Goal: Task Accomplishment & Management: Manage account settings

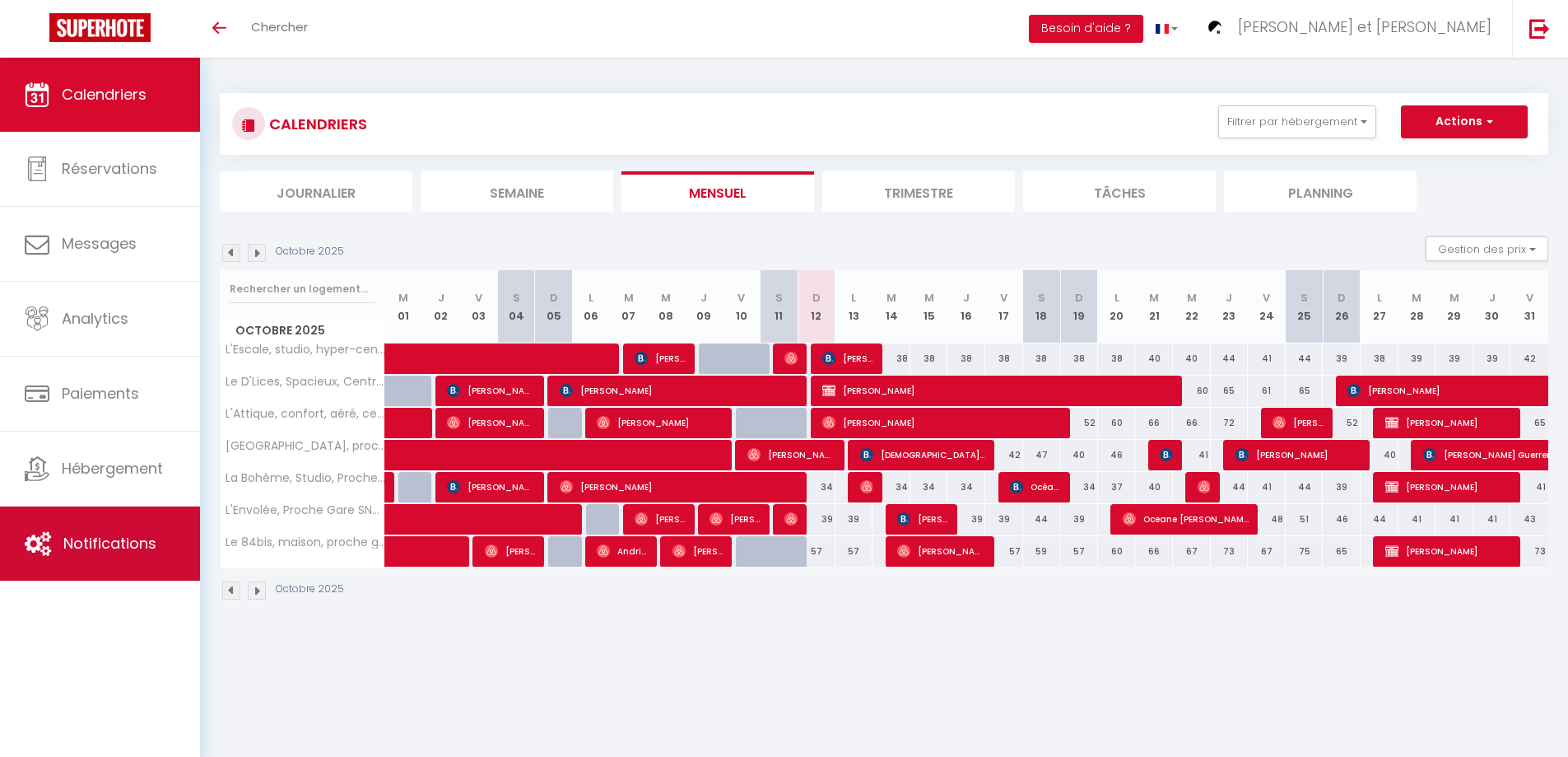
click at [104, 540] on span "Notifications" at bounding box center [110, 542] width 93 height 21
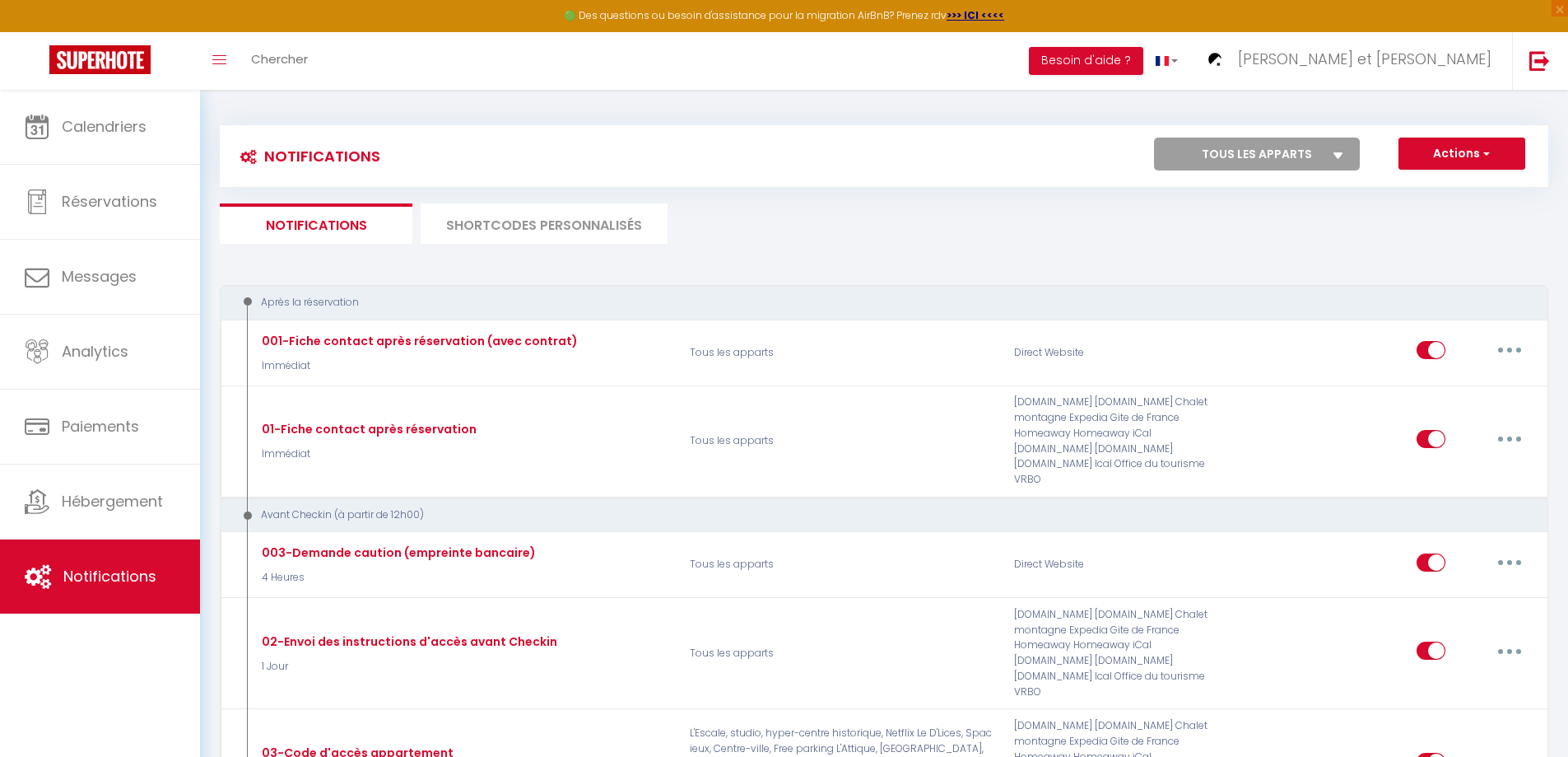
click at [503, 222] on li "SHORTCODES PERSONNALISÉS" at bounding box center [544, 223] width 247 height 40
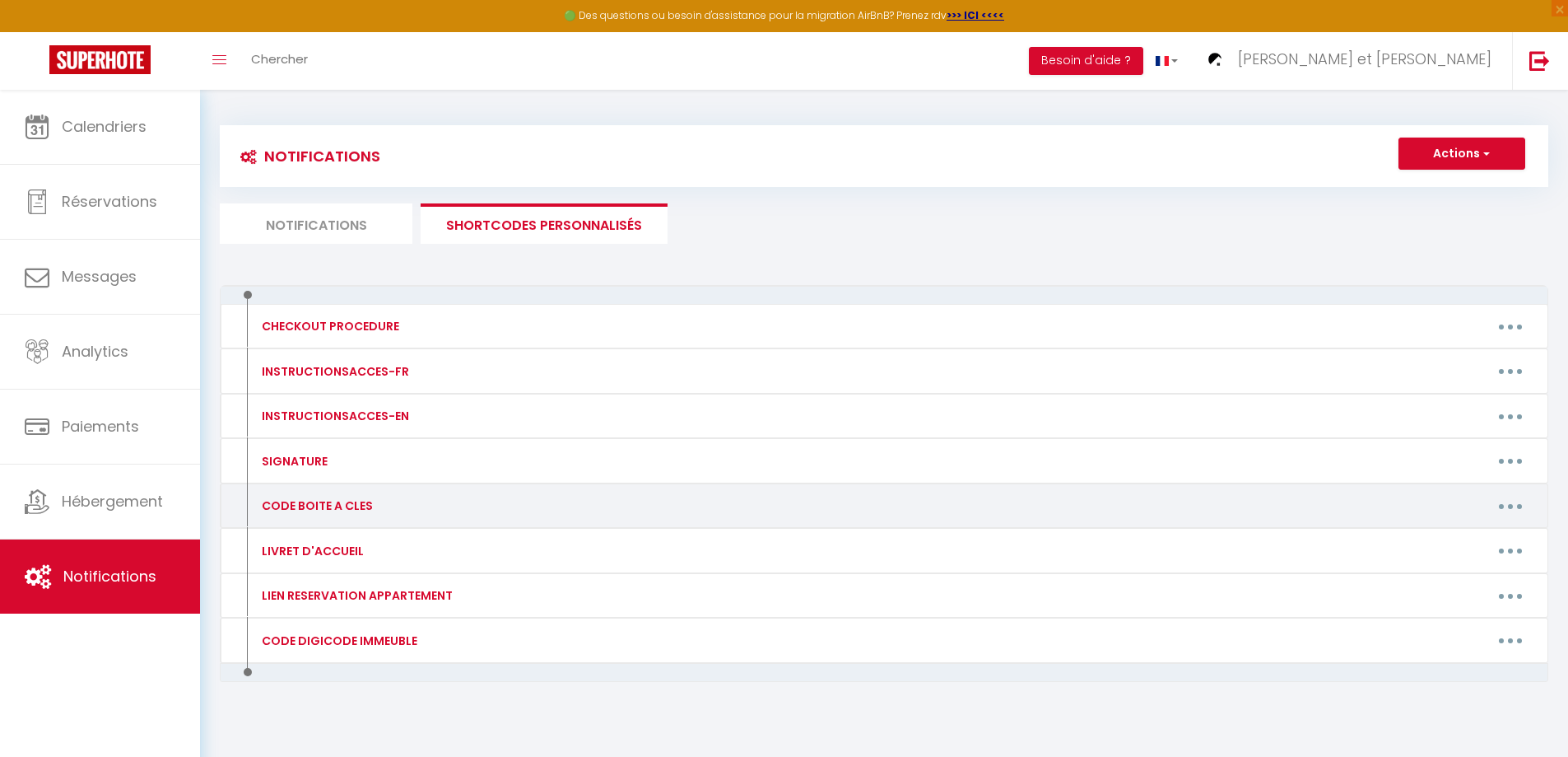
click at [1503, 503] on button "button" at bounding box center [1510, 505] width 46 height 26
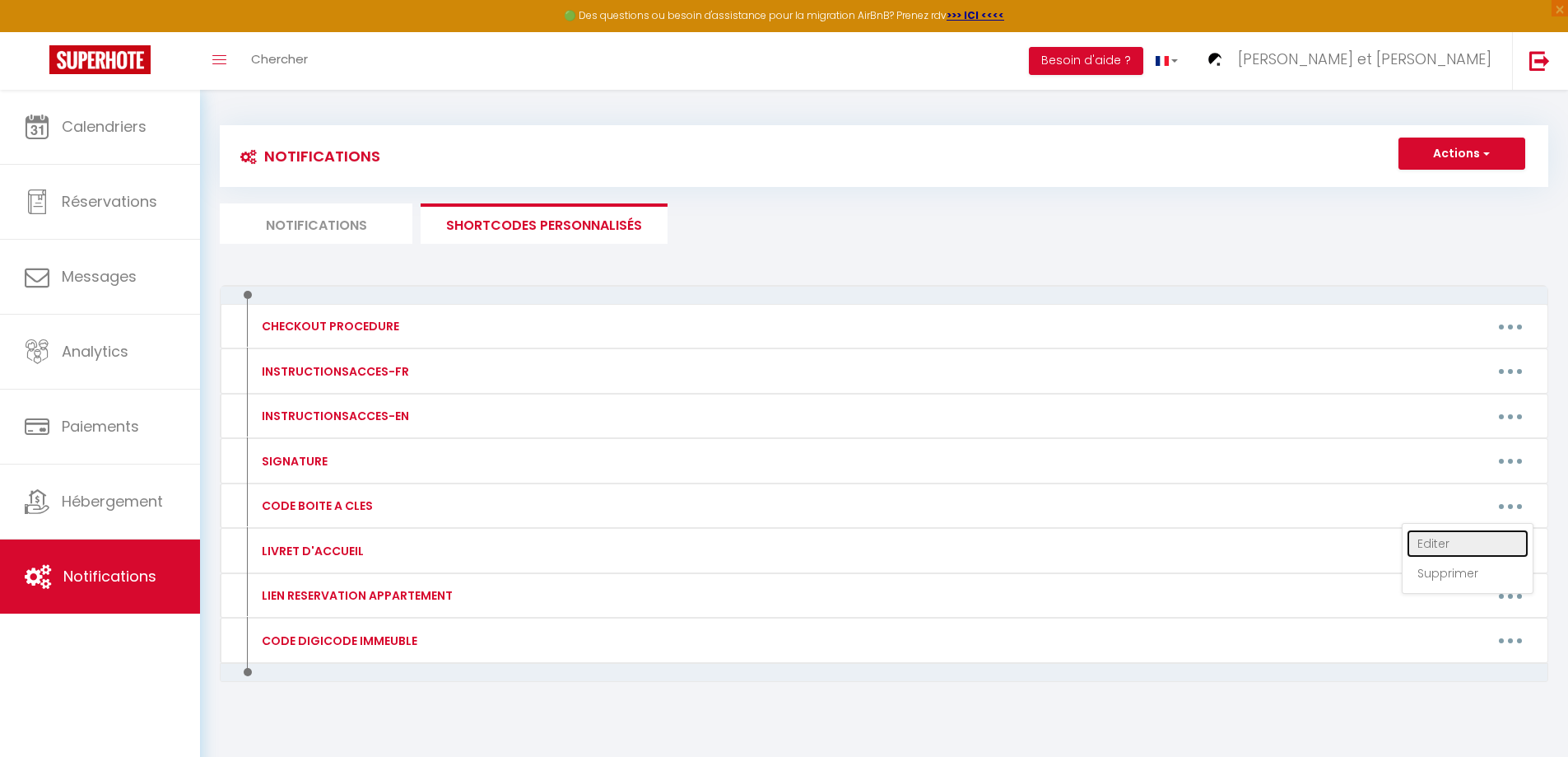
click at [1462, 545] on link "Editer" at bounding box center [1467, 543] width 122 height 28
type input "CODE BOITE A CLES"
type textarea "CODE BOITE A CLES"
type textarea "1357"
type textarea "1832"
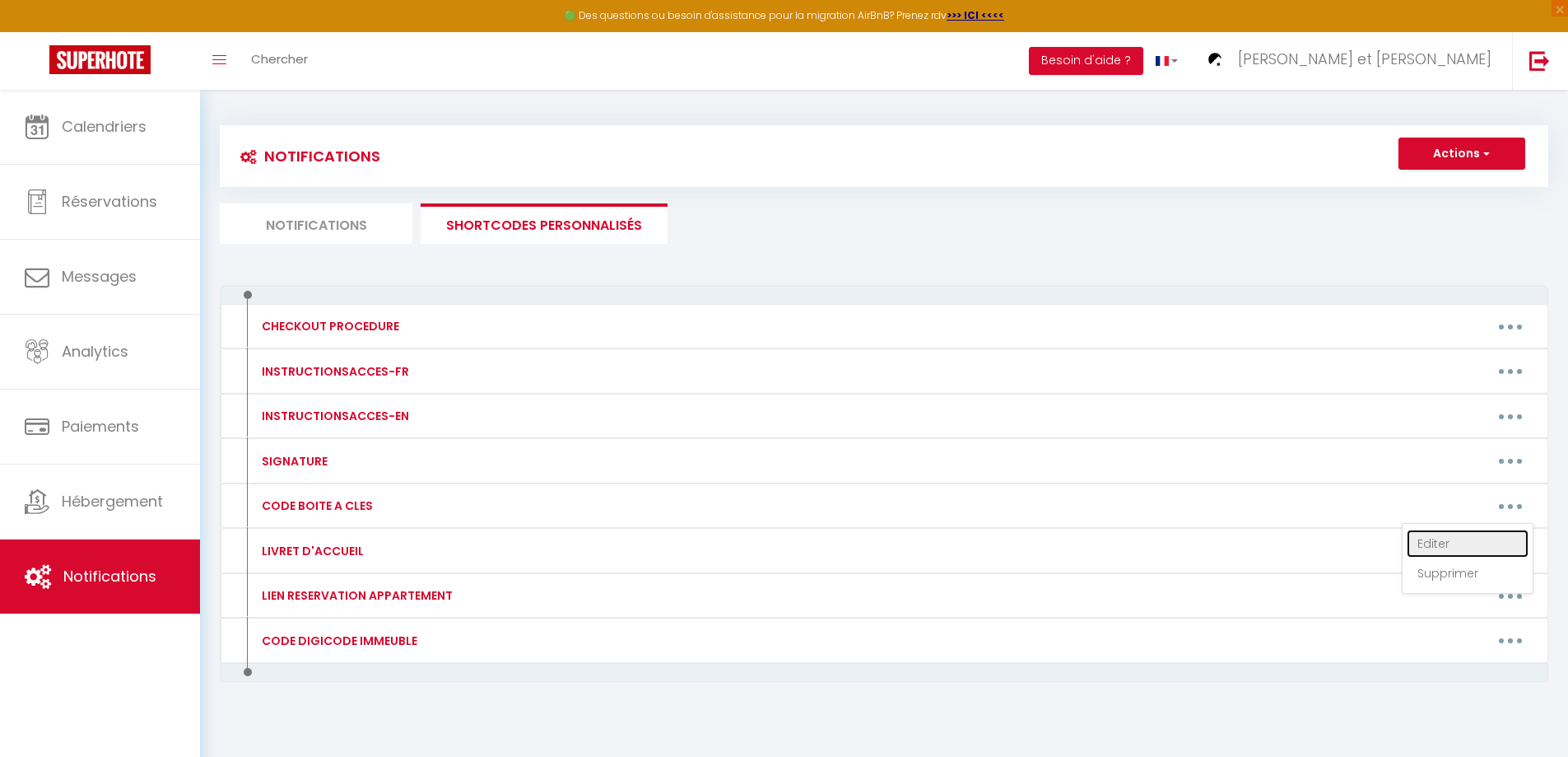
type textarea "3697"
type textarea "3285"
type textarea "4379"
type textarea "4384"
type textarea "9875"
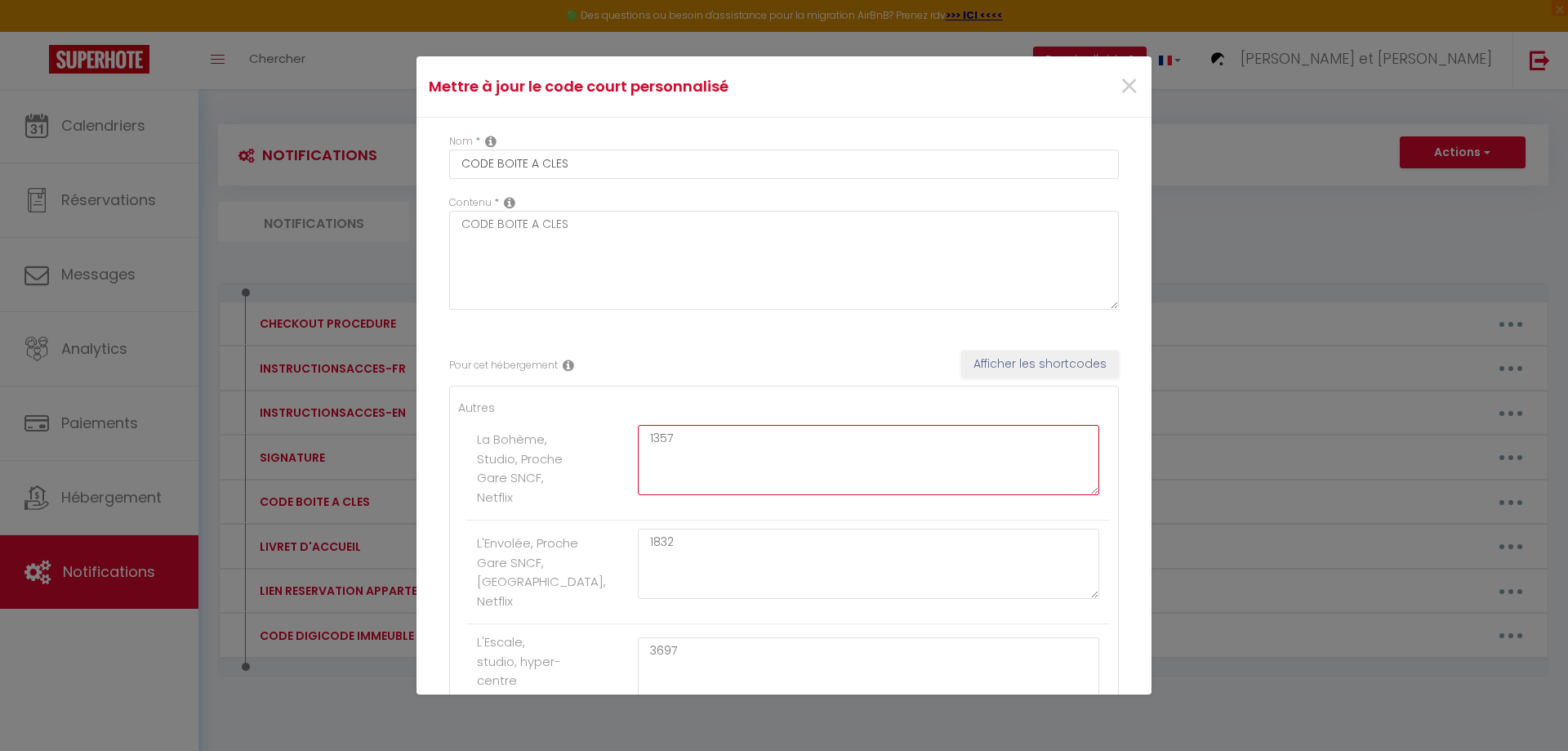
click at [694, 447] on textarea "1357" at bounding box center [868, 460] width 461 height 70
type textarea "1"
type textarea "2378"
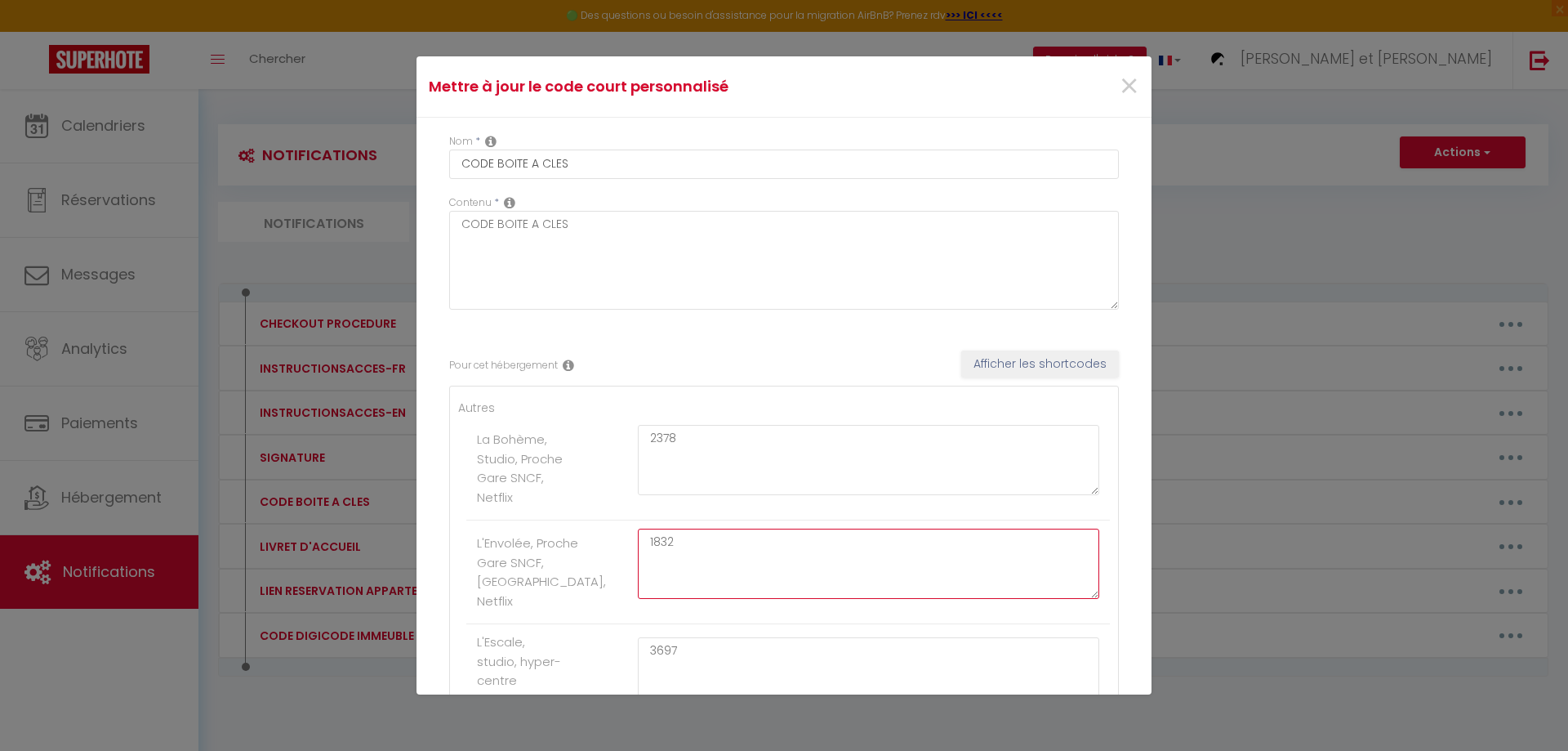
click at [694, 565] on textarea "1832" at bounding box center [868, 563] width 461 height 70
type textarea "1"
type textarea "2952"
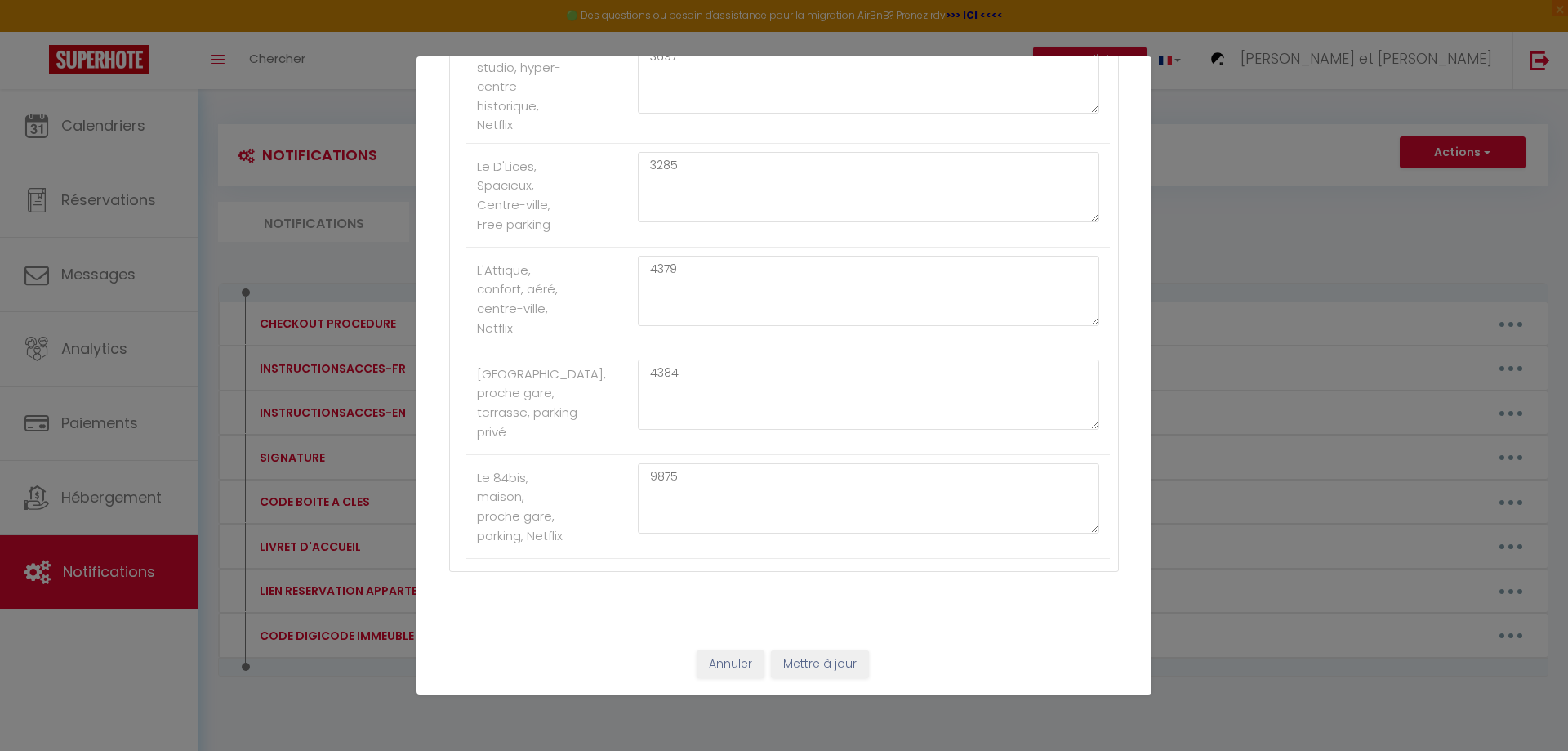
scroll to position [204, 0]
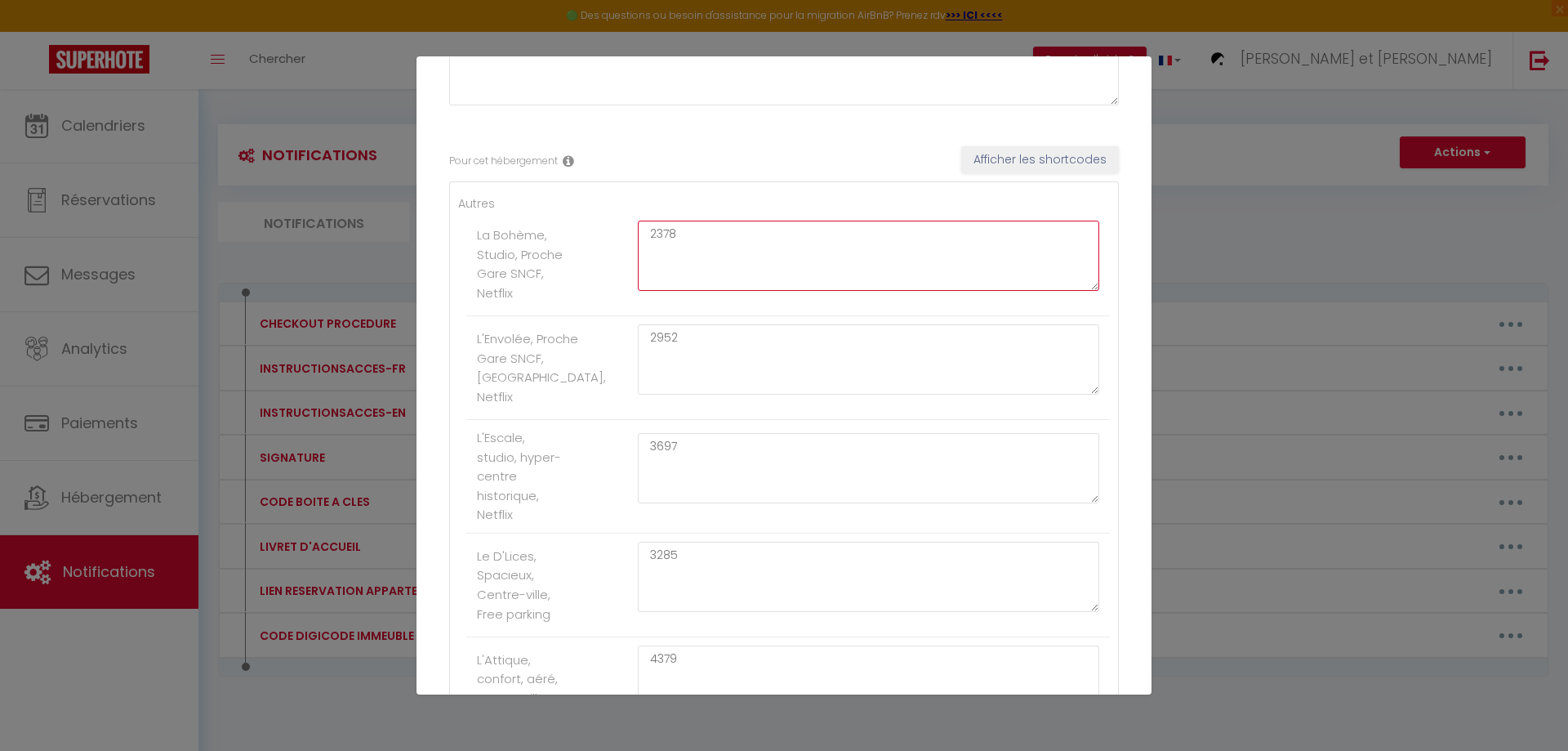
click at [698, 238] on textarea "2378" at bounding box center [868, 256] width 461 height 70
click at [712, 581] on textarea "3285" at bounding box center [868, 577] width 461 height 70
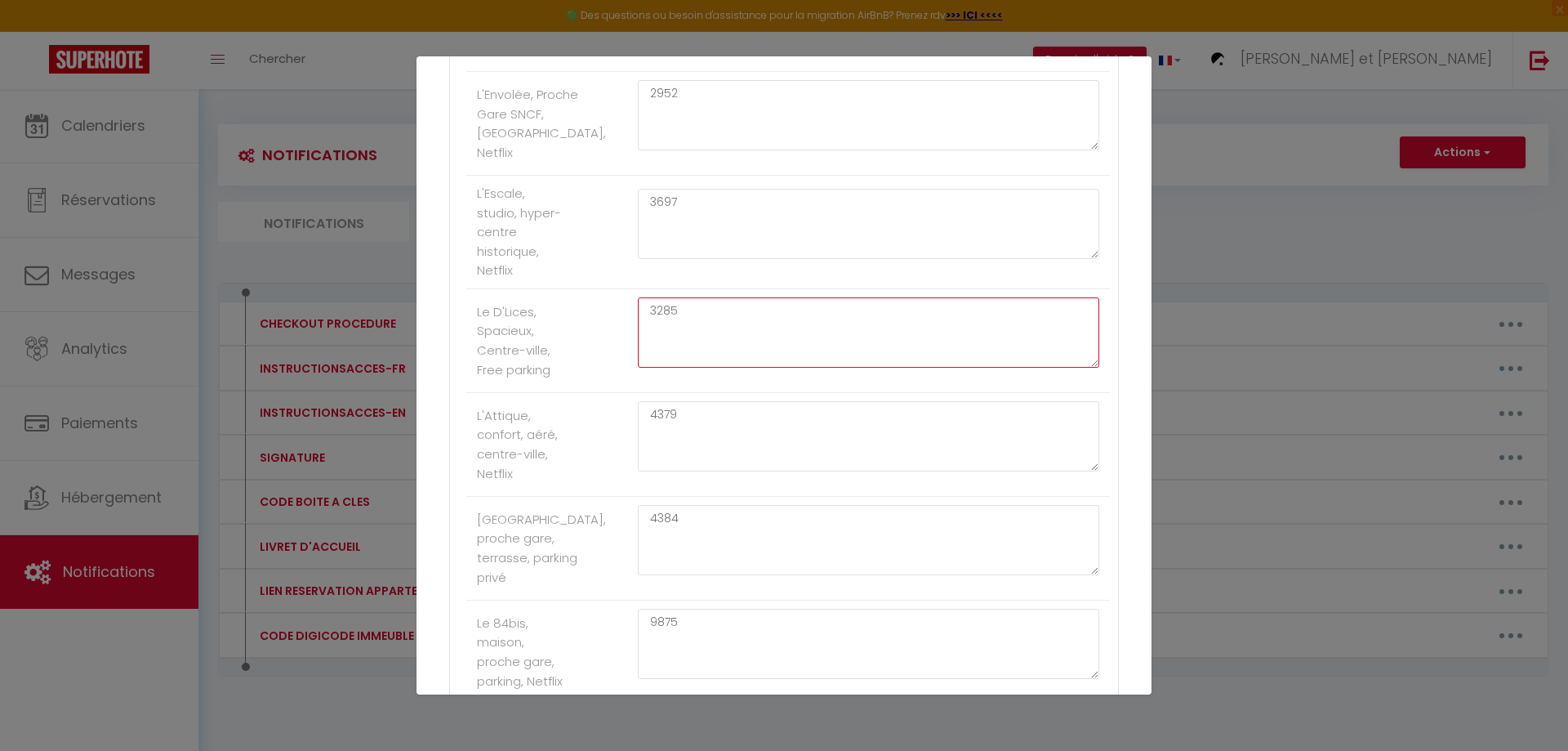
scroll to position [450, 0]
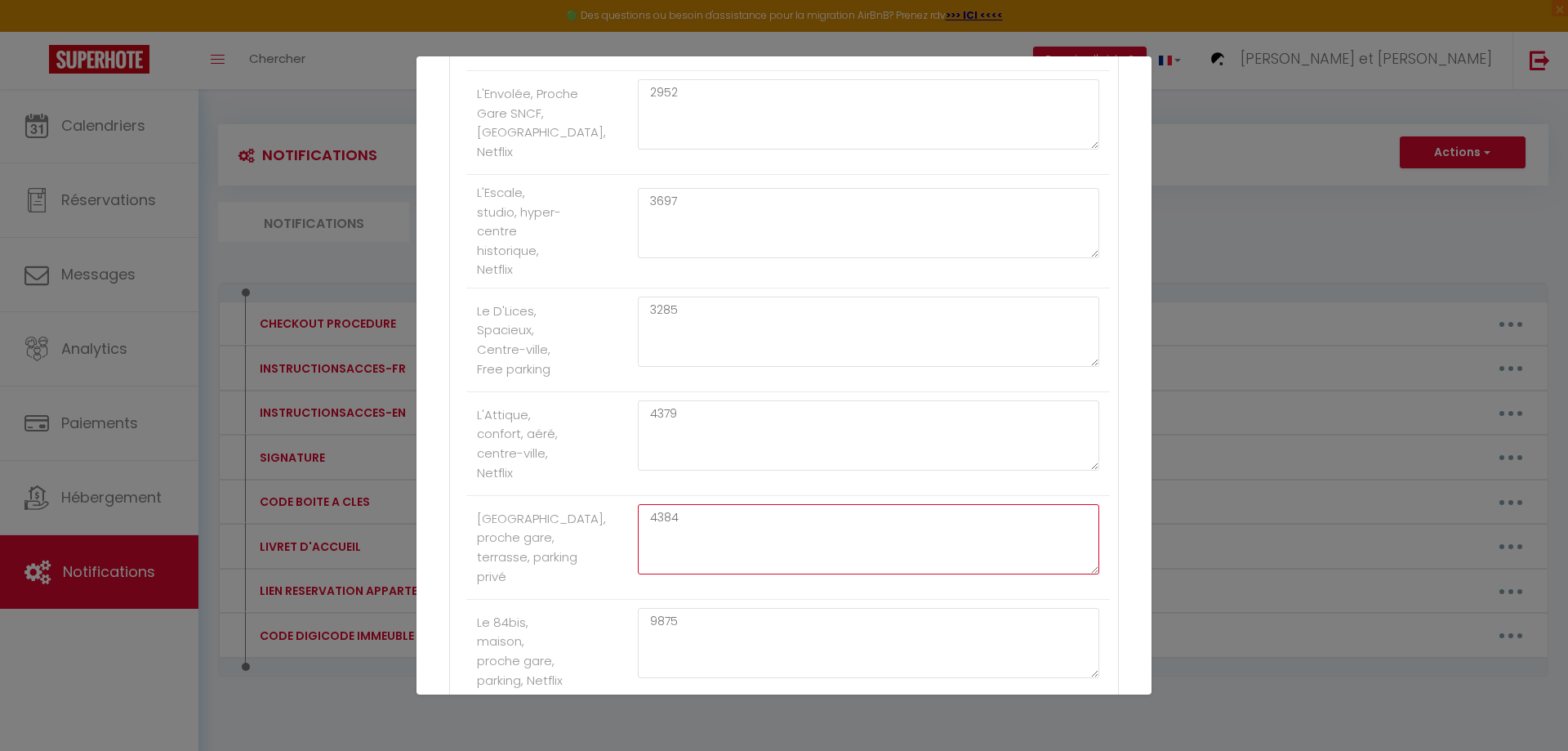
click at [743, 536] on textarea "4384" at bounding box center [868, 539] width 461 height 70
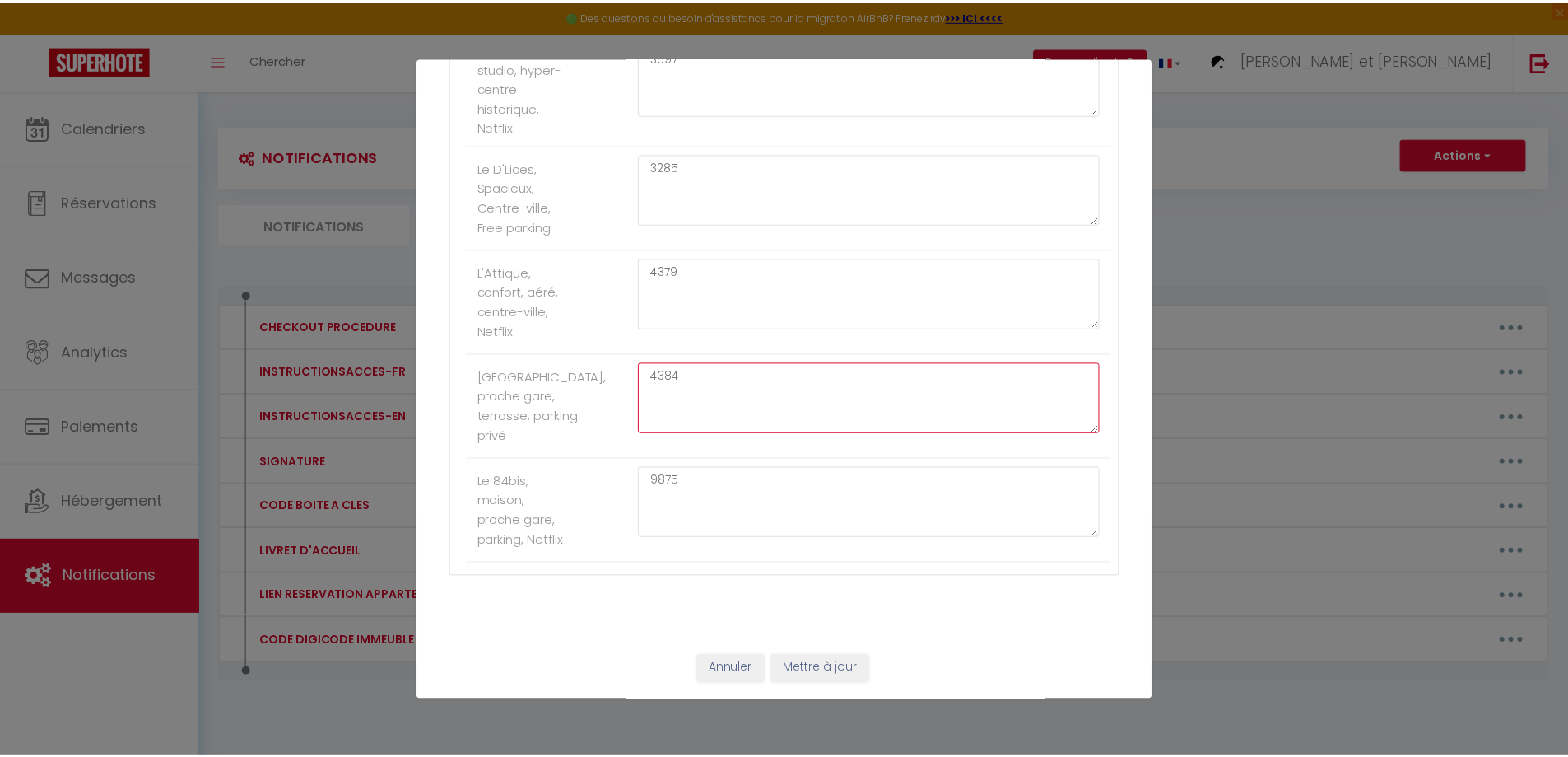
scroll to position [617, 0]
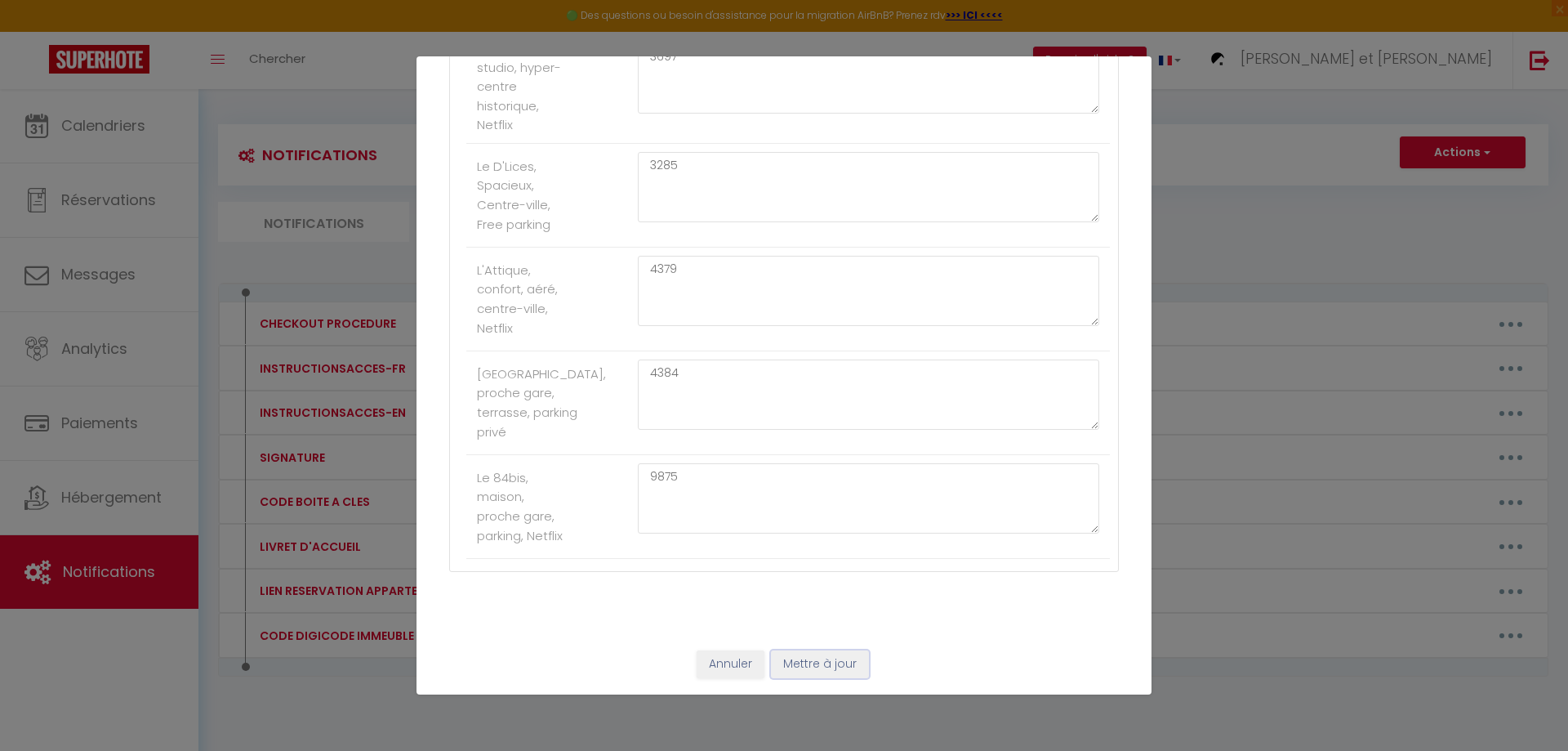
click at [820, 671] on button "Mettre à jour" at bounding box center [820, 664] width 98 height 28
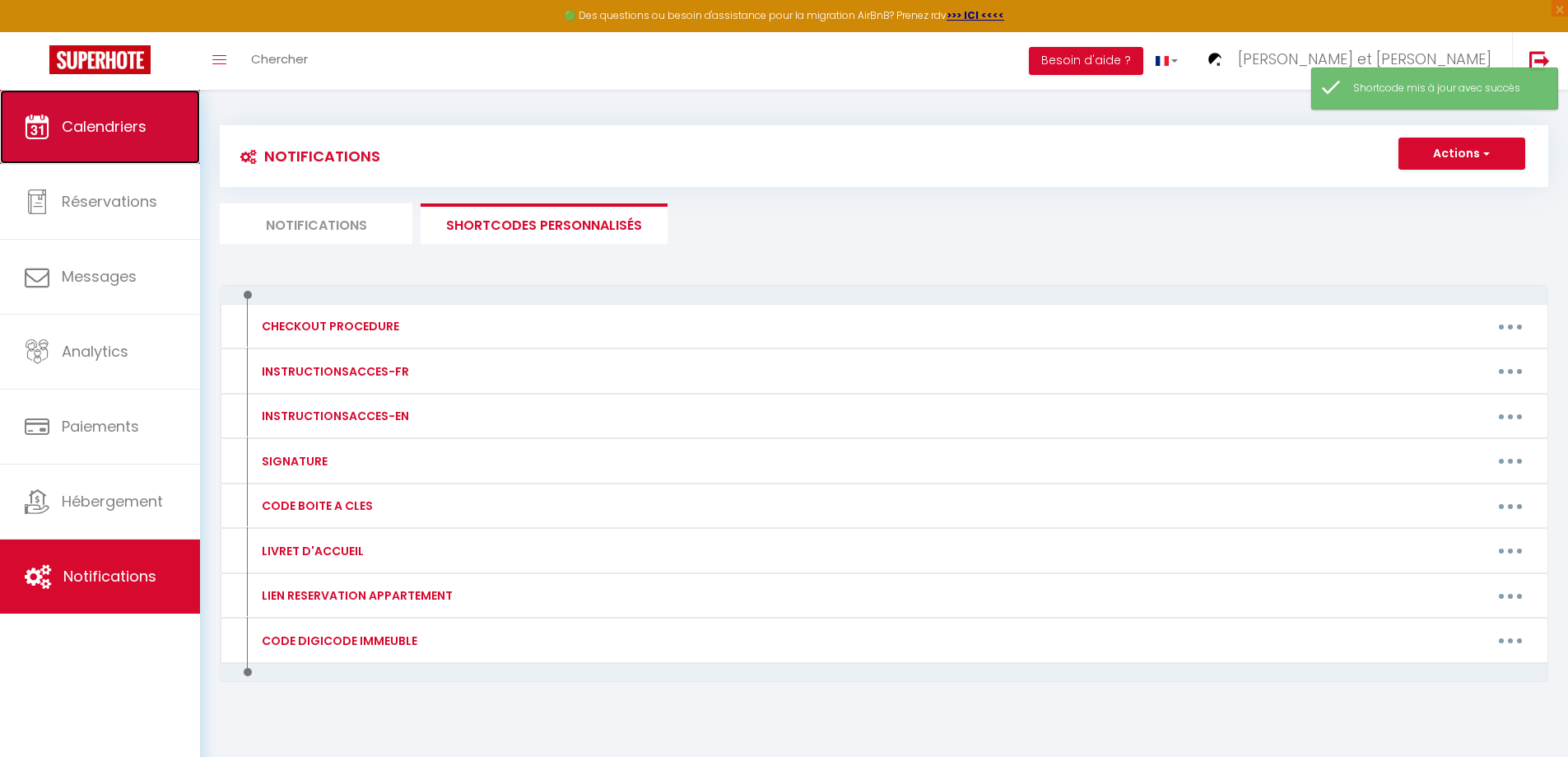
click at [158, 127] on link "Calendriers" at bounding box center [100, 127] width 200 height 74
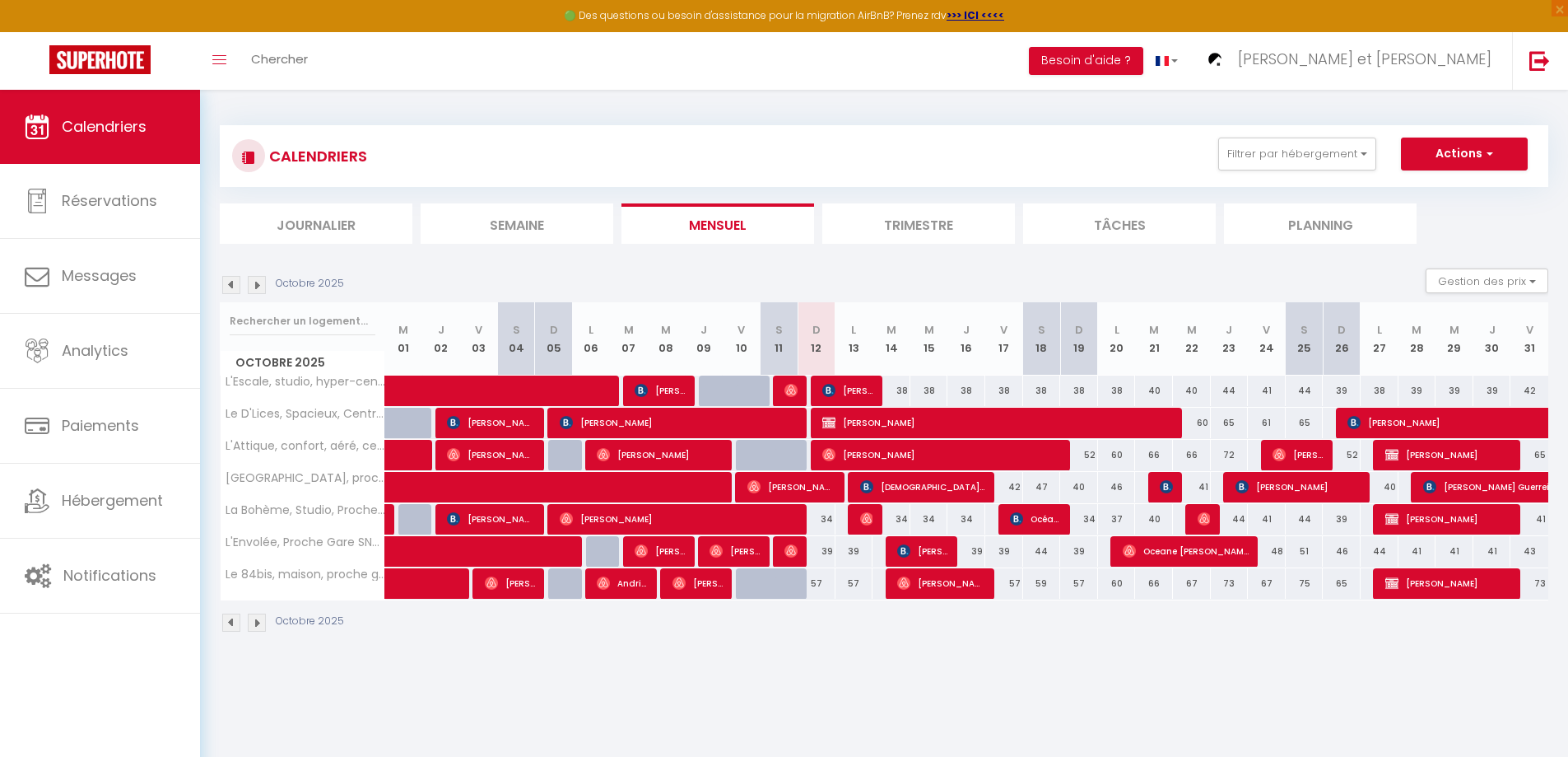
click at [253, 286] on img at bounding box center [257, 285] width 18 height 18
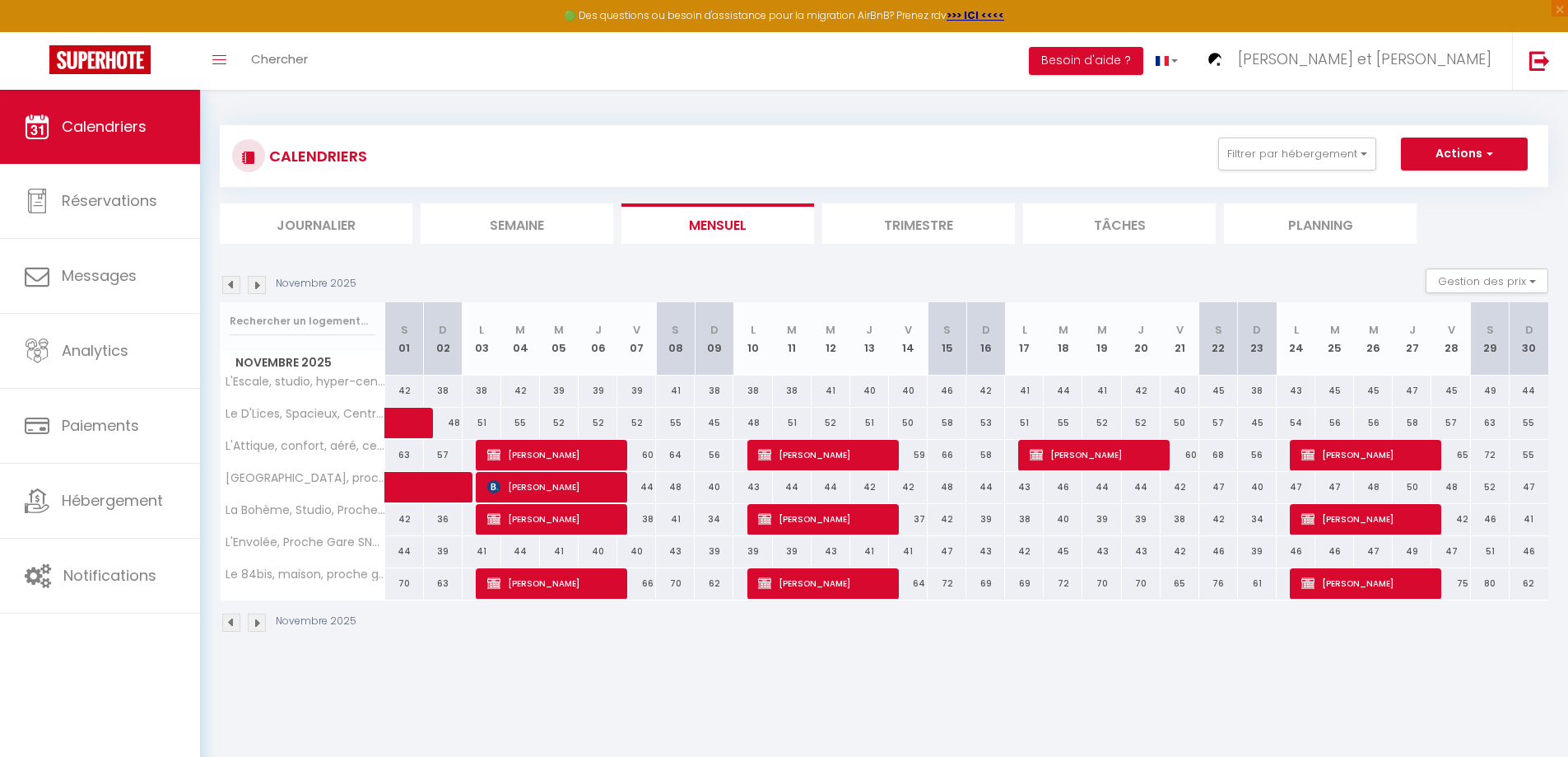
click at [227, 286] on img at bounding box center [231, 285] width 18 height 18
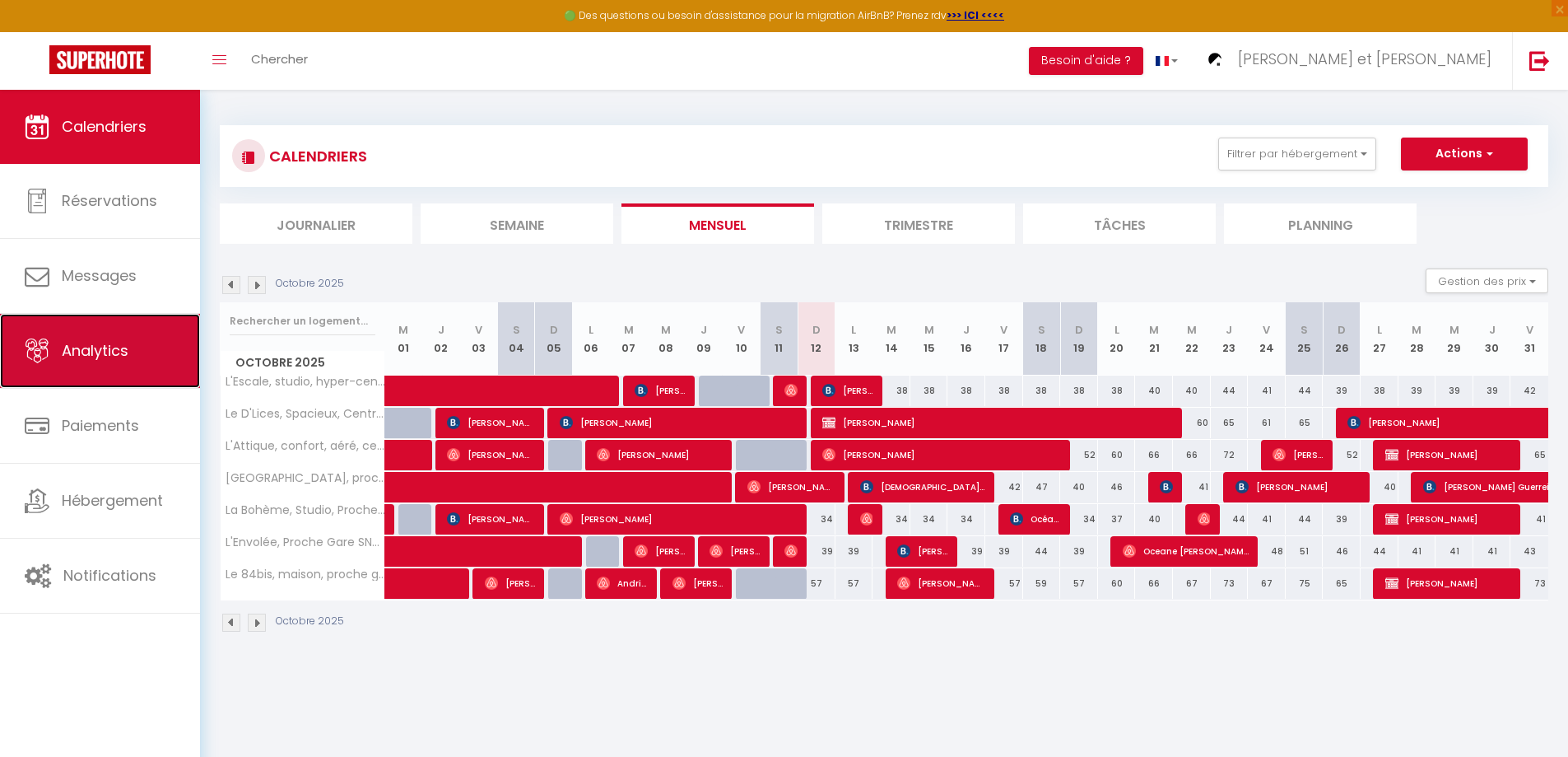
click at [135, 343] on link "Analytics" at bounding box center [100, 351] width 200 height 74
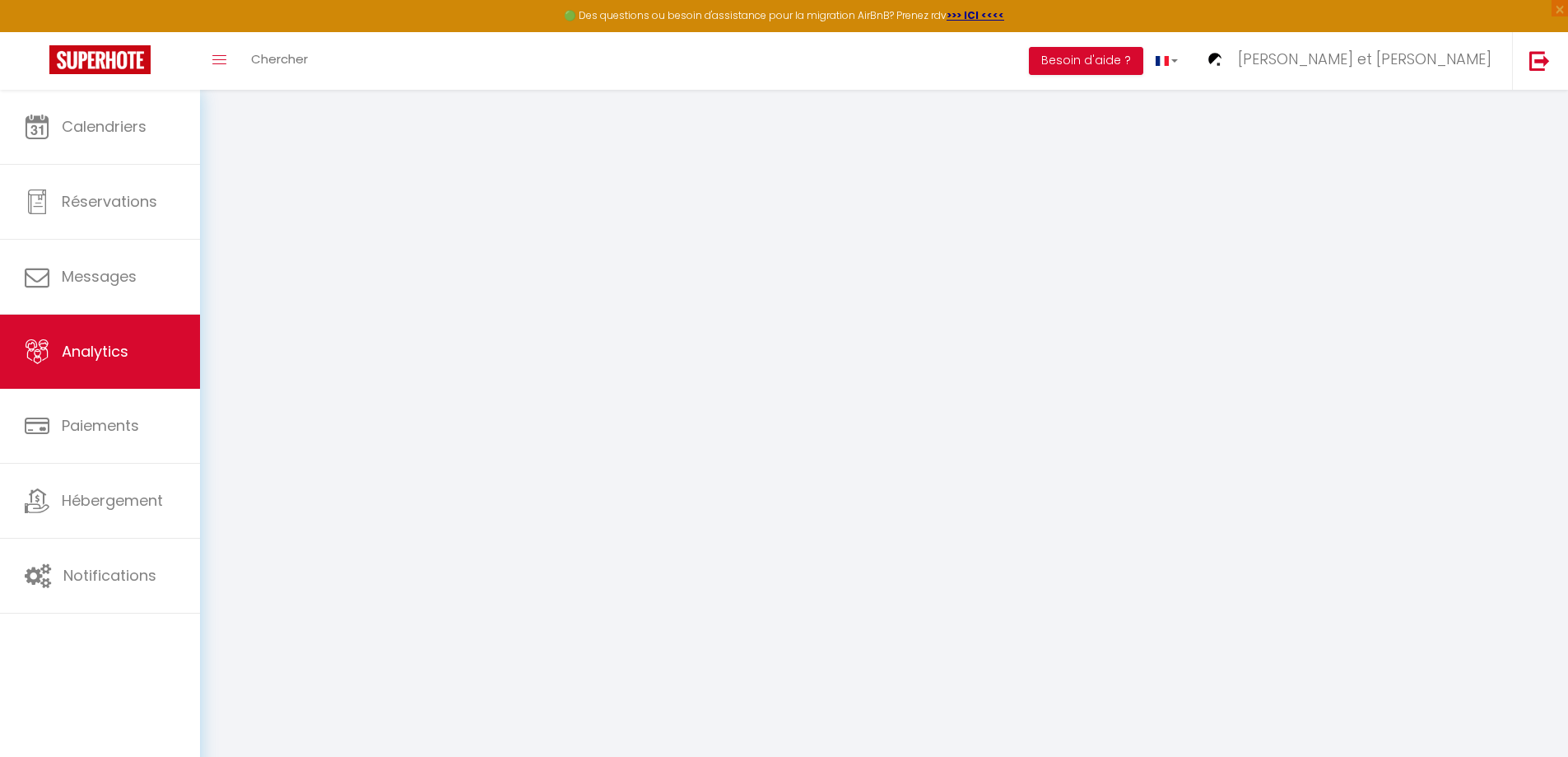
select select "2025"
select select "10"
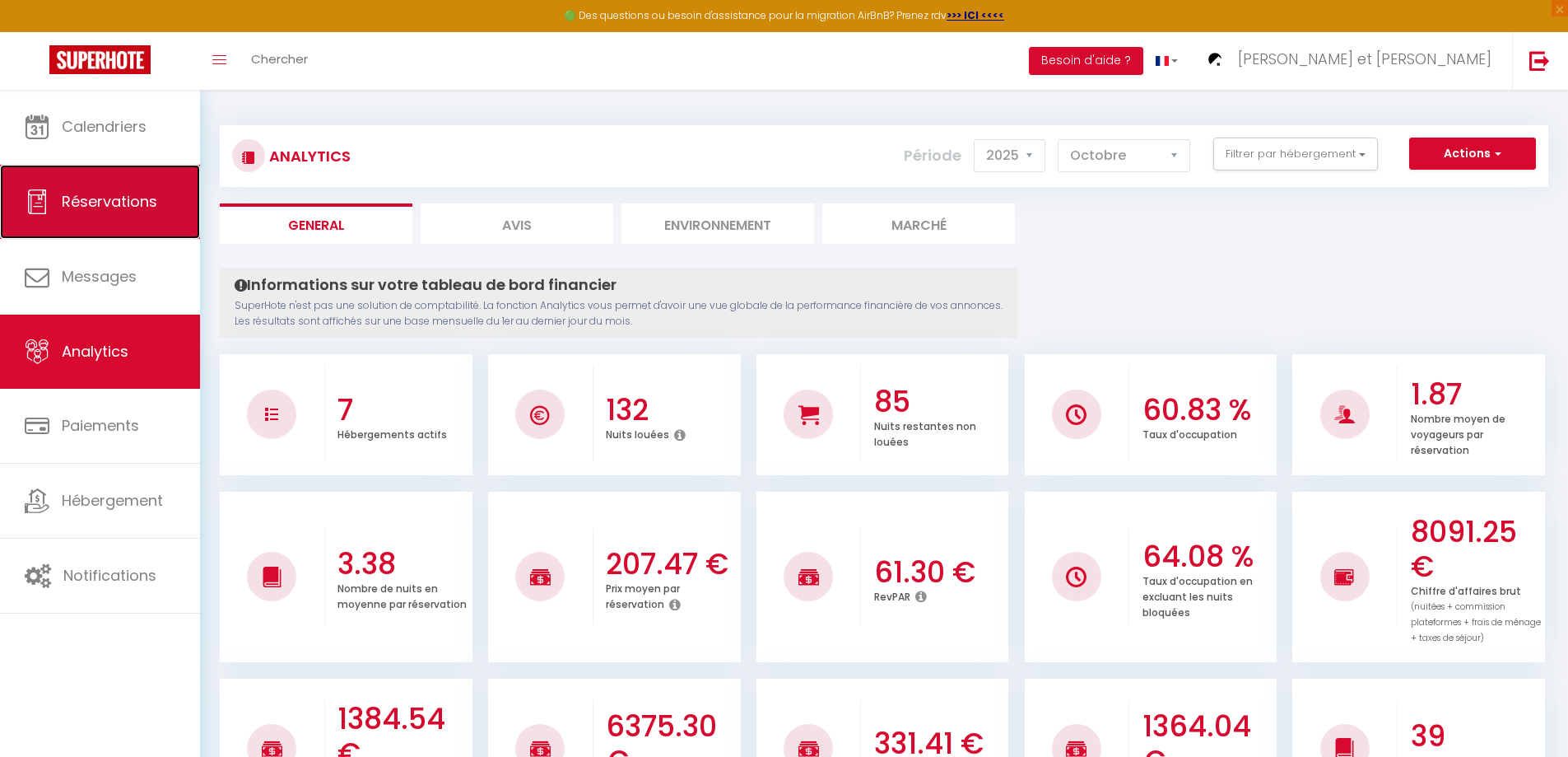
click at [106, 194] on span "Réservations" at bounding box center [110, 201] width 96 height 21
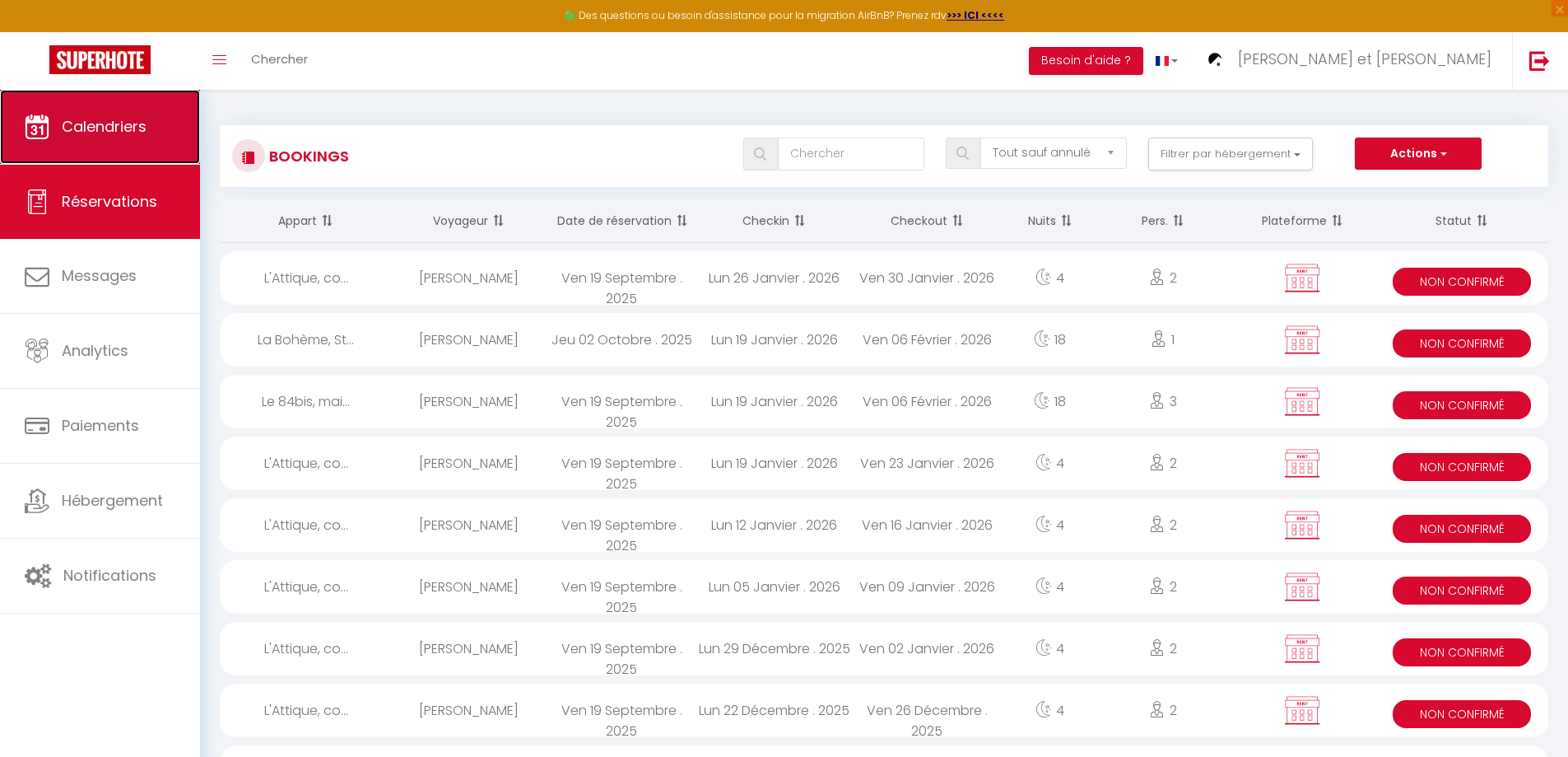
click at [121, 123] on span "Calendriers" at bounding box center [104, 126] width 85 height 21
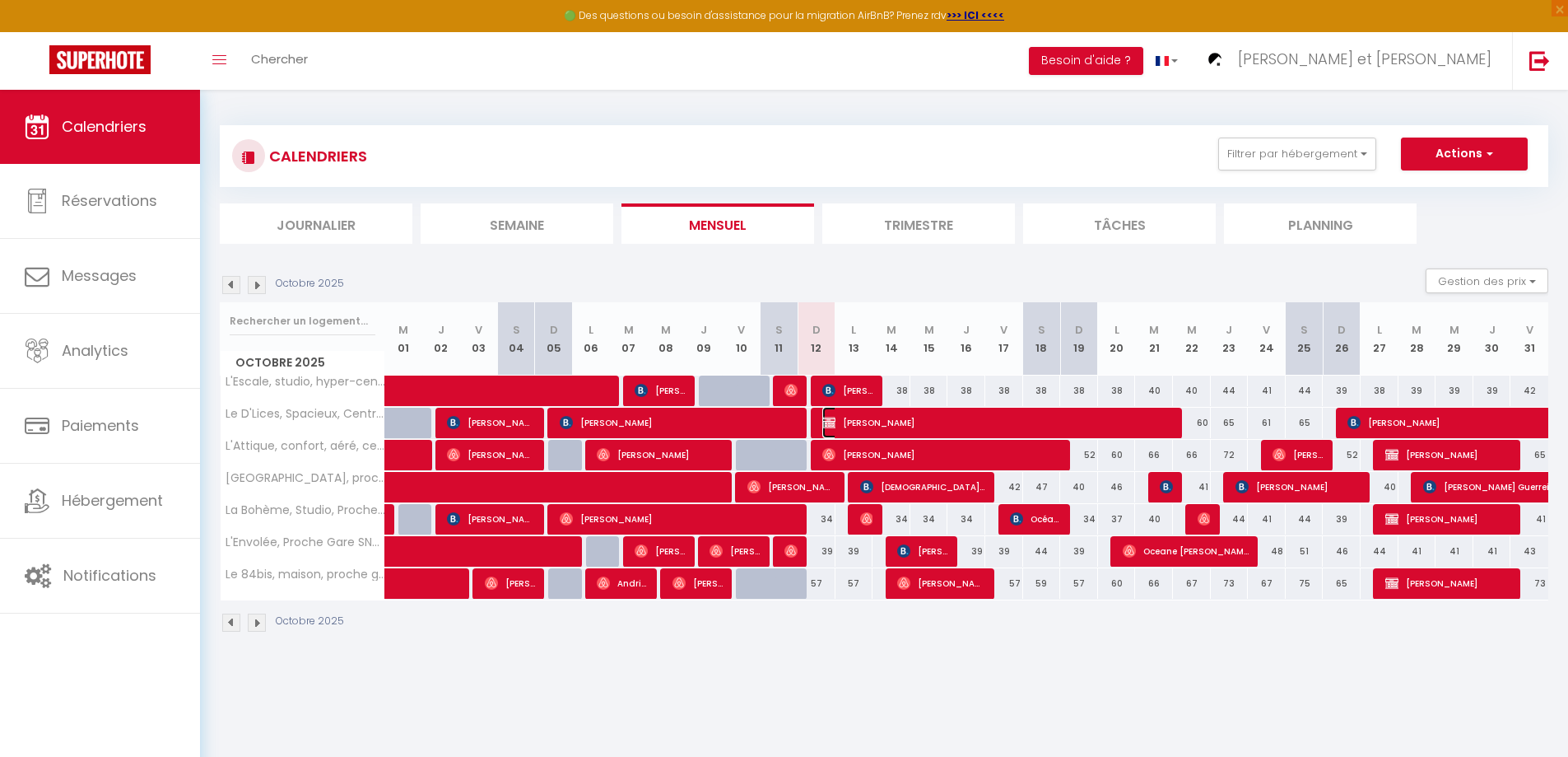
click at [953, 421] on span "[PERSON_NAME]" at bounding box center [999, 423] width 353 height 31
select select "KO"
select select "0"
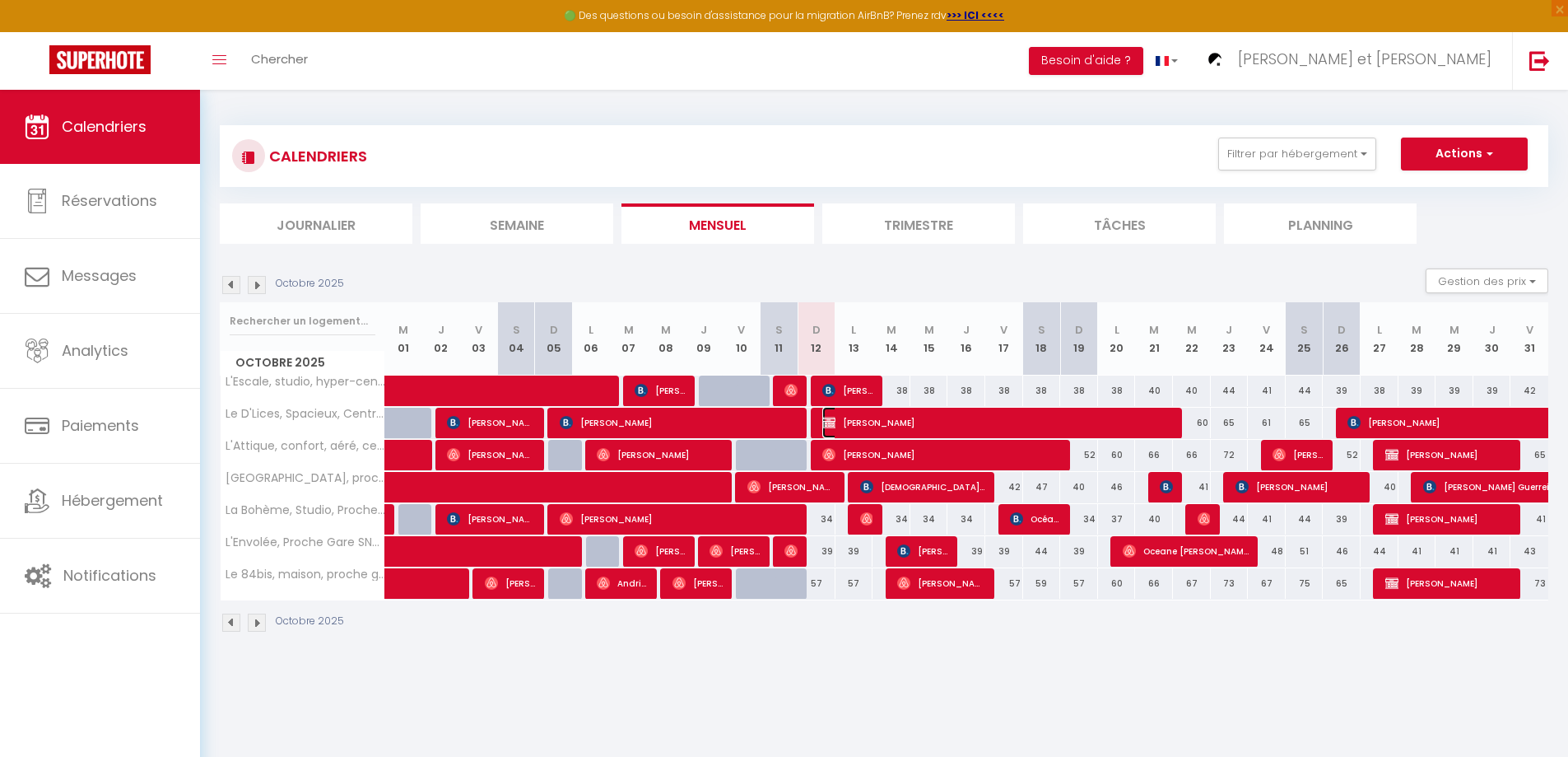
select select "1"
select select
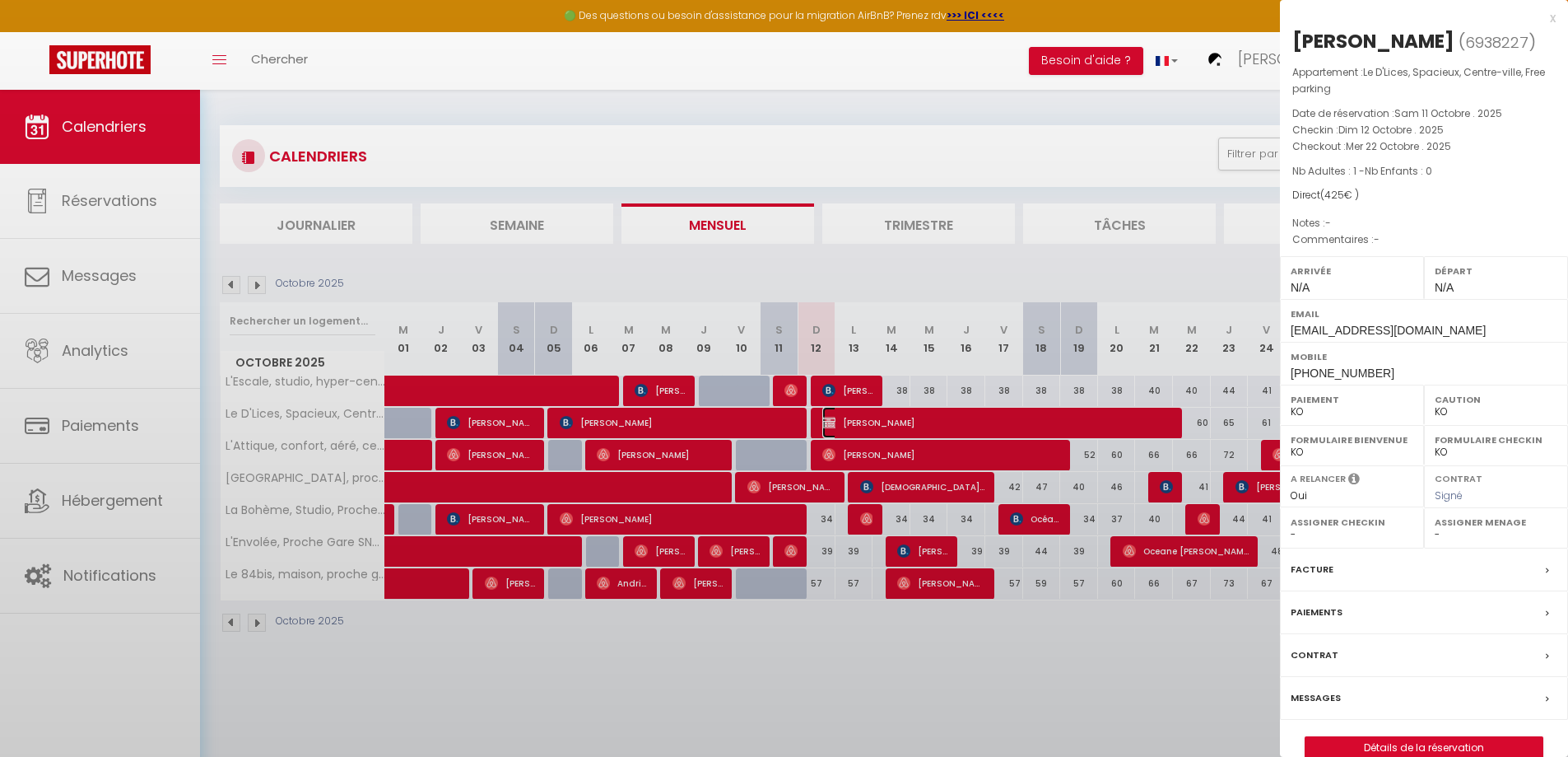
select select "44932"
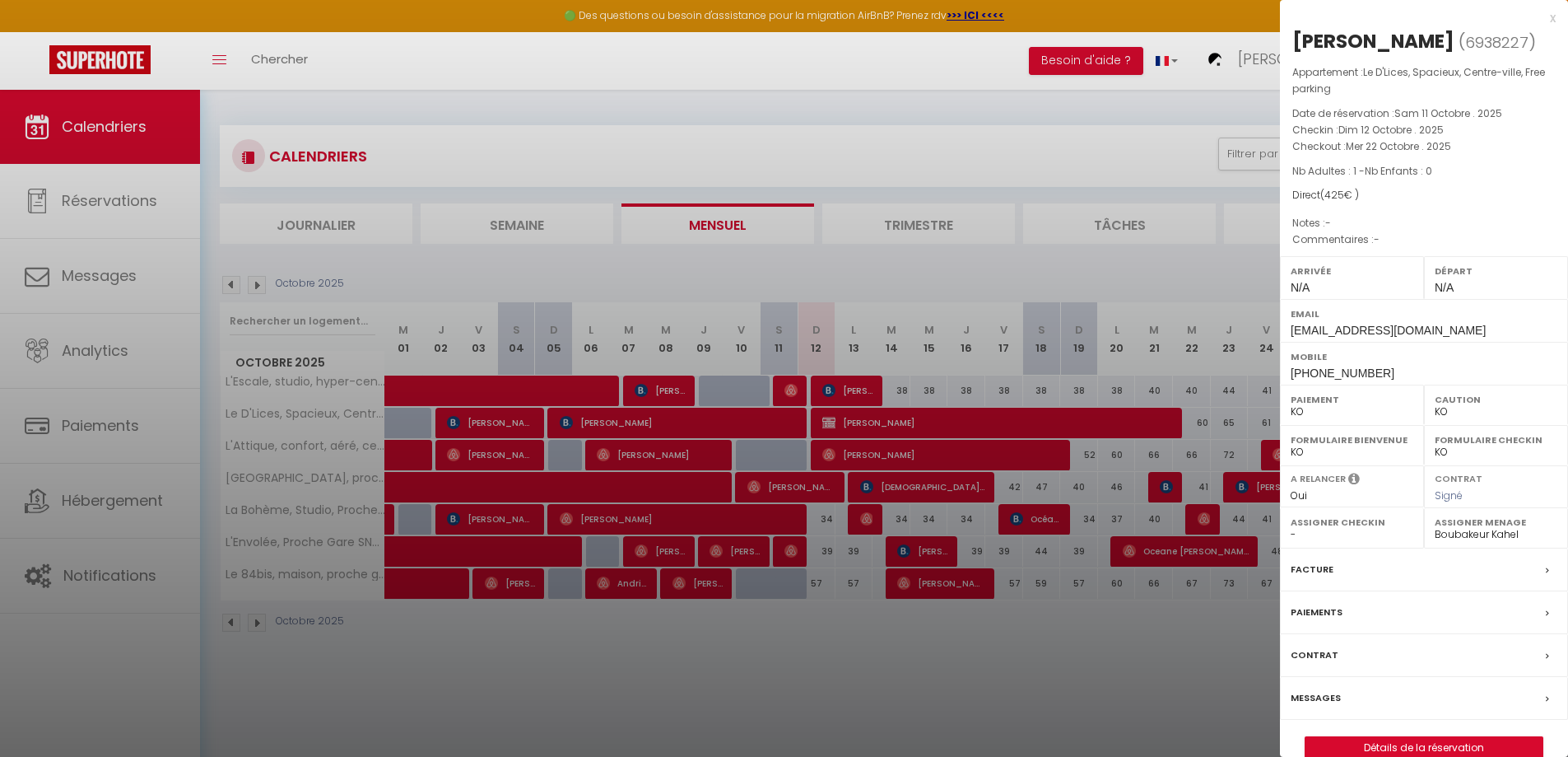
click at [1463, 496] on div "Signé" at bounding box center [1495, 495] width 123 height 16
click at [1393, 749] on link "Détails de la réservation" at bounding box center [1424, 748] width 237 height 21
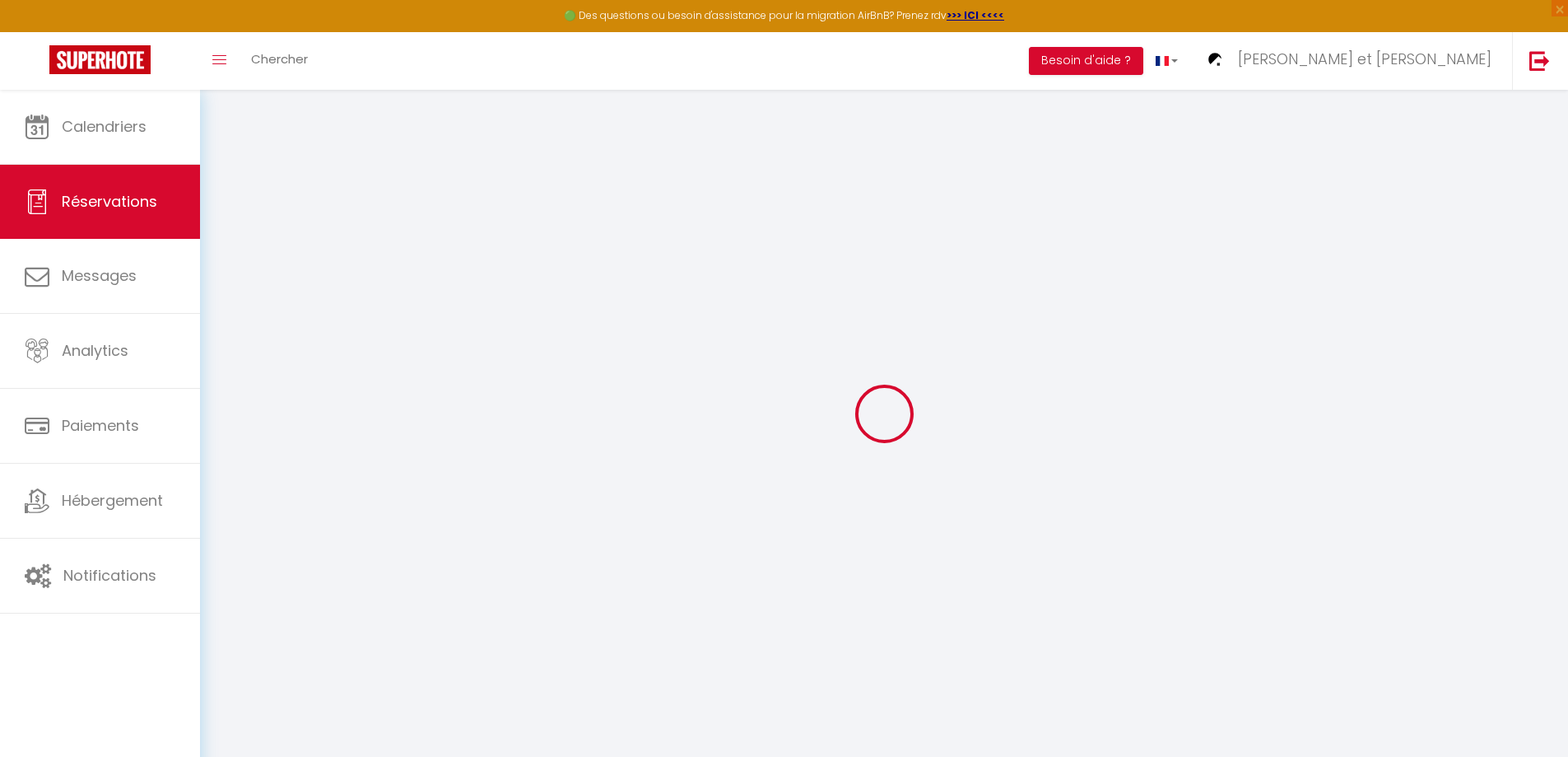
type input "[PERSON_NAME]"
type input "Pecosa"
type input "[EMAIL_ADDRESS][DOMAIN_NAME]"
type input "[PHONE_NUMBER]"
select select "BR"
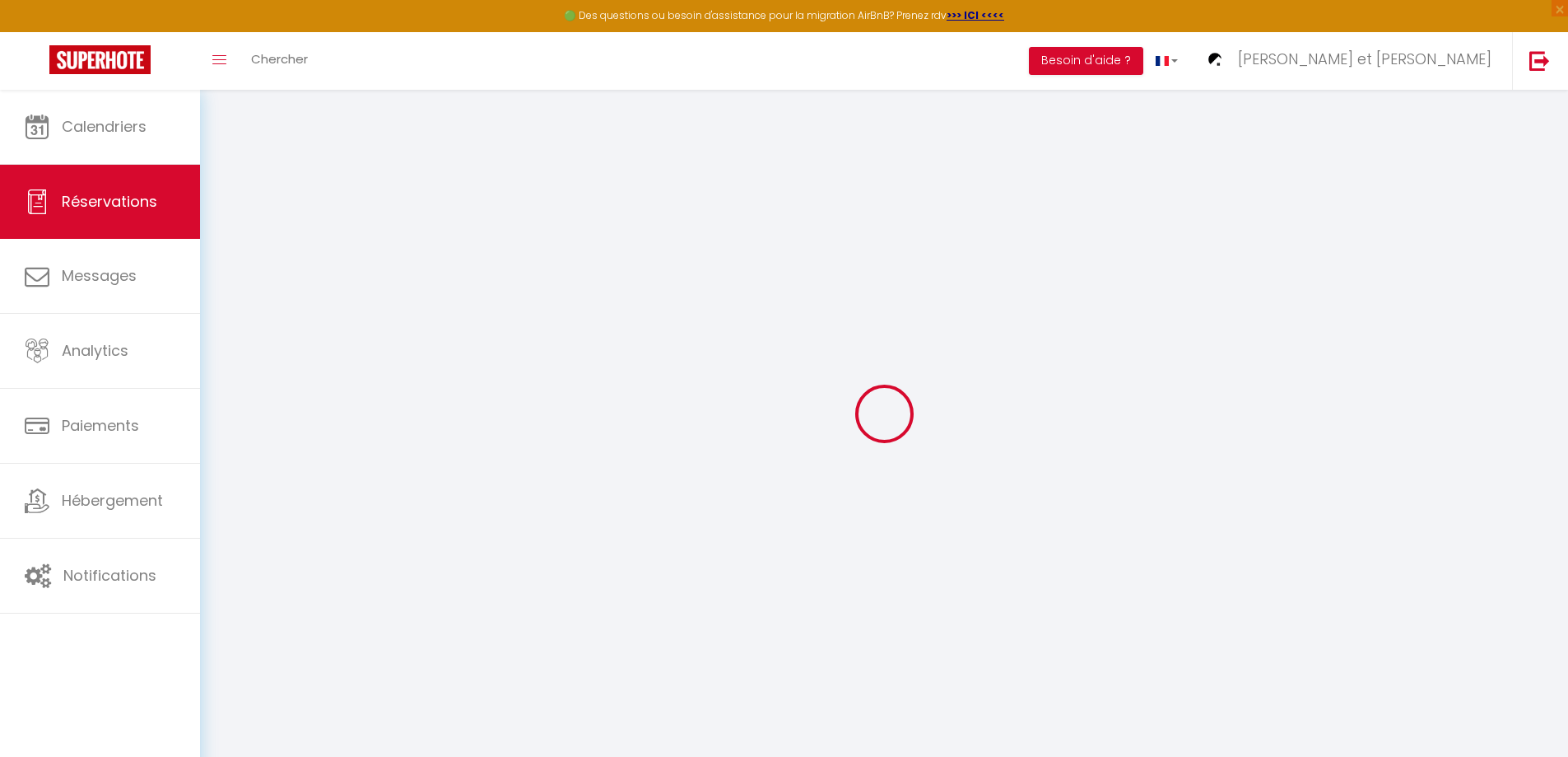
select select "66922"
select select "2"
type input "Dim 12 Octobre 2025"
select select
type input "Mer 22 Octobre 2025"
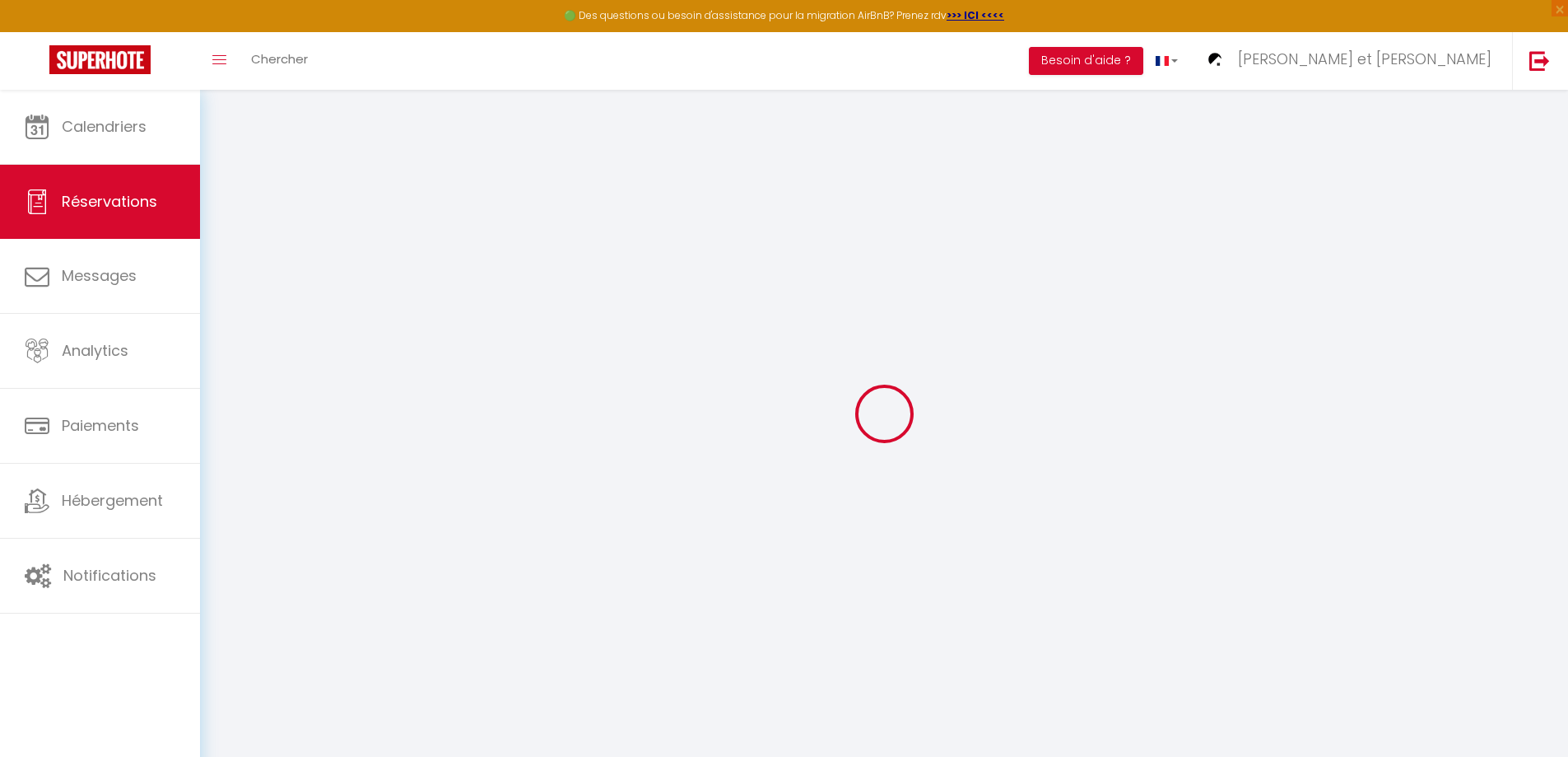
select select
type input "1"
select select "10"
select select
type input "375"
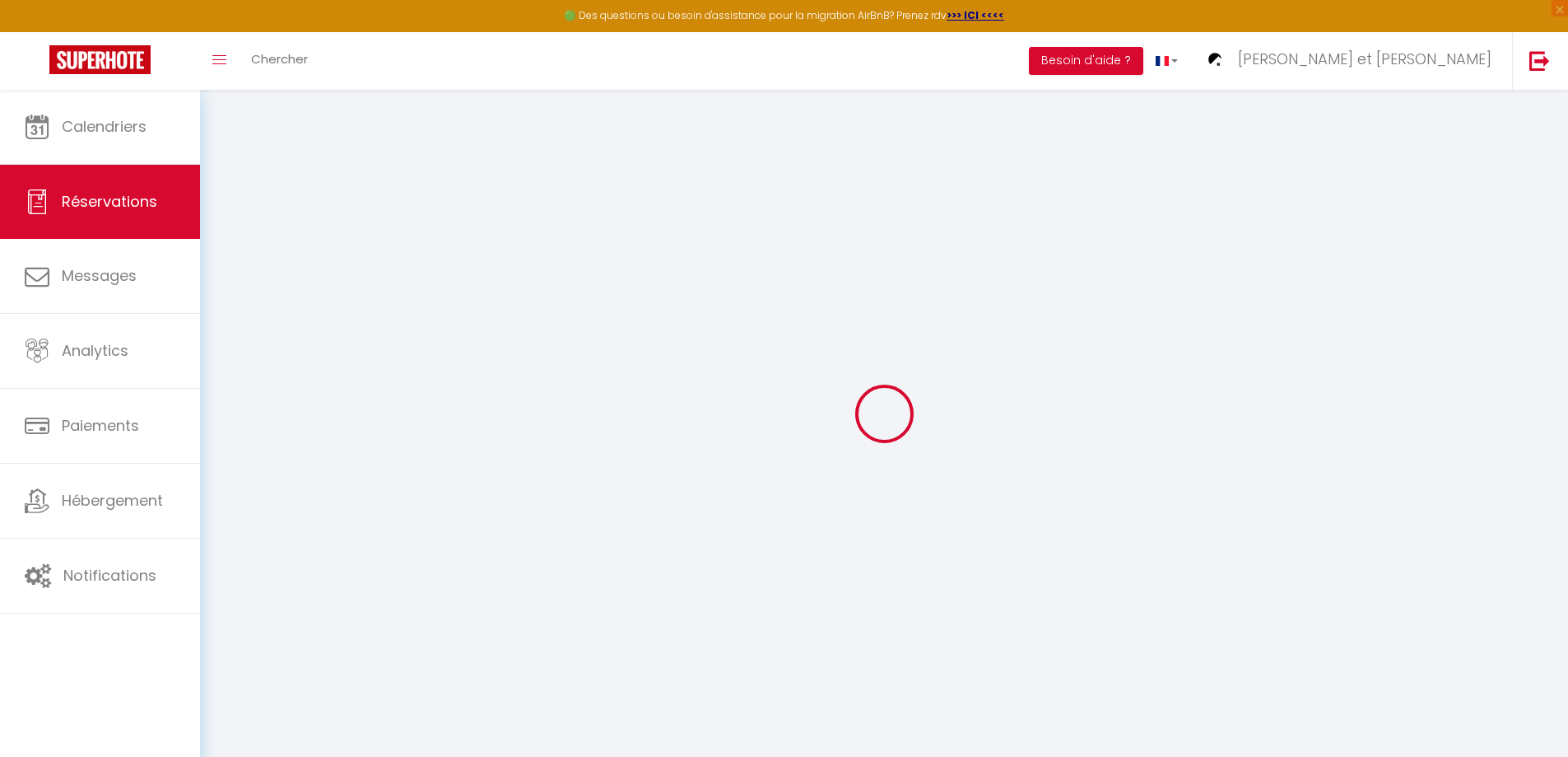
checkbox input "false"
type input "425"
type input "0"
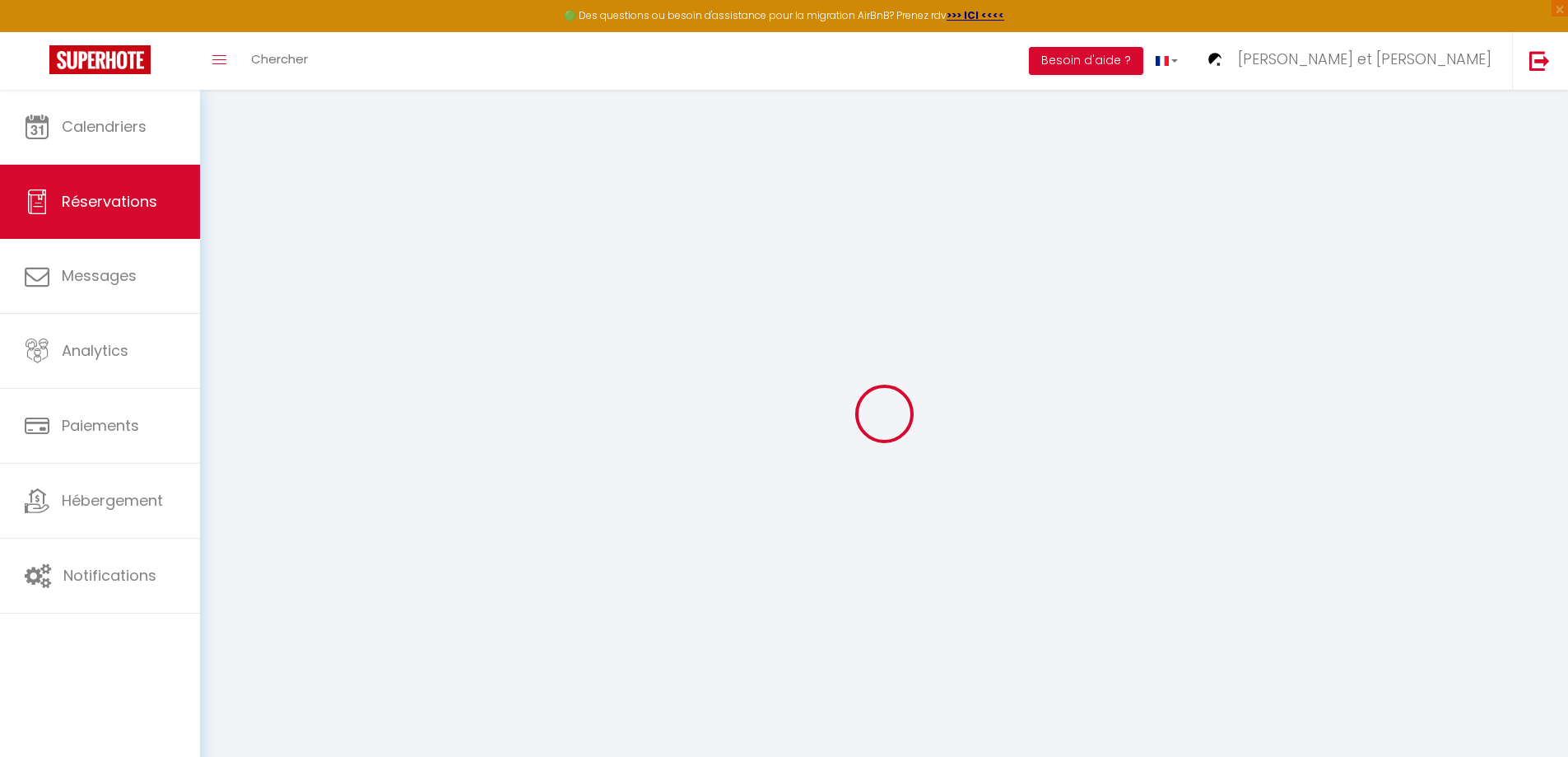
select select
select select "14"
checkbox input "false"
select select
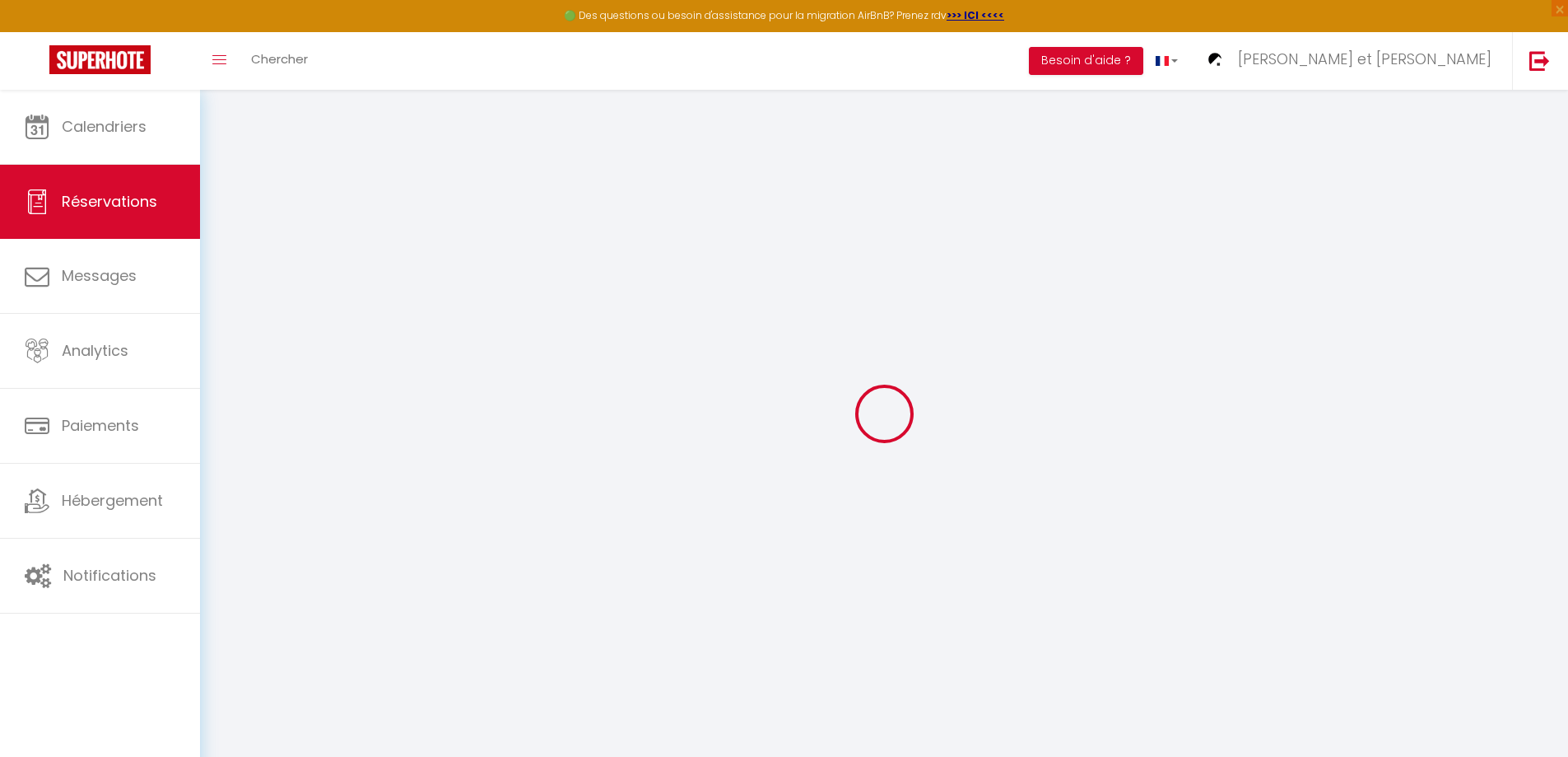
select select
checkbox input "false"
select select
checkbox input "false"
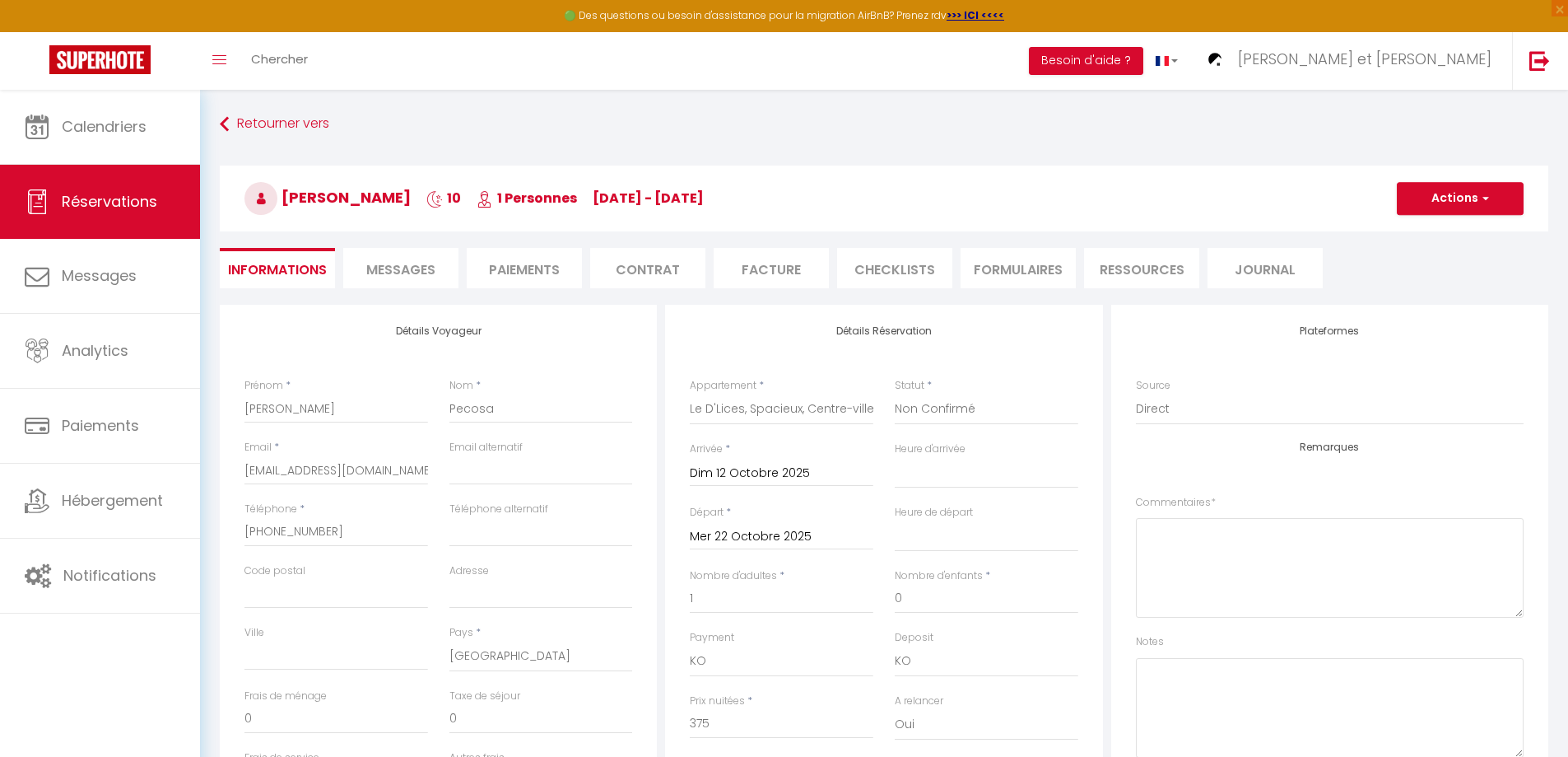
type input "50"
select select
checkbox input "false"
select select
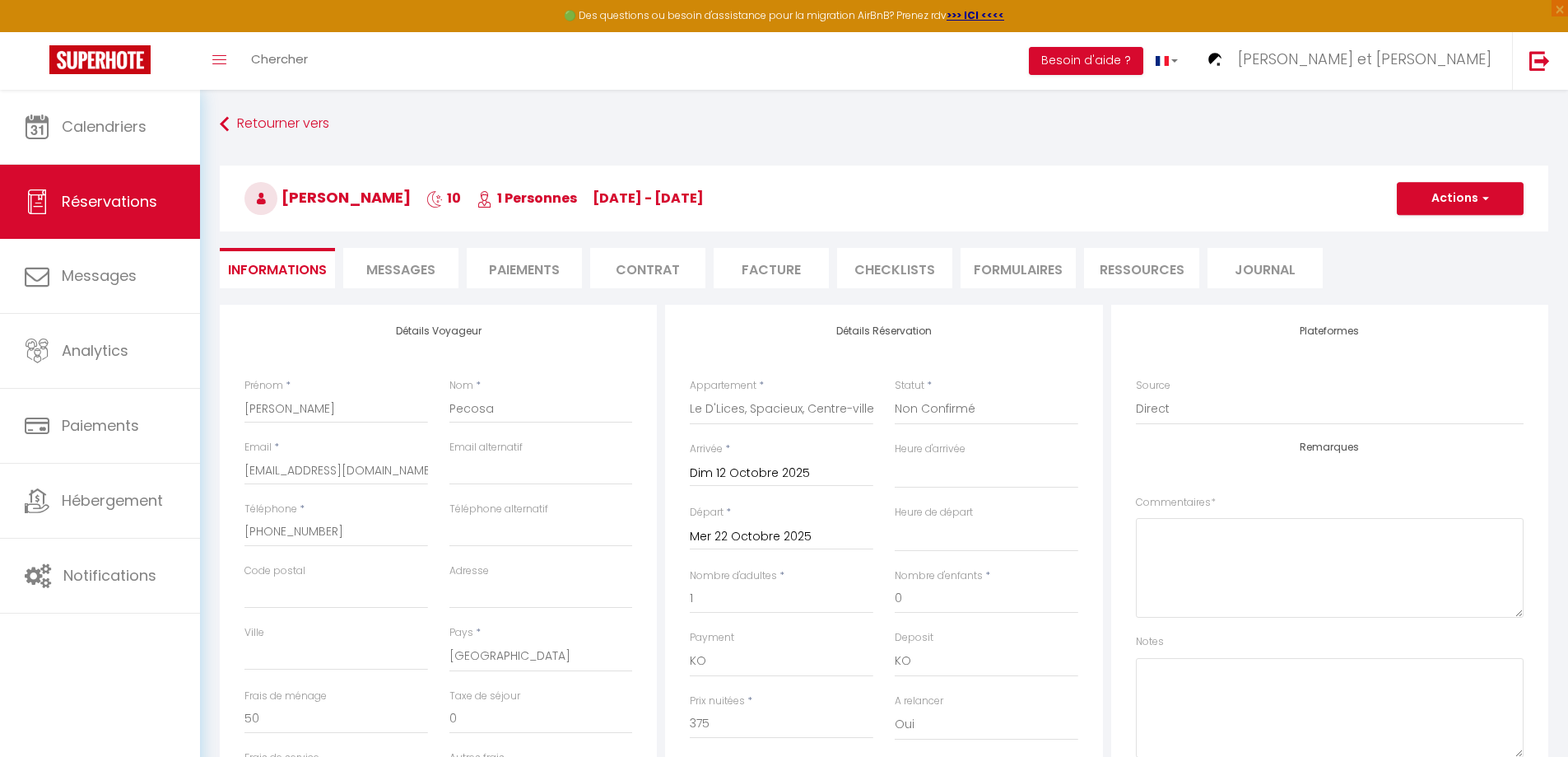
select select
click at [650, 271] on li "Contrat" at bounding box center [648, 267] width 116 height 40
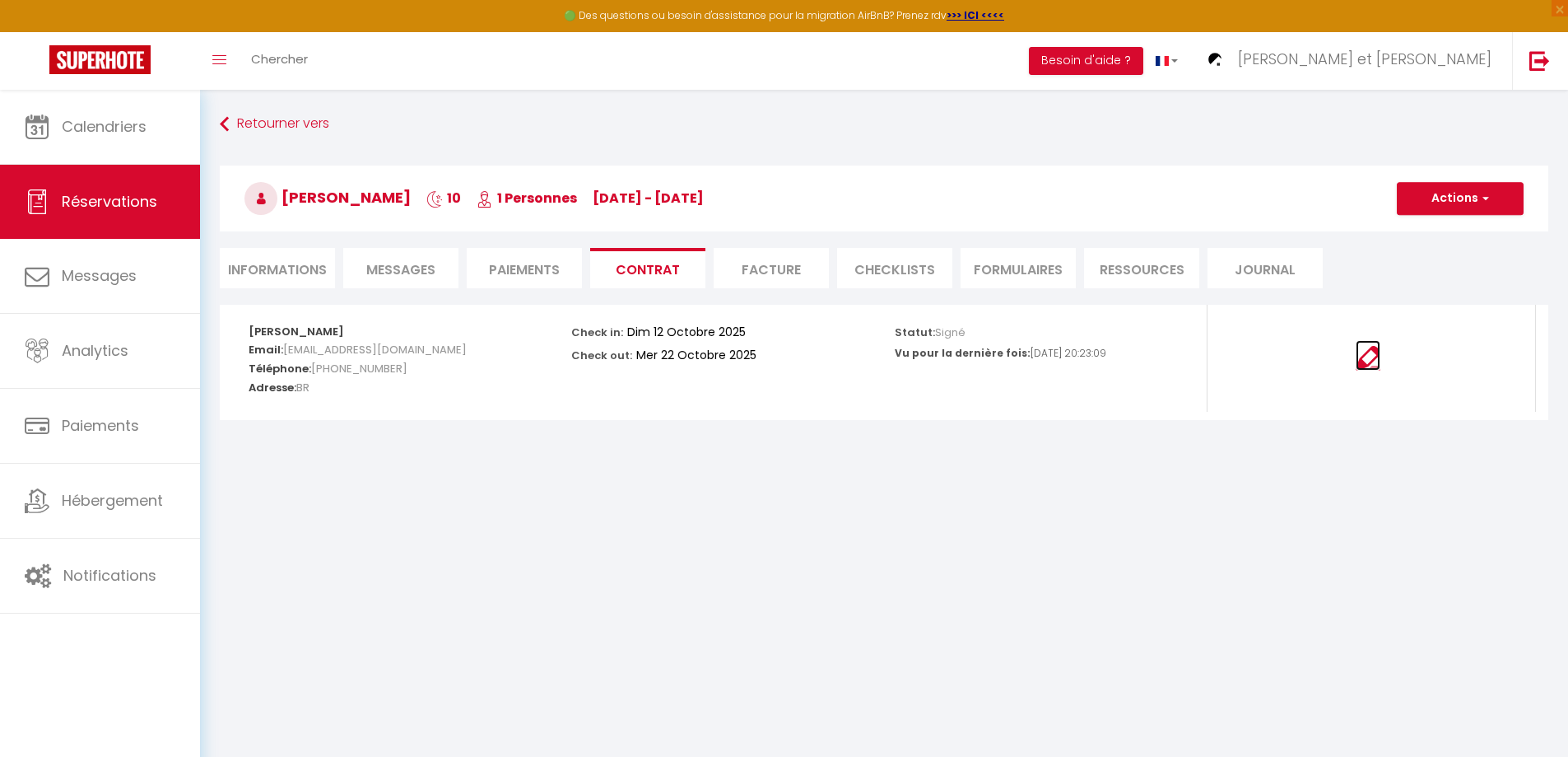
click at [1367, 354] on img at bounding box center [1368, 358] width 25 height 25
click at [285, 271] on li "Informations" at bounding box center [277, 267] width 116 height 40
select select
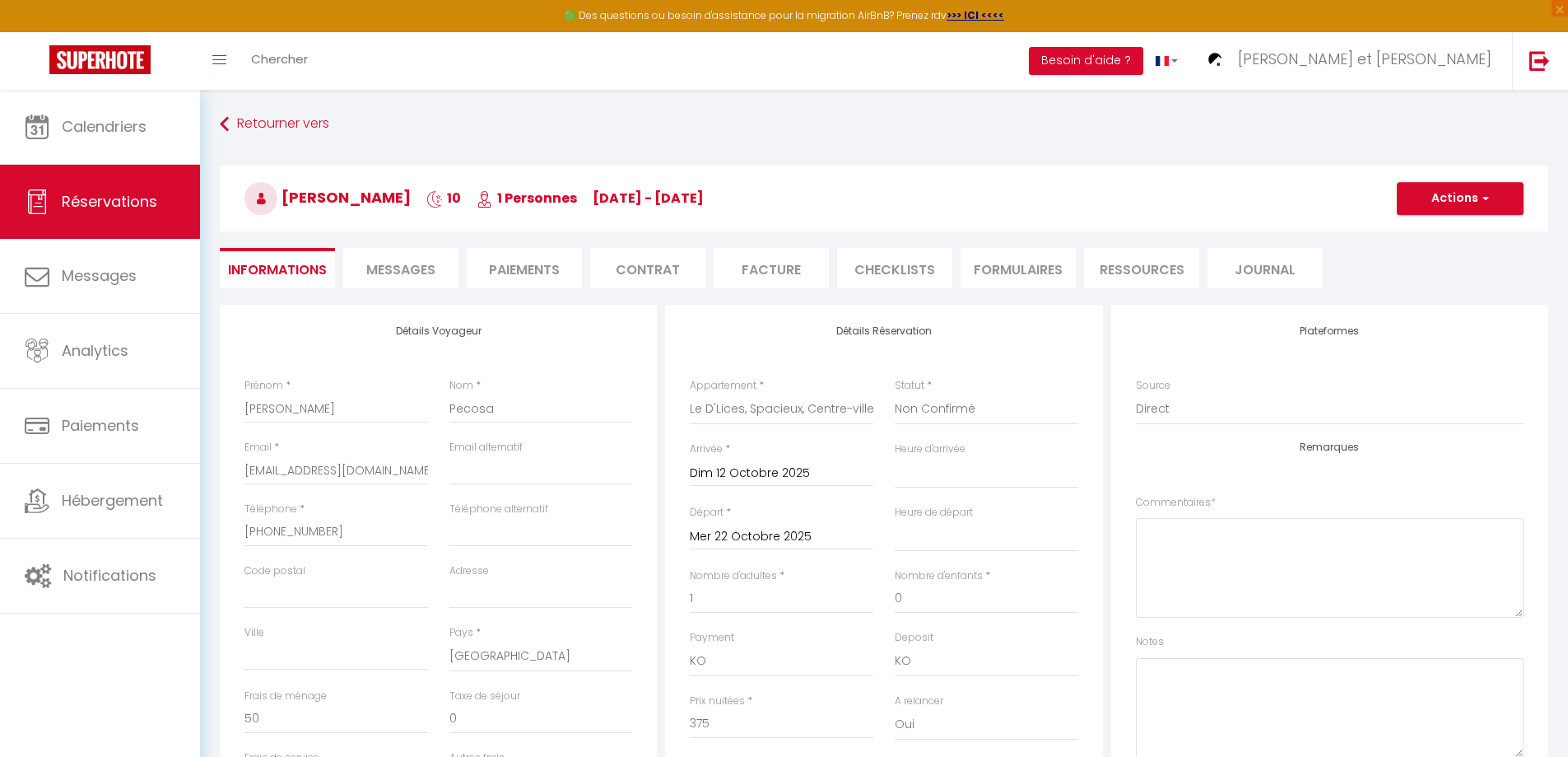
click at [536, 268] on li "Paiements" at bounding box center [524, 267] width 116 height 40
select select
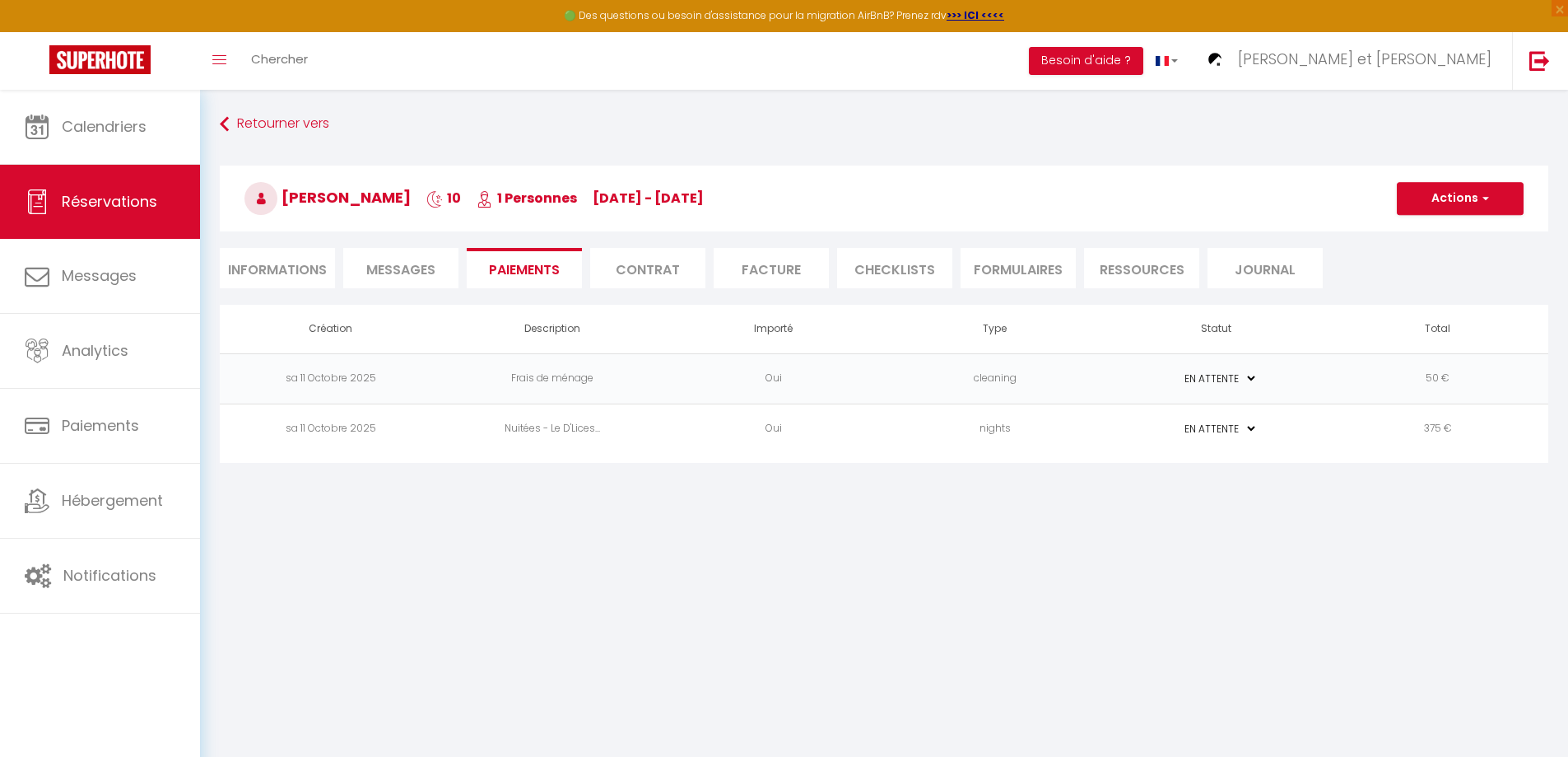
click at [279, 267] on li "Informations" at bounding box center [277, 267] width 116 height 40
select select
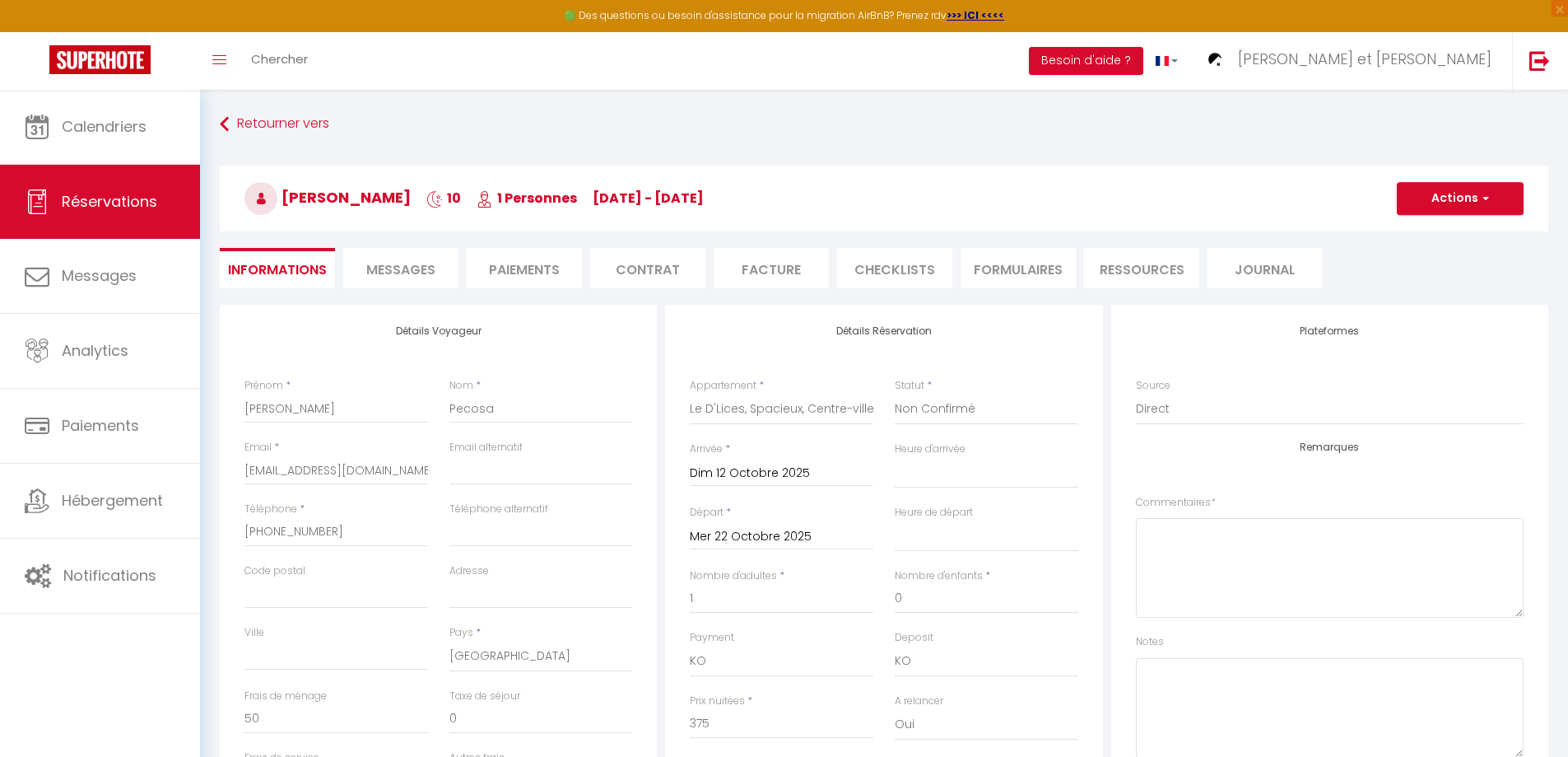
click at [407, 264] on span "Messages" at bounding box center [401, 269] width 69 height 19
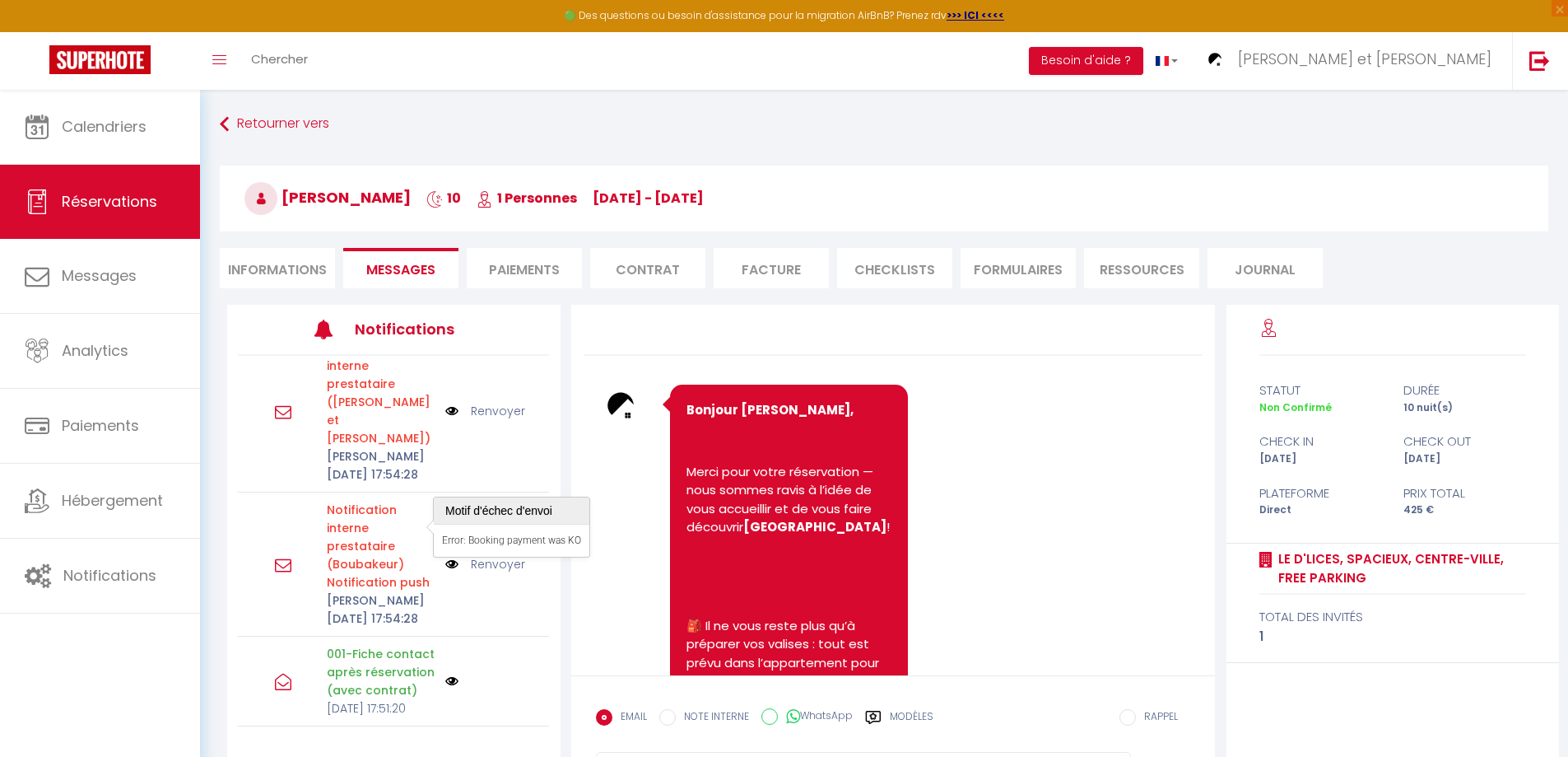
scroll to position [817, 0]
click at [361, 663] on p "001-Fiche contact après réservation (avec contrat)" at bounding box center [380, 672] width 108 height 54
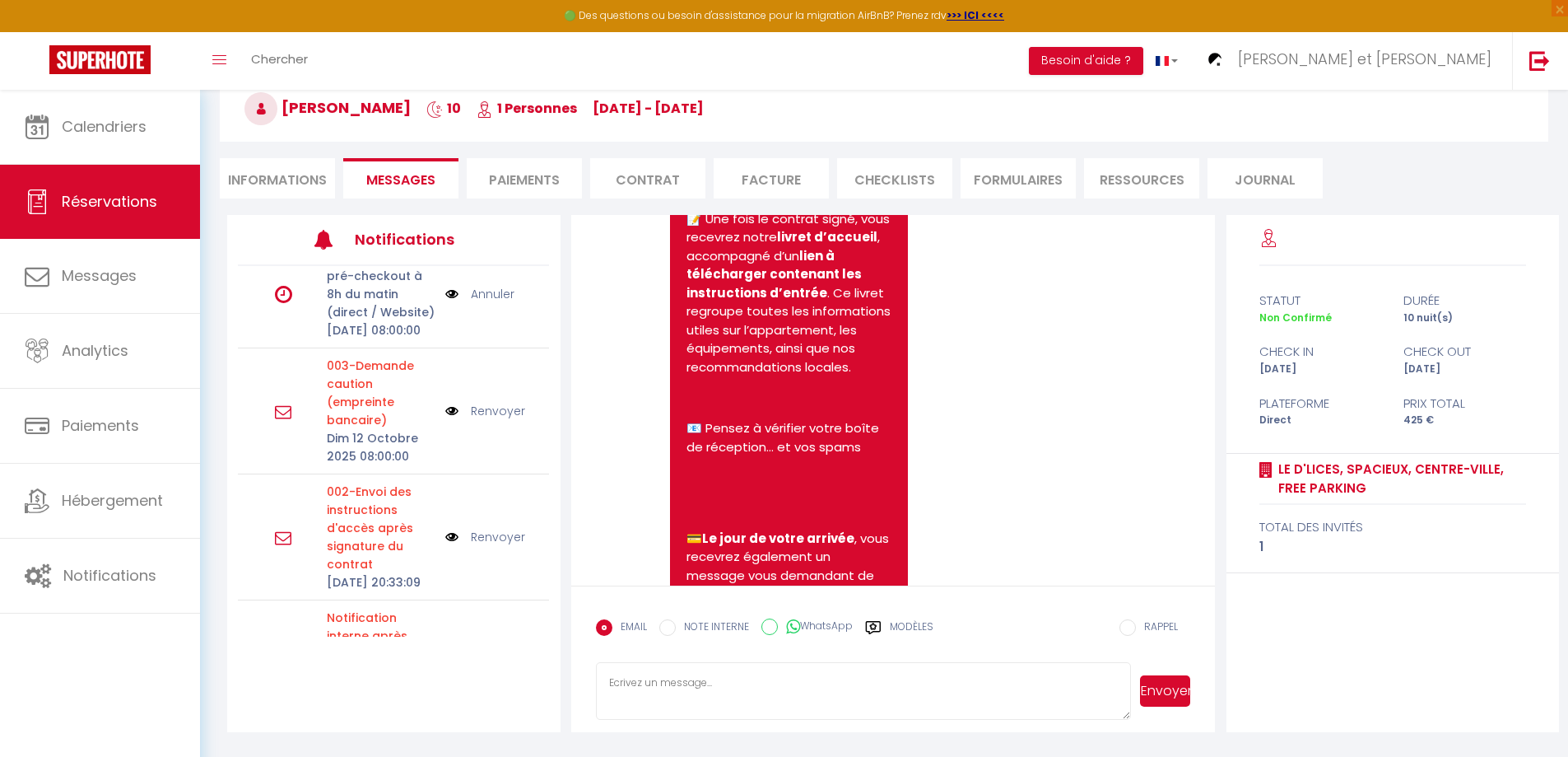
scroll to position [0, 0]
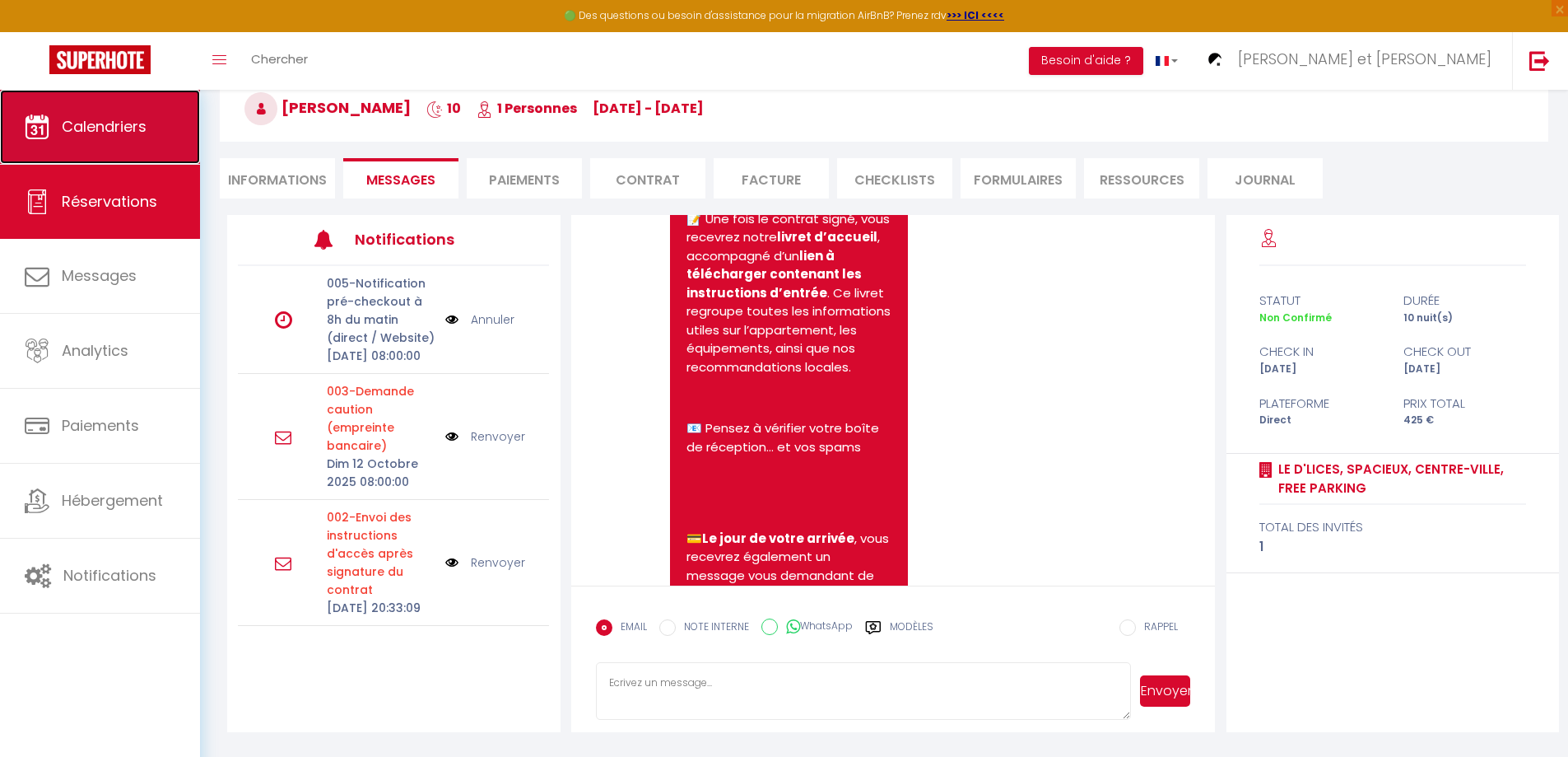
click at [122, 140] on link "Calendriers" at bounding box center [100, 127] width 200 height 74
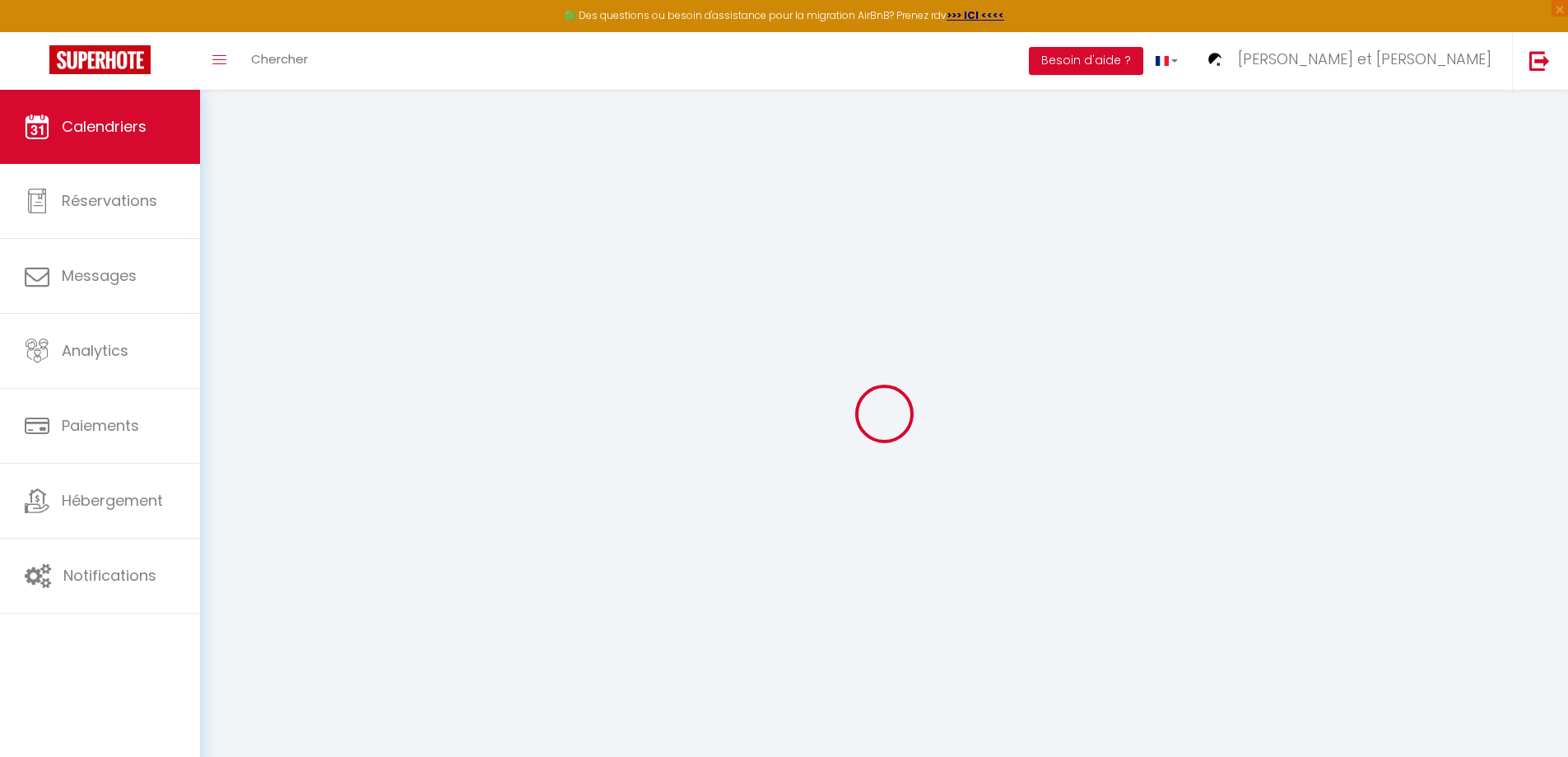
select select
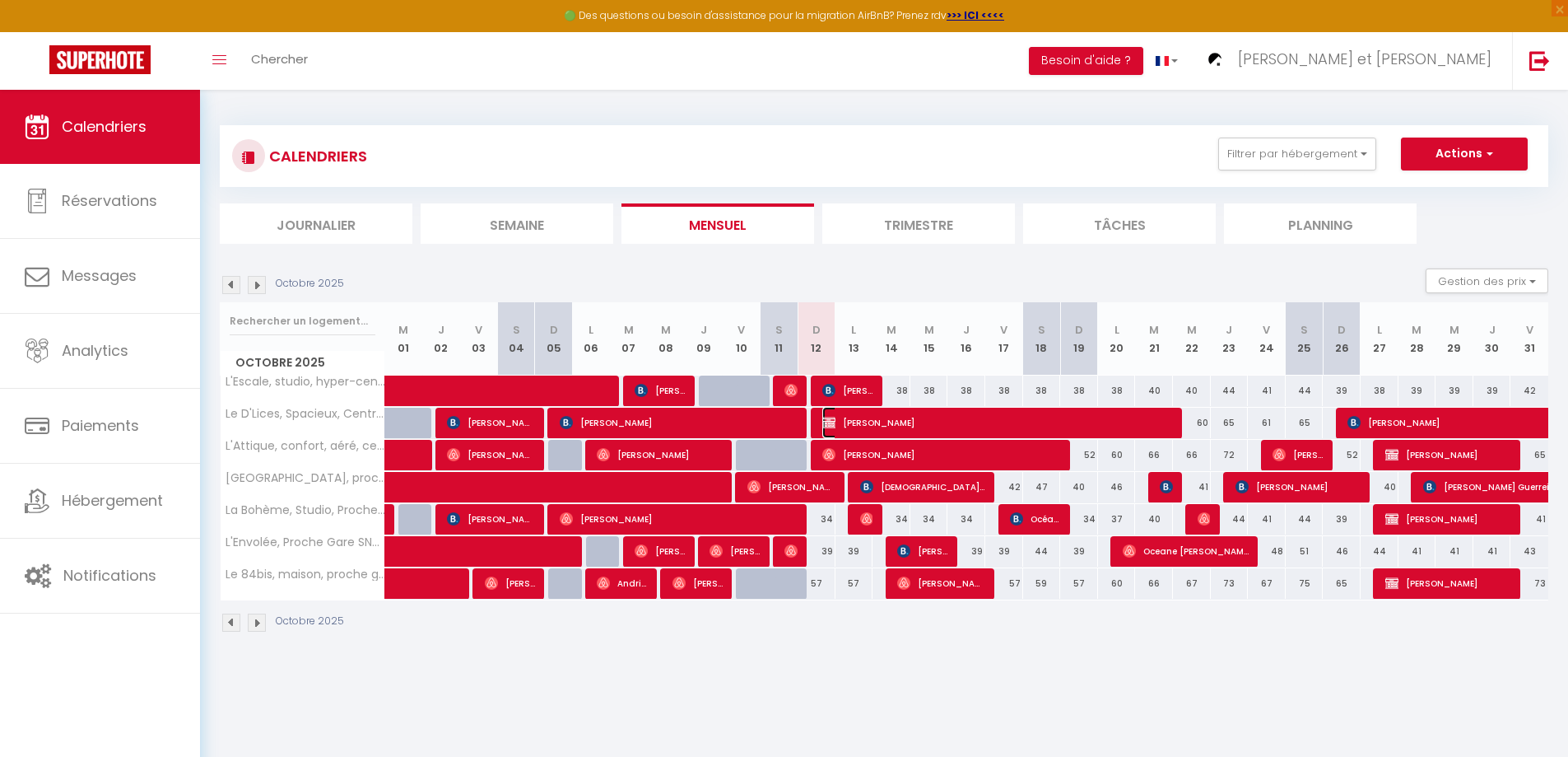
click at [893, 420] on span "[PERSON_NAME]" at bounding box center [999, 423] width 353 height 31
select select "KO"
select select "0"
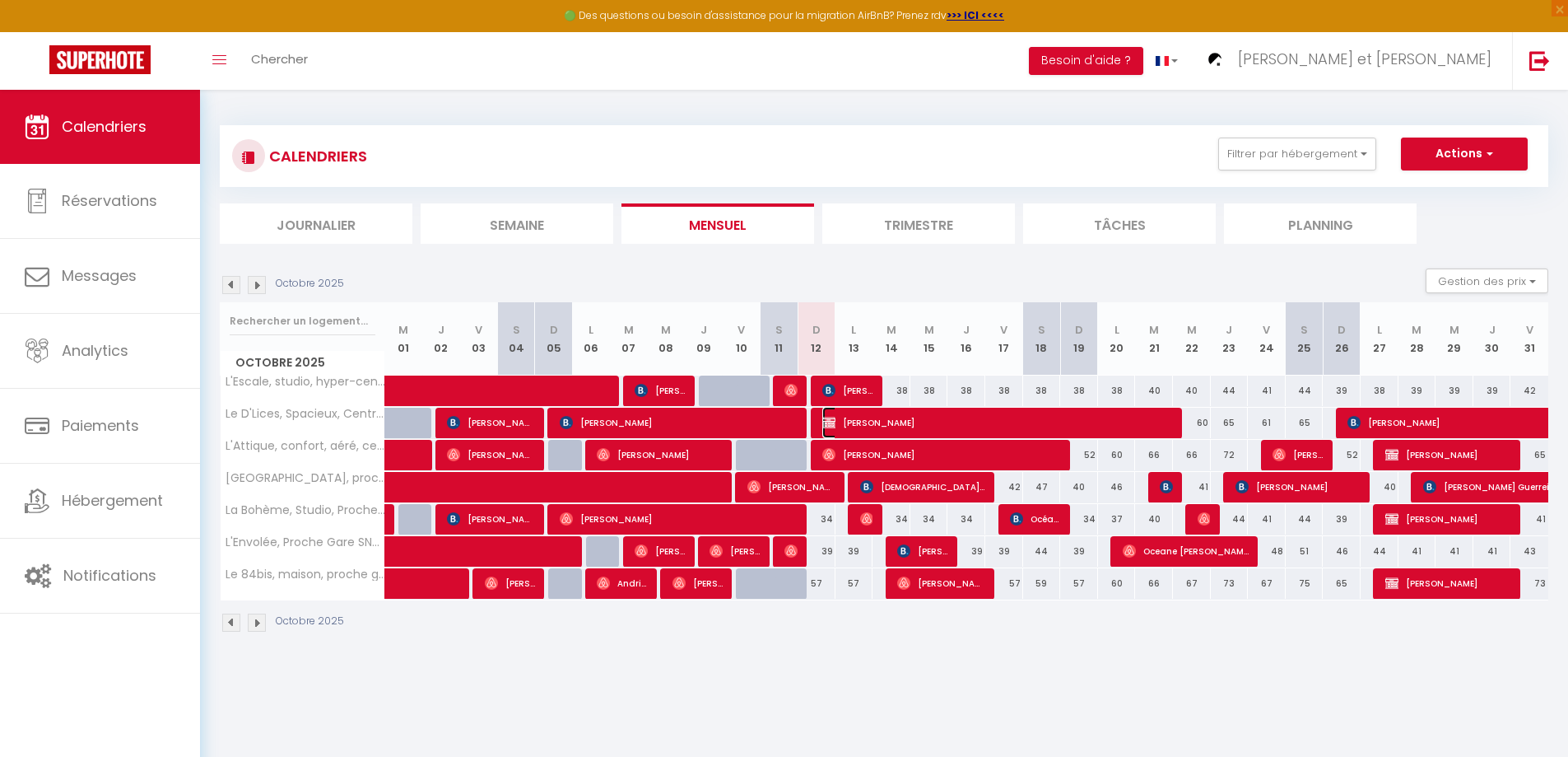
select select "1"
select select
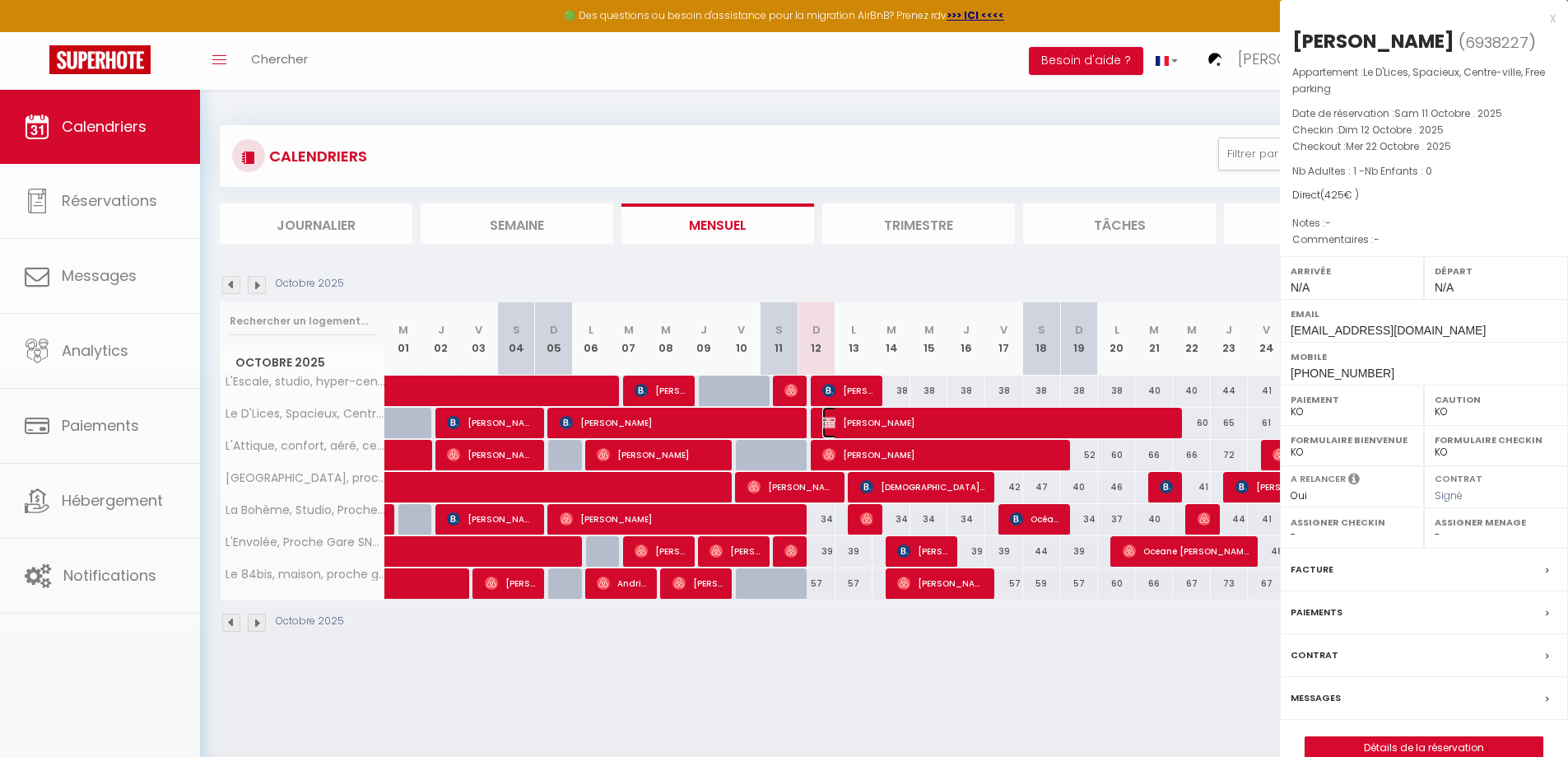
select select "44932"
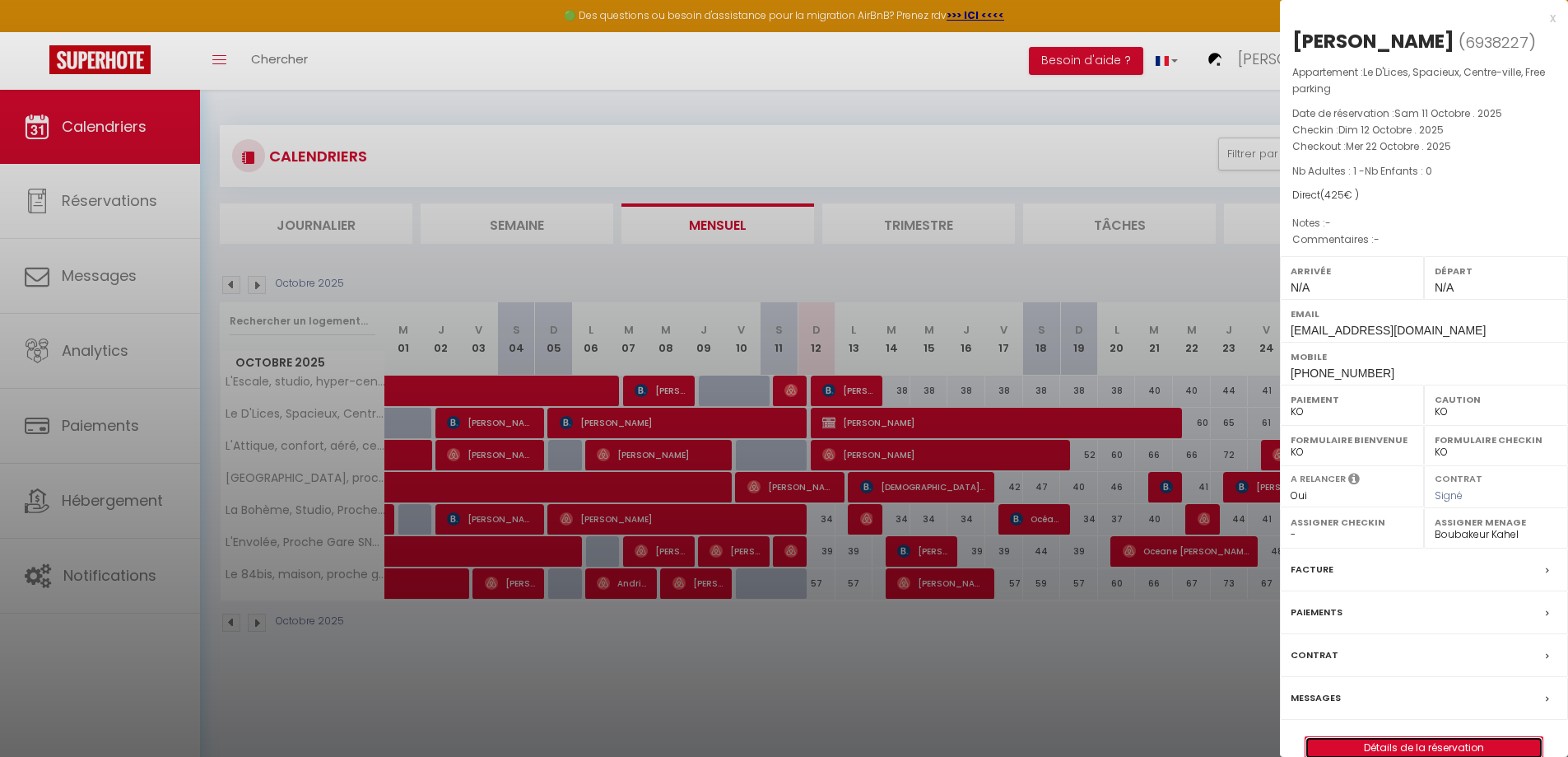
click at [1410, 744] on link "Détails de la réservation" at bounding box center [1424, 748] width 237 height 21
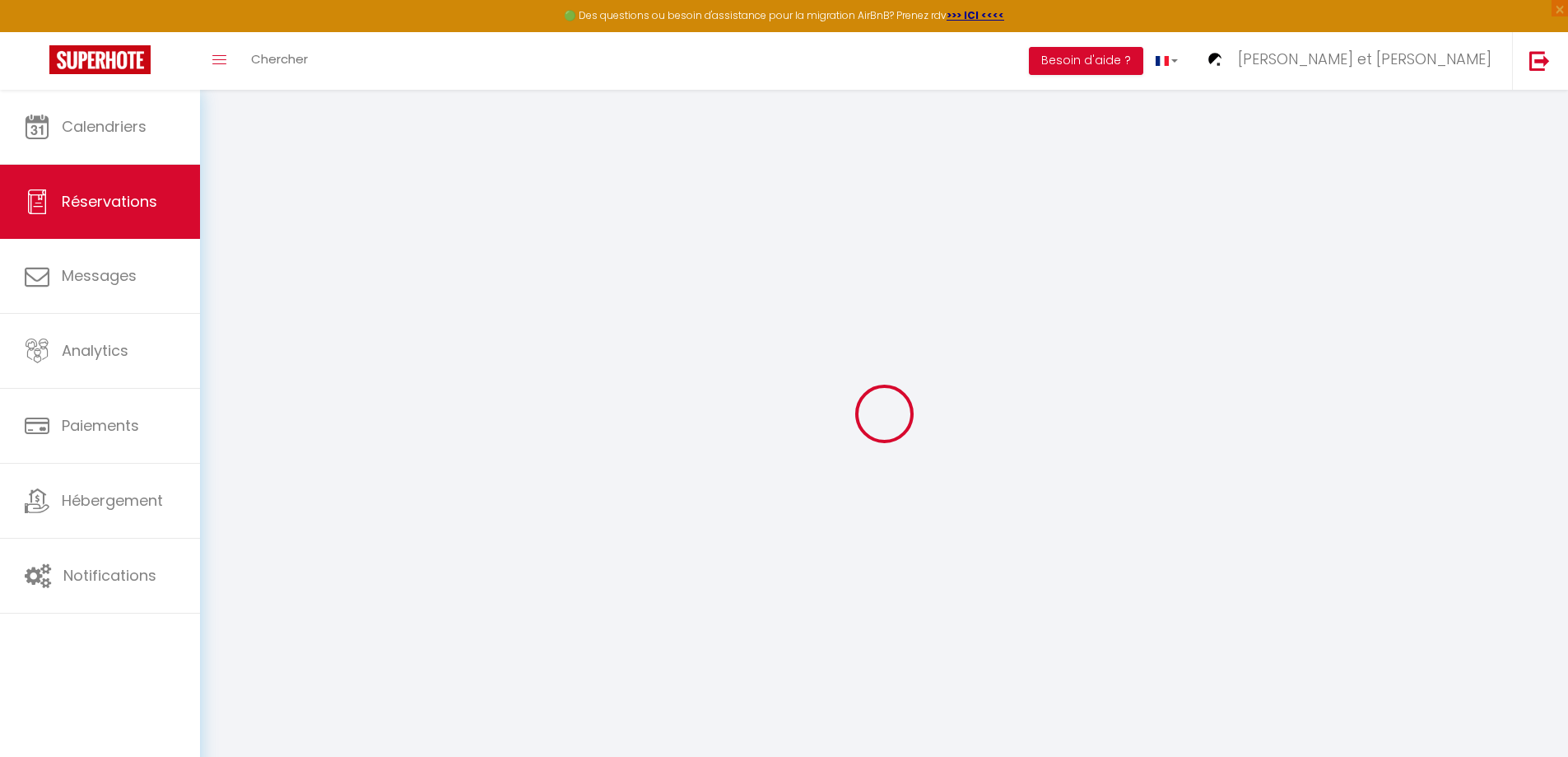
type input "[PERSON_NAME]"
type input "Pecosa"
type input "[EMAIL_ADDRESS][DOMAIN_NAME]"
type input "[PHONE_NUMBER]"
select select "BR"
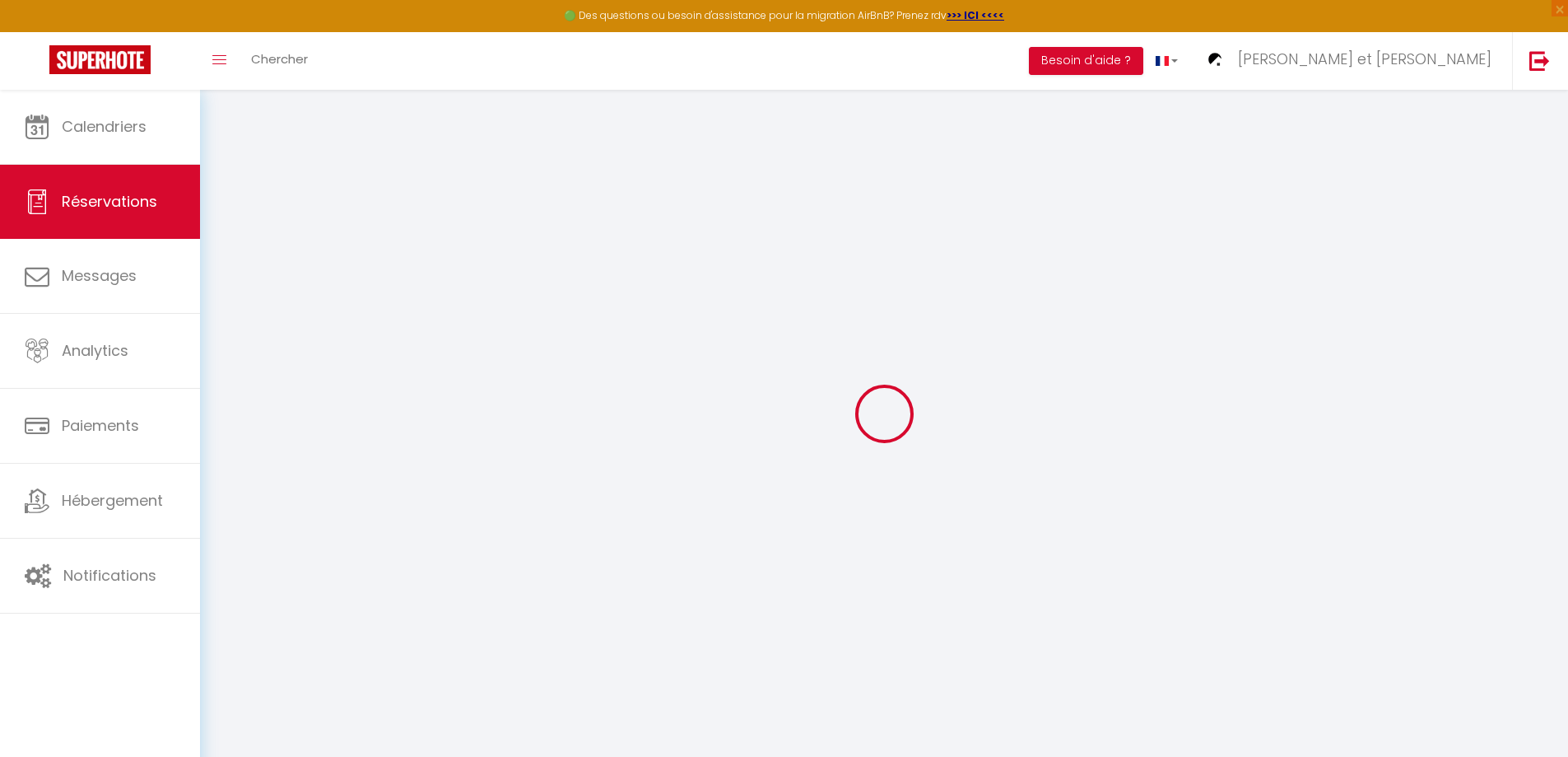
select select "66922"
select select "2"
type input "Dim 12 Octobre 2025"
select select
type input "Mer 22 Octobre 2025"
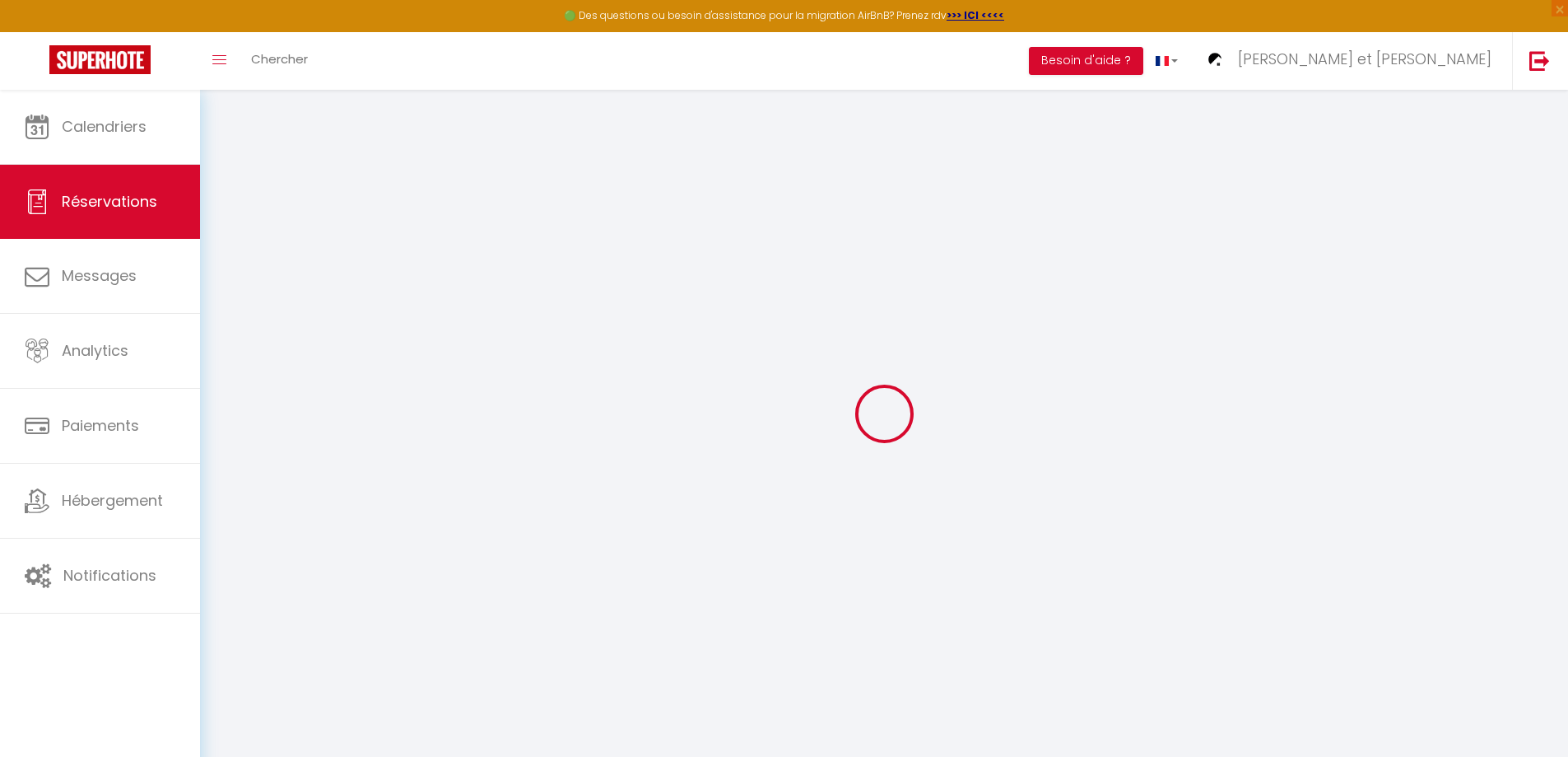
select select
type input "1"
select select "10"
select select
type input "375"
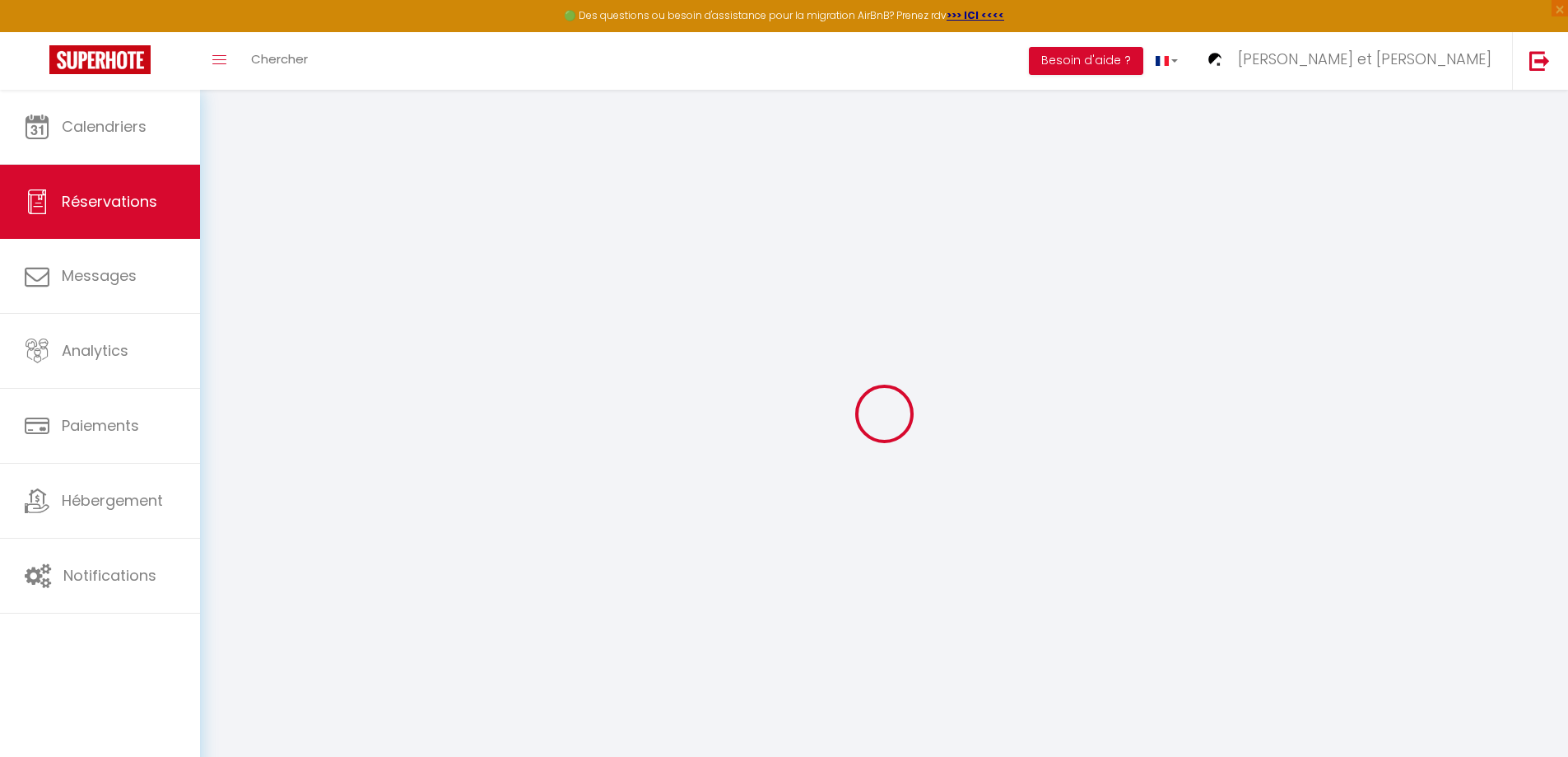
checkbox input "false"
type input "425"
type input "0"
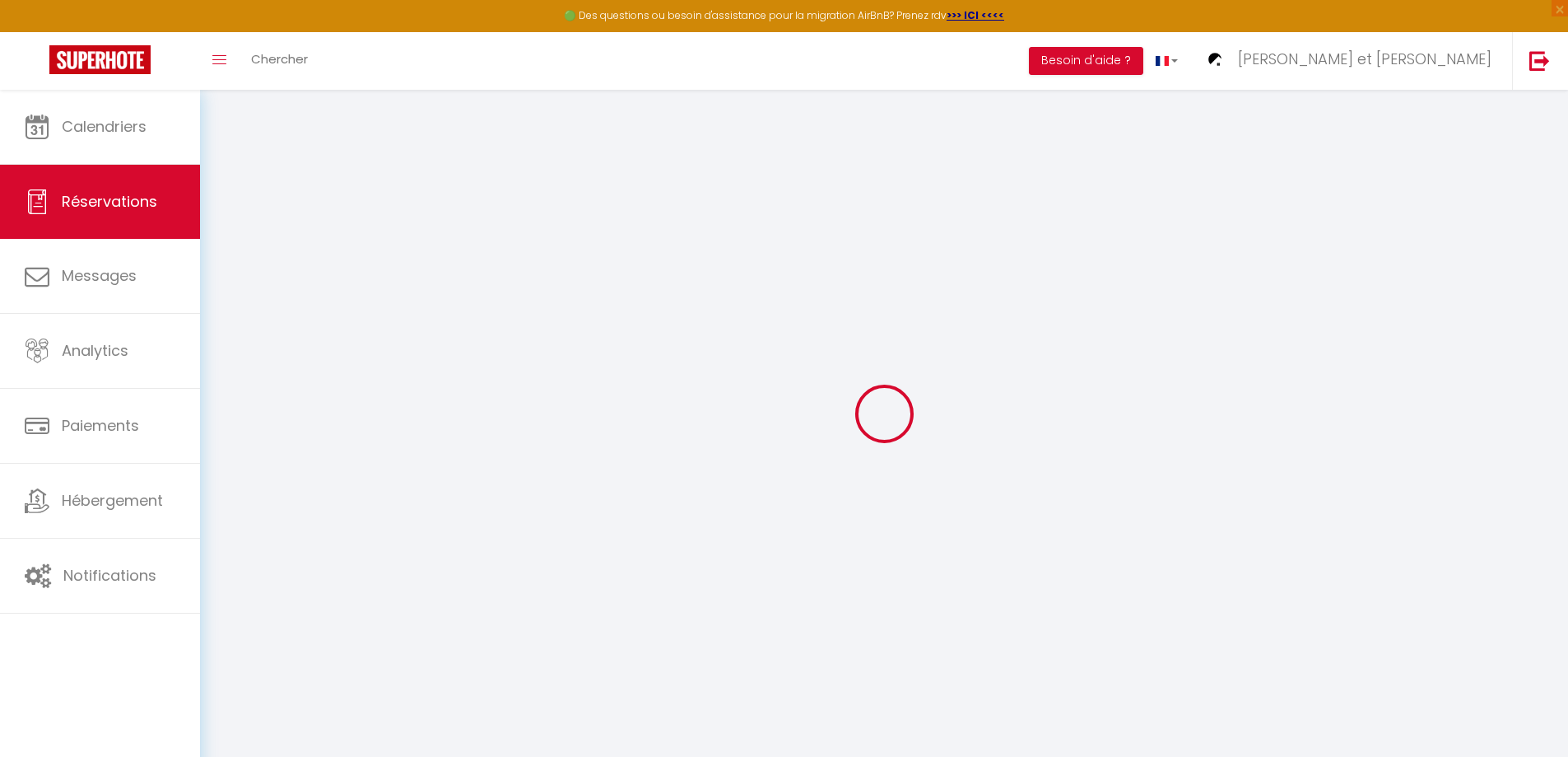
select select
select select "14"
checkbox input "false"
select select
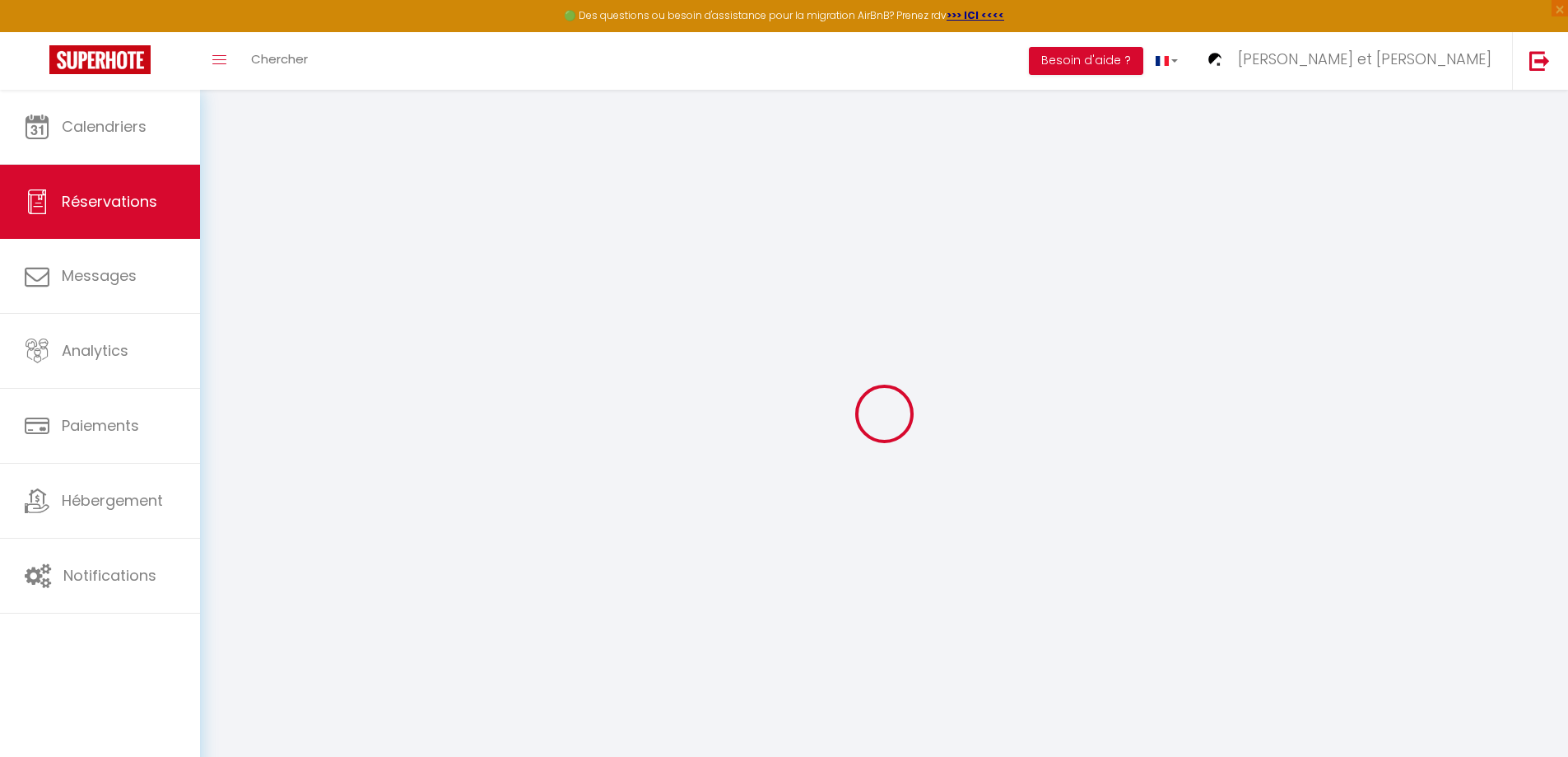
select select
checkbox input "false"
select select
checkbox input "false"
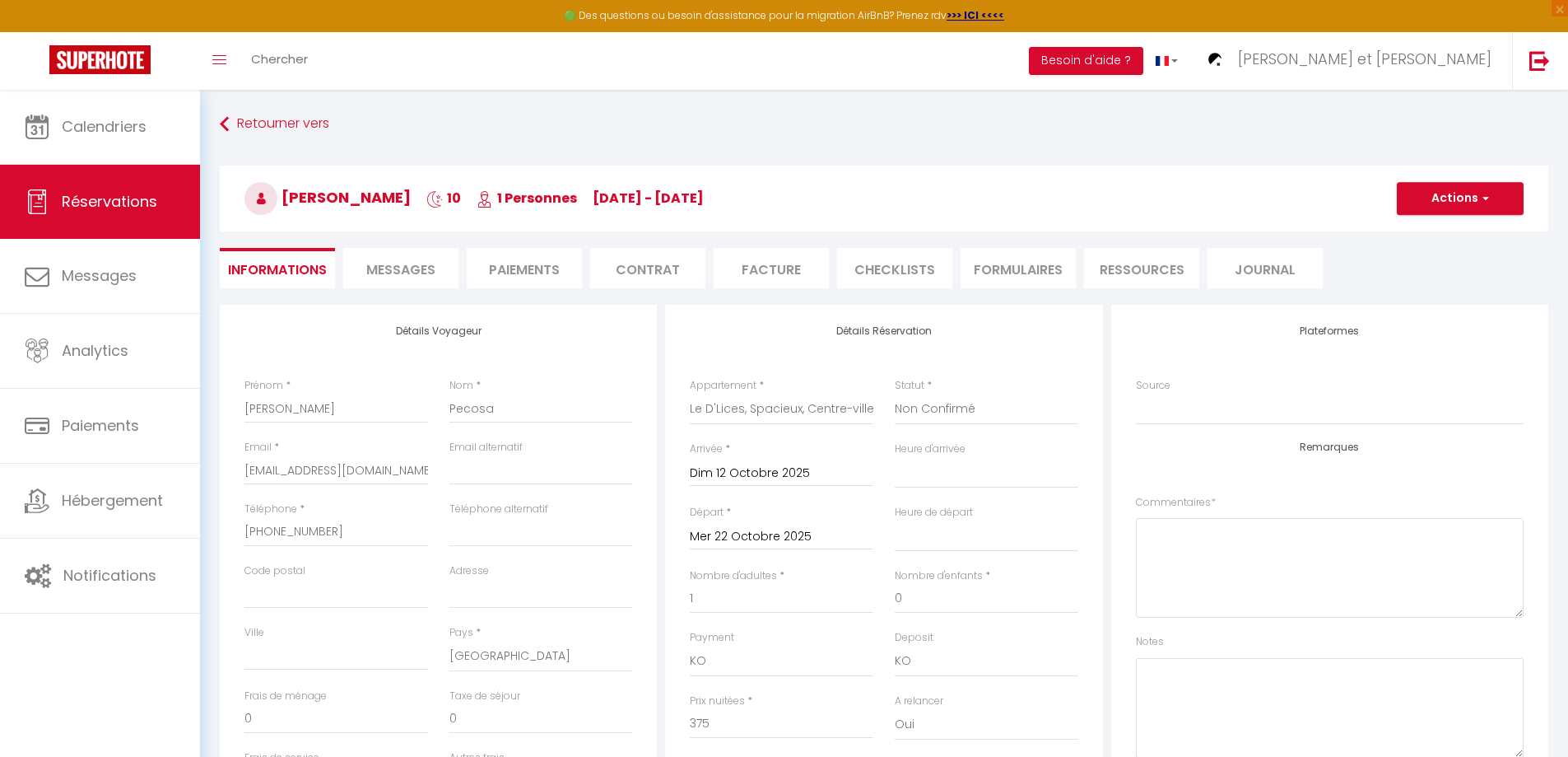
type input "50"
select select
checkbox input "false"
select select
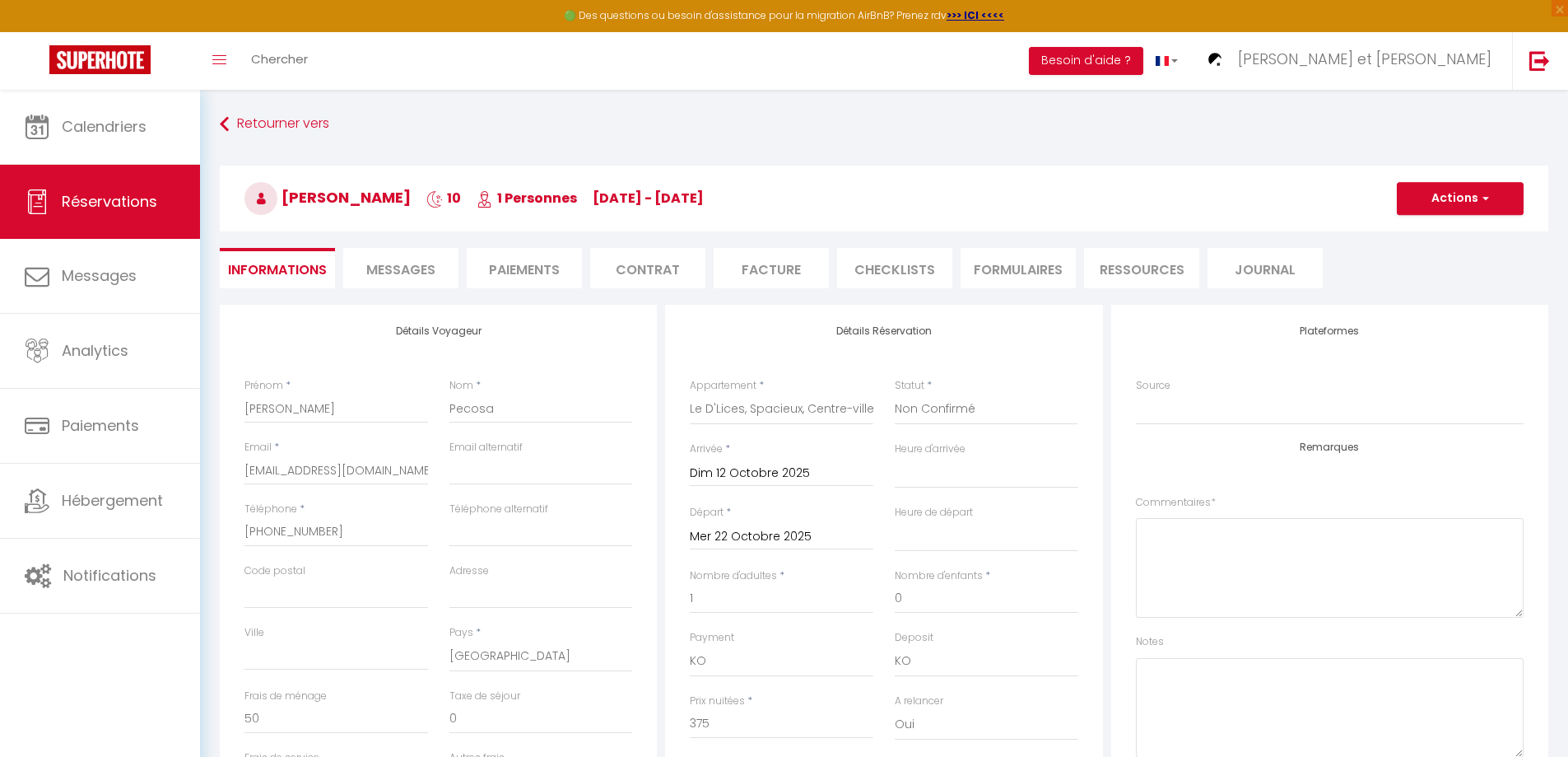
select select
click at [649, 265] on li "Contrat" at bounding box center [648, 267] width 116 height 40
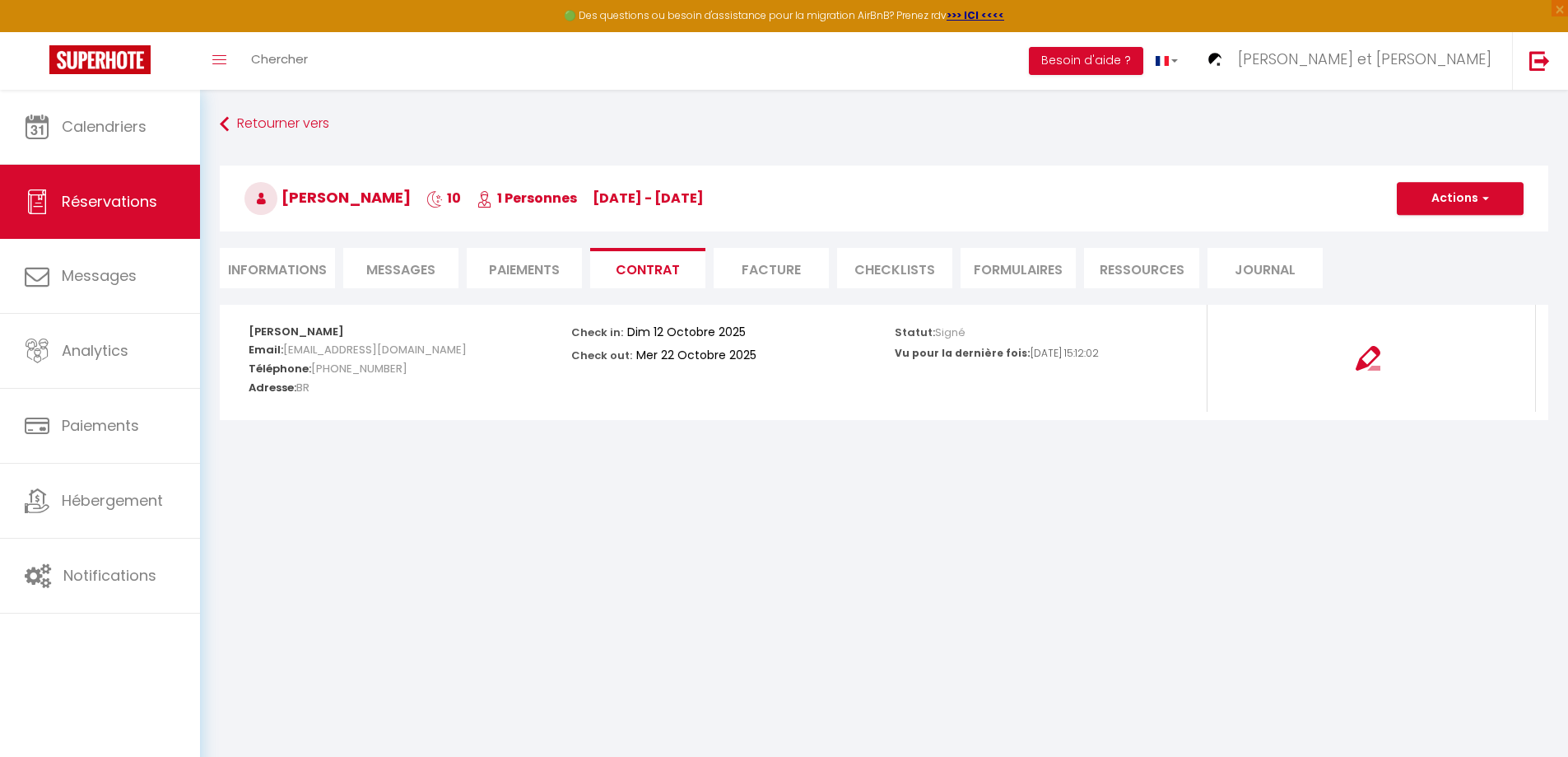
click at [772, 267] on li "Facture" at bounding box center [772, 267] width 116 height 40
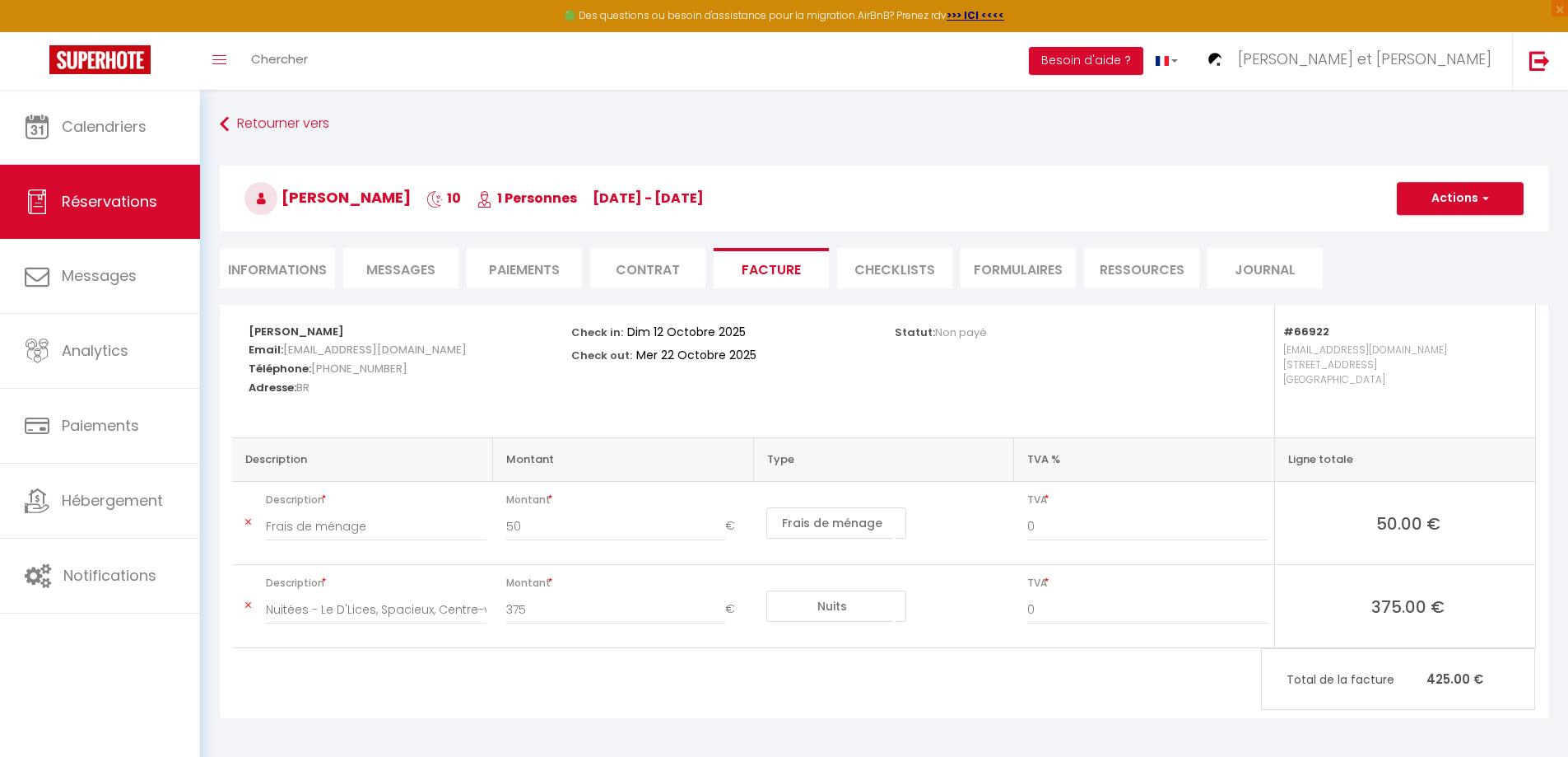
click at [909, 267] on li "CHECKLISTS" at bounding box center [895, 267] width 116 height 40
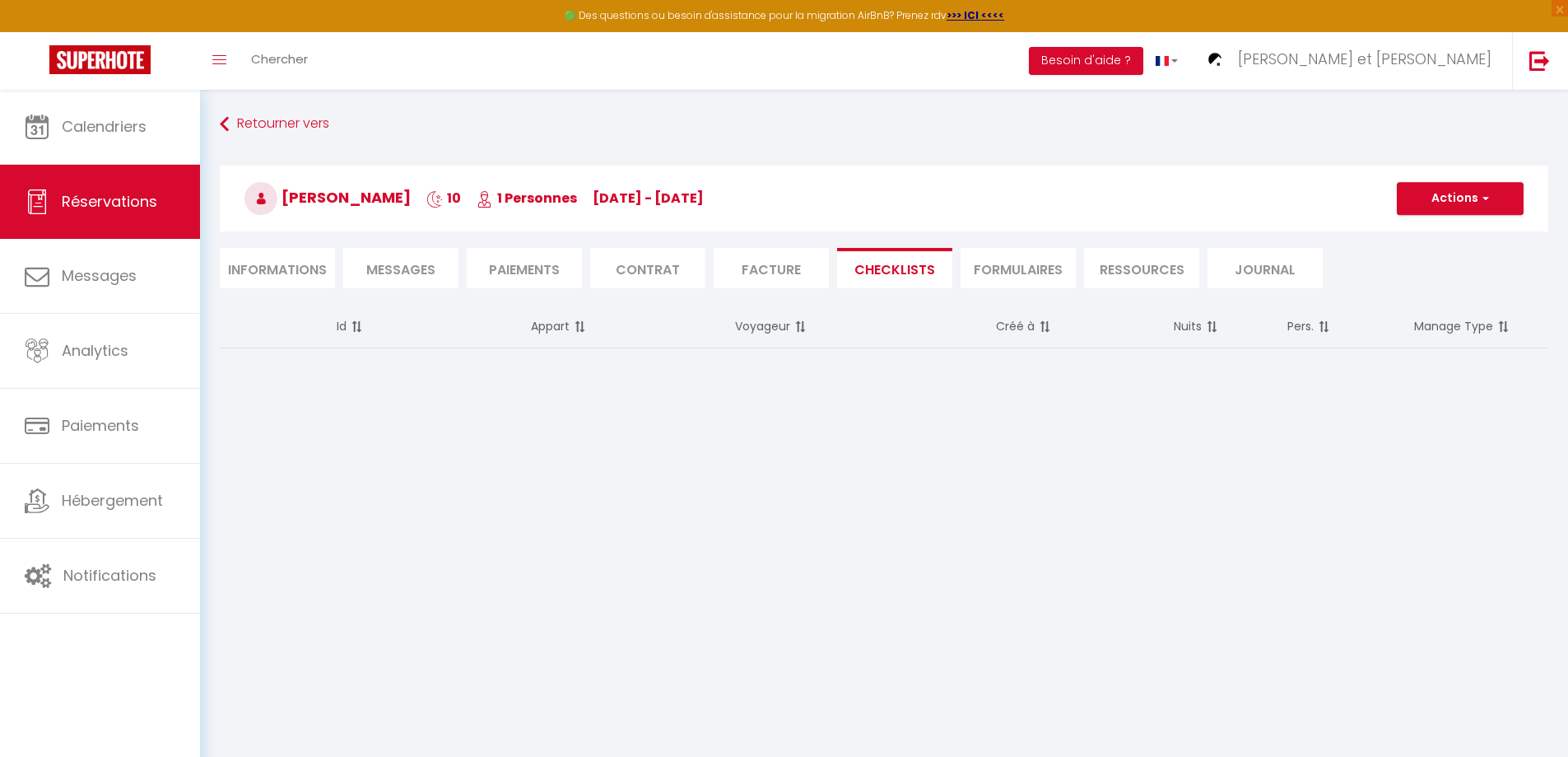
click at [1009, 265] on li "FORMULAIRES" at bounding box center [1018, 267] width 116 height 40
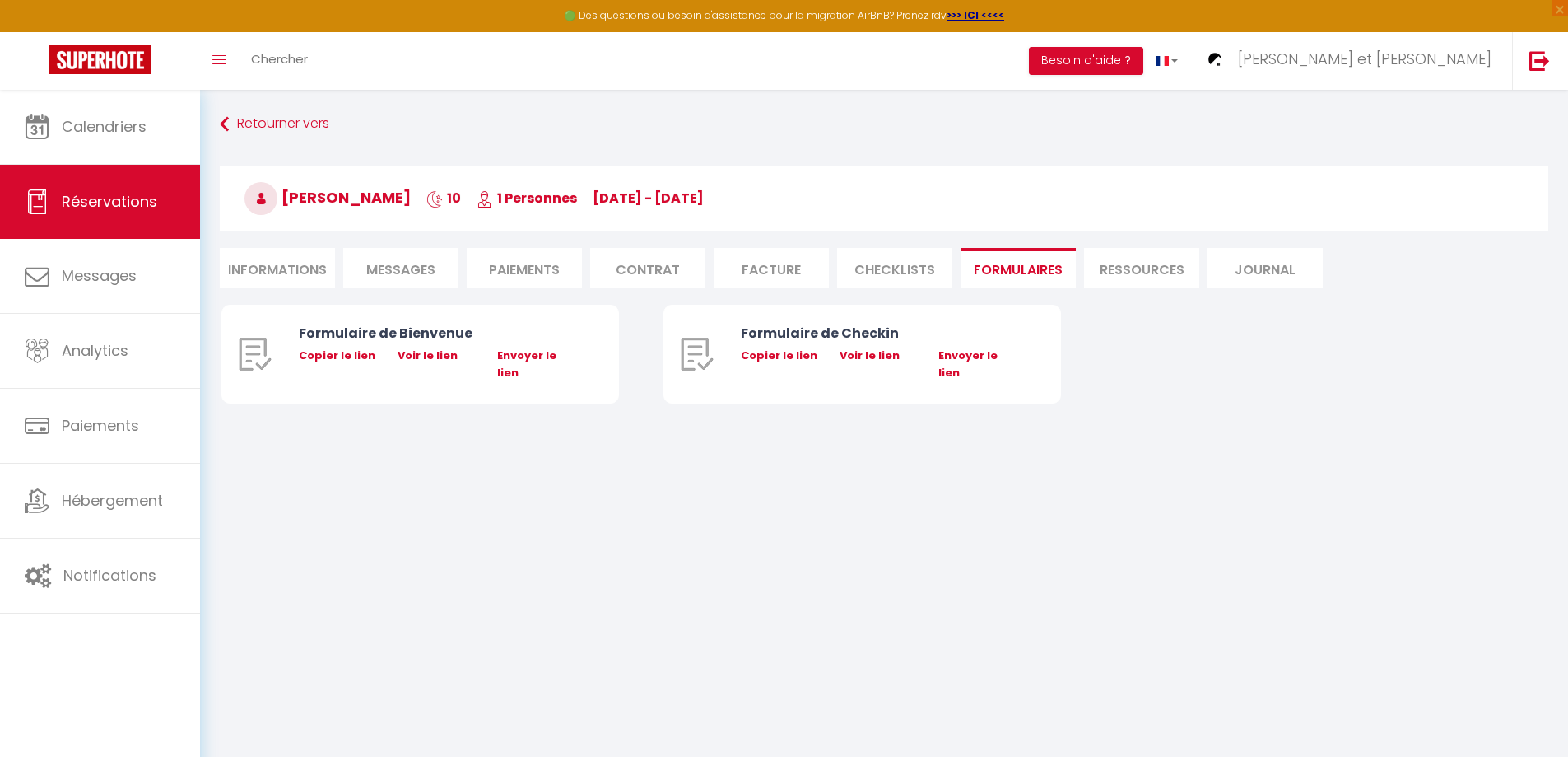
click at [1141, 274] on li "Ressources" at bounding box center [1141, 267] width 116 height 40
select select
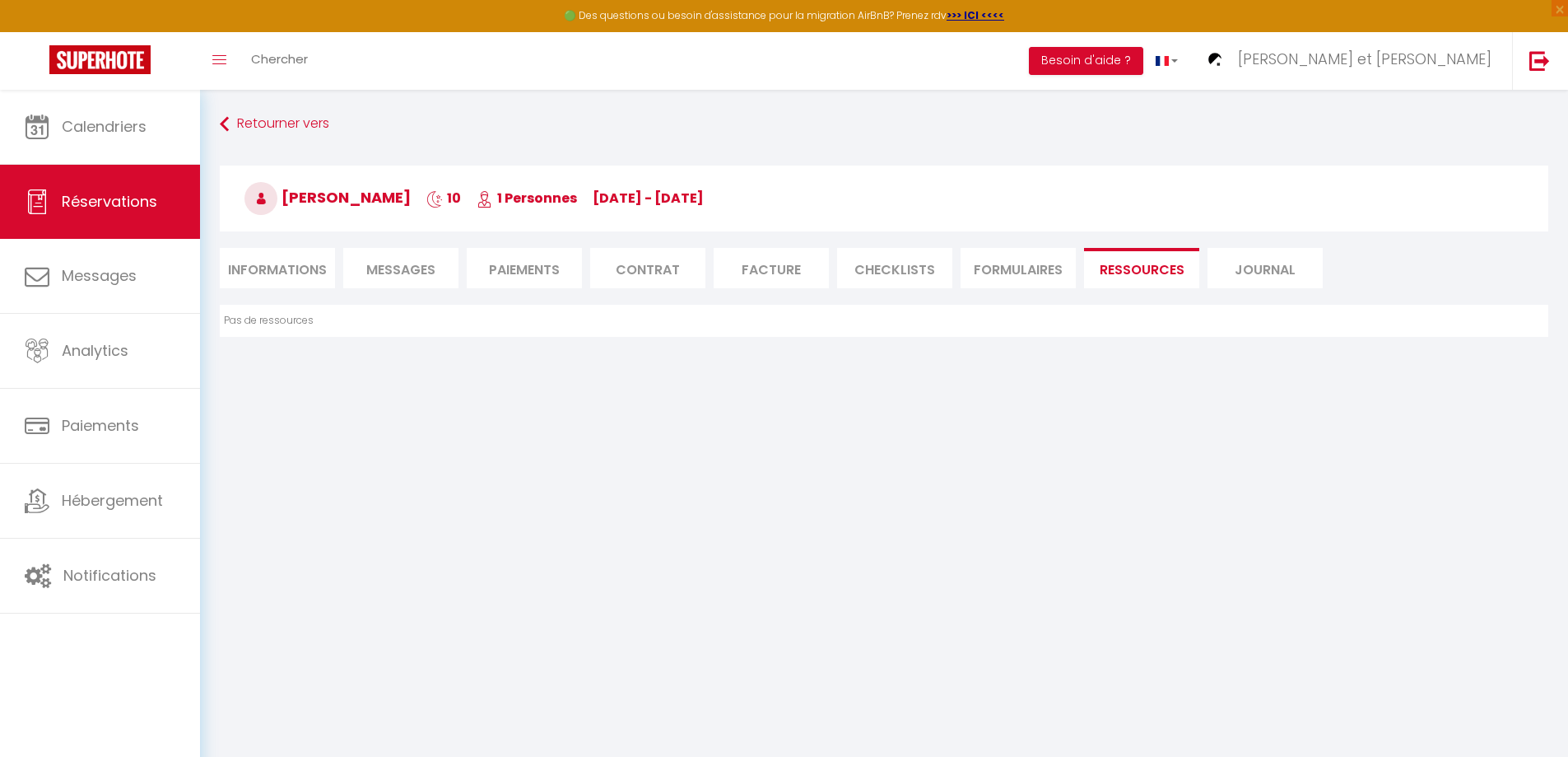
click at [1244, 271] on li "Journal" at bounding box center [1265, 267] width 116 height 40
select select
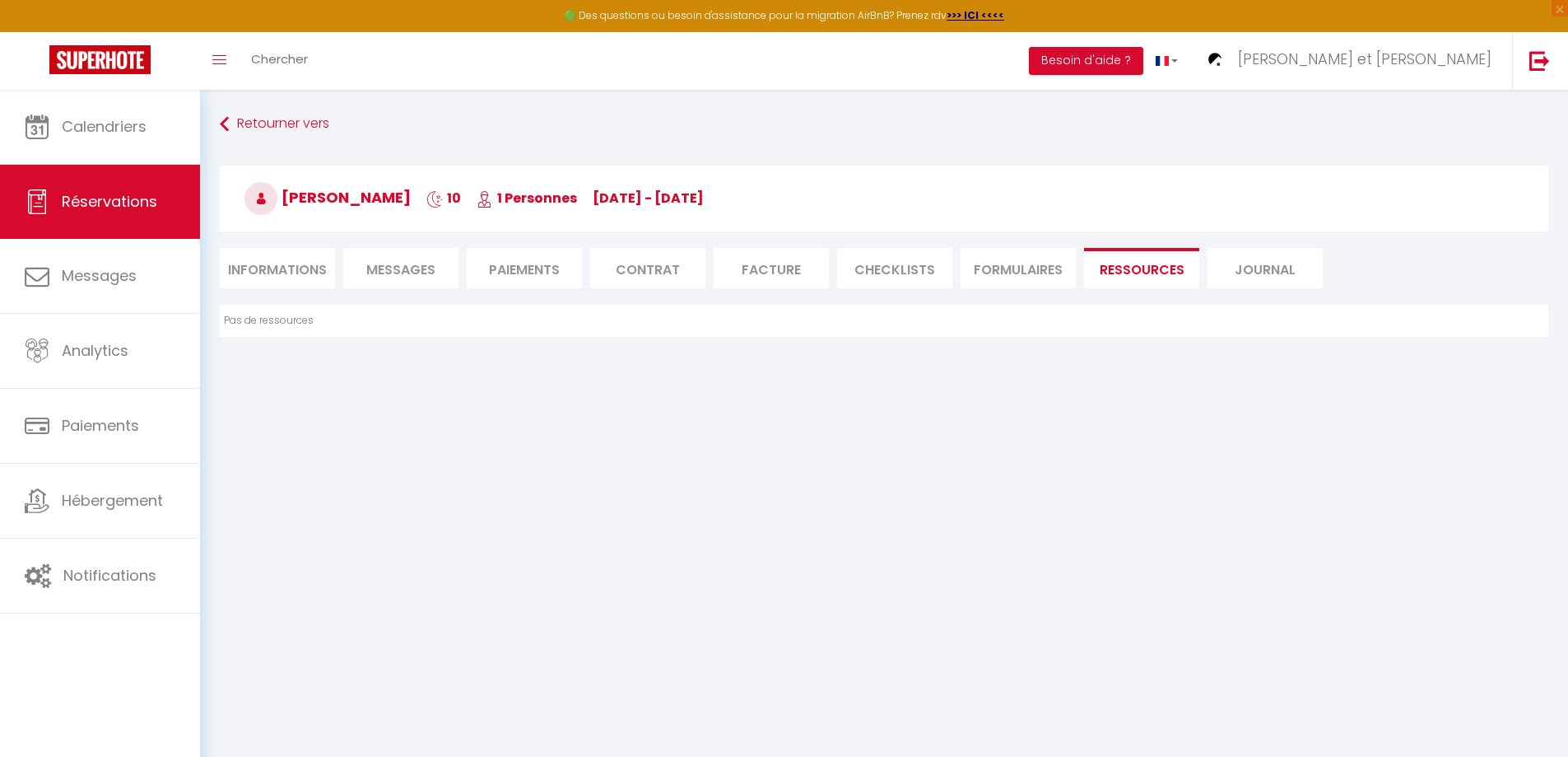
select select
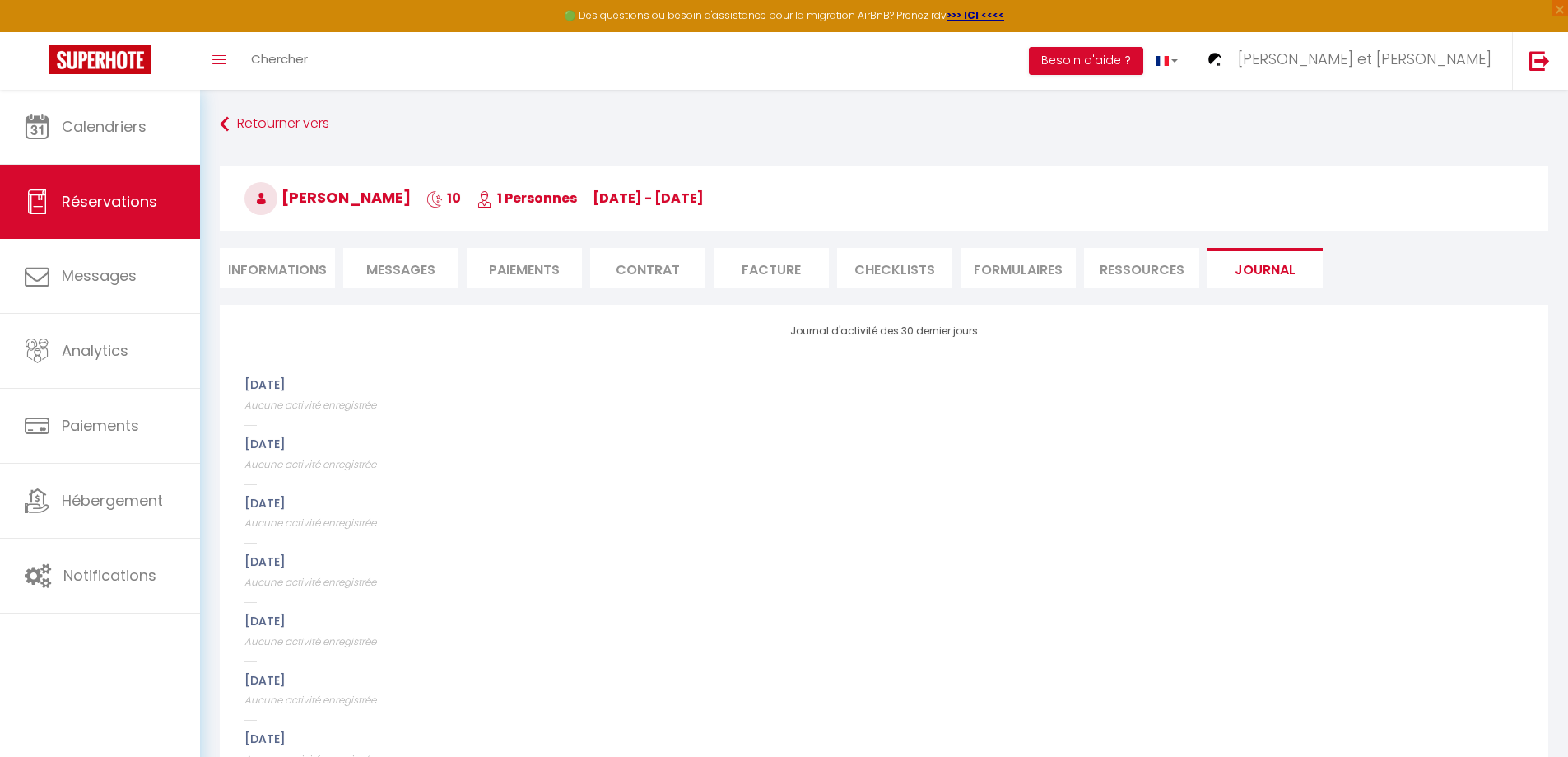
click at [284, 272] on li "Informations" at bounding box center [277, 267] width 116 height 40
select select
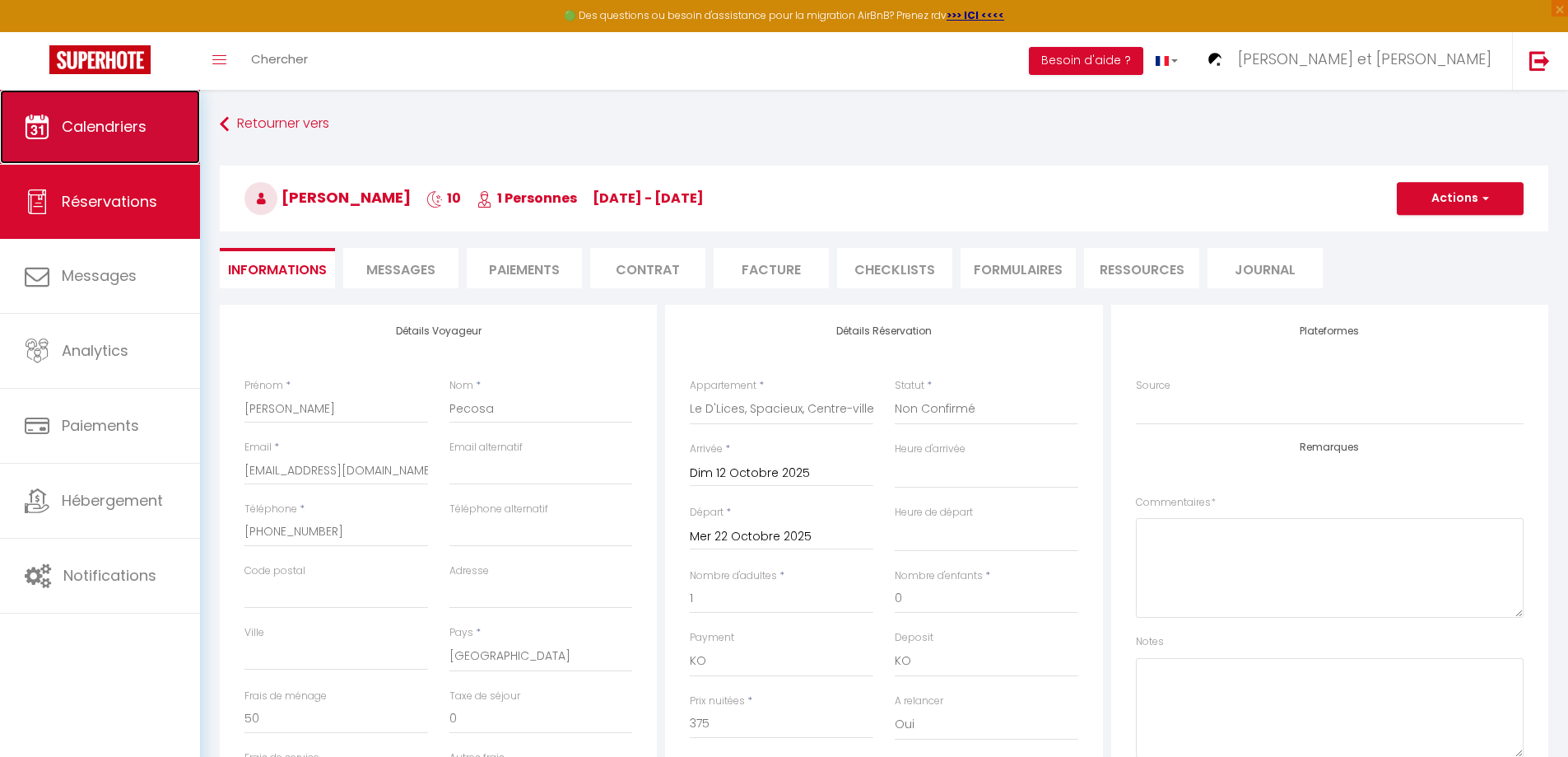
click at [111, 130] on span "Calendriers" at bounding box center [104, 126] width 85 height 21
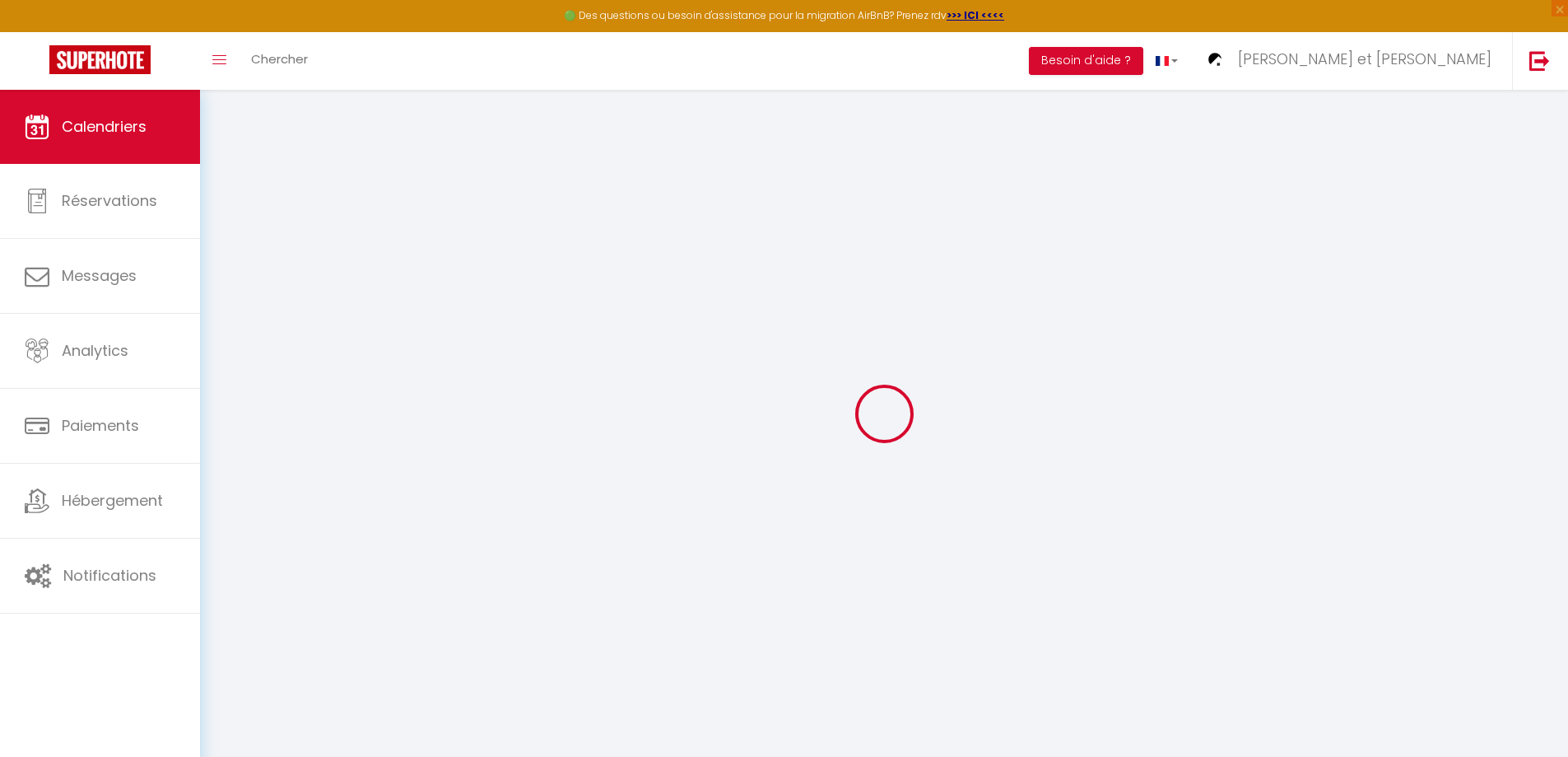
select select
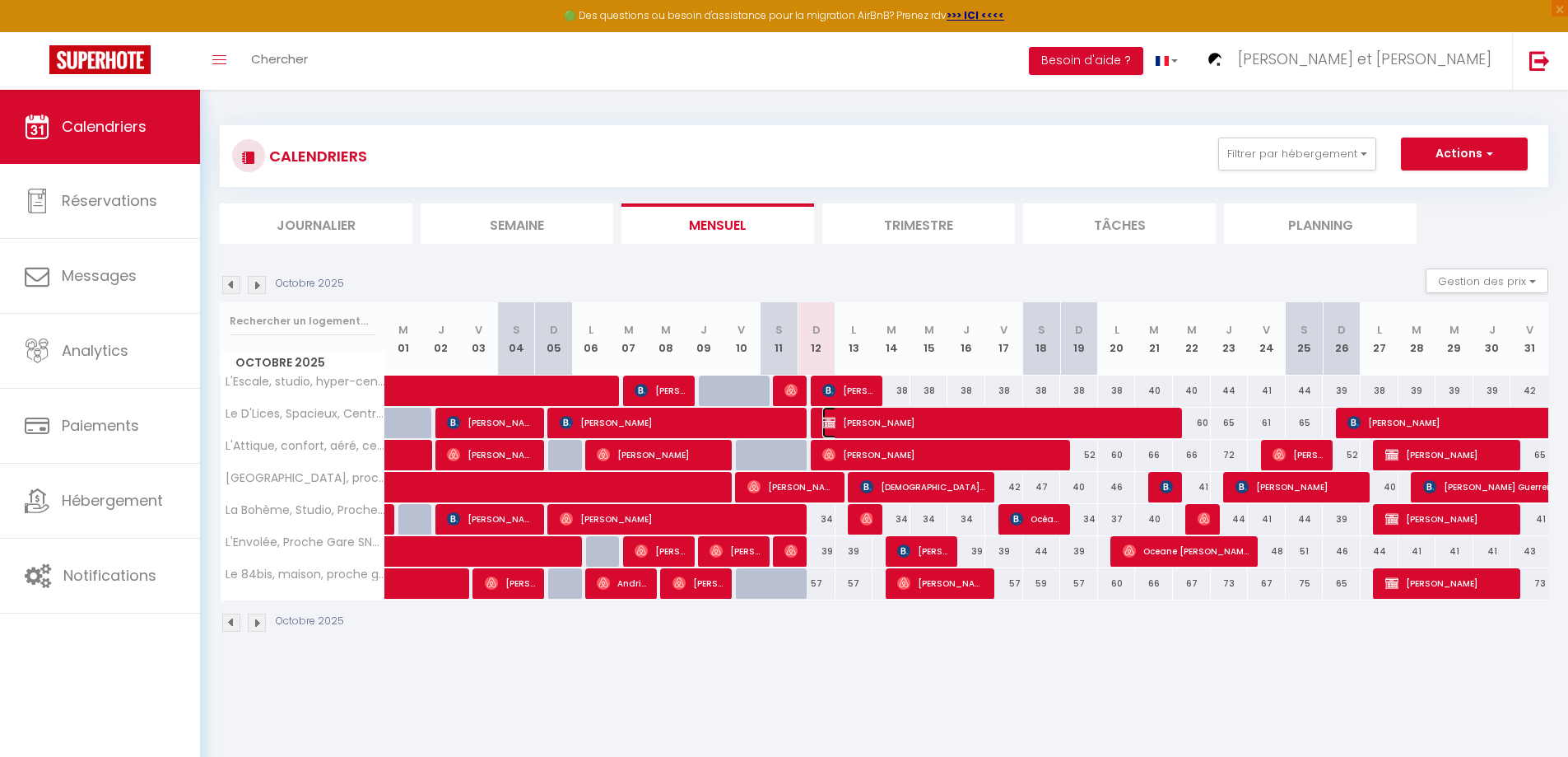
click at [907, 418] on span "[PERSON_NAME]" at bounding box center [999, 423] width 353 height 31
select select "KO"
select select "0"
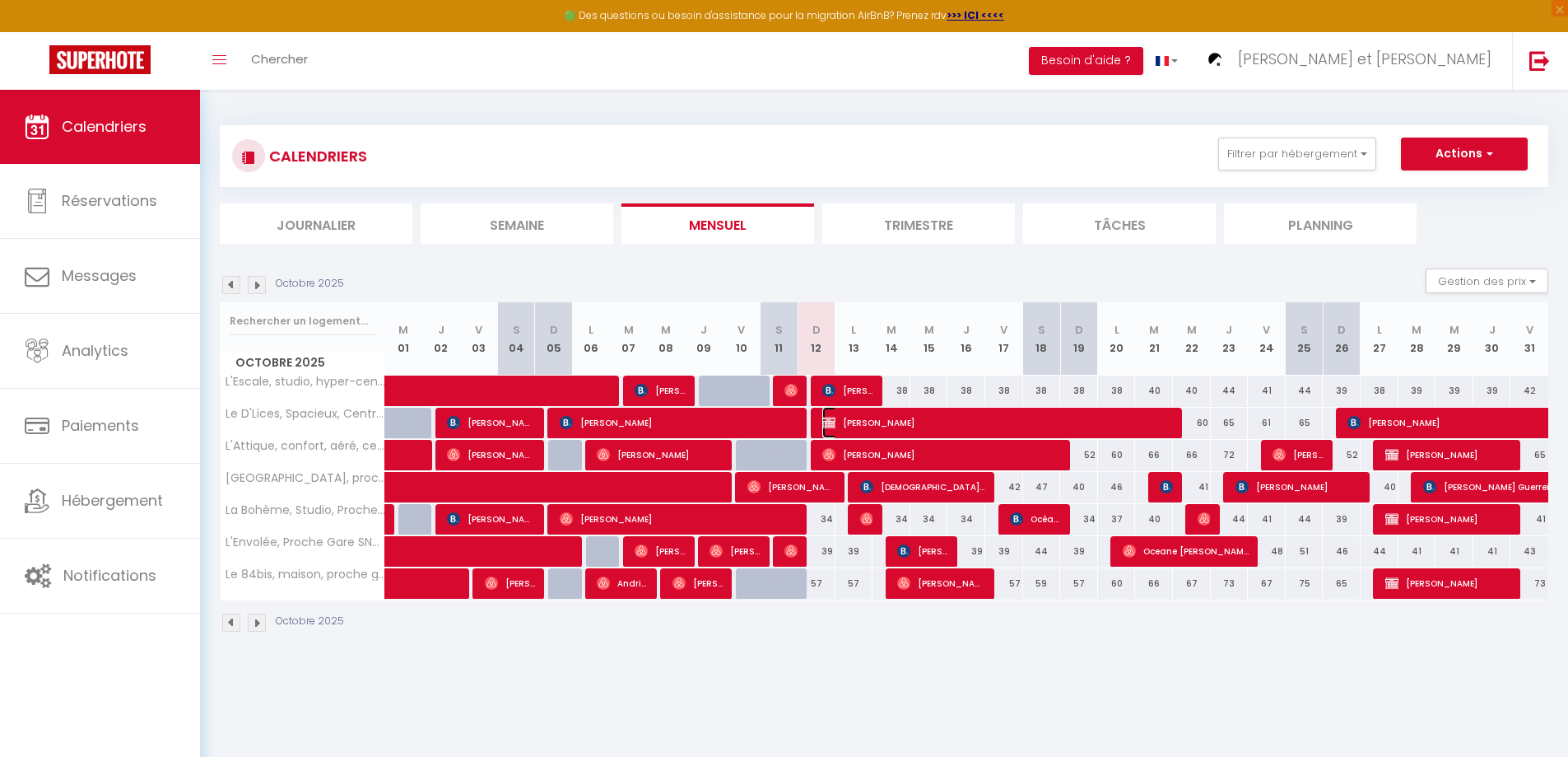
select select "1"
select select
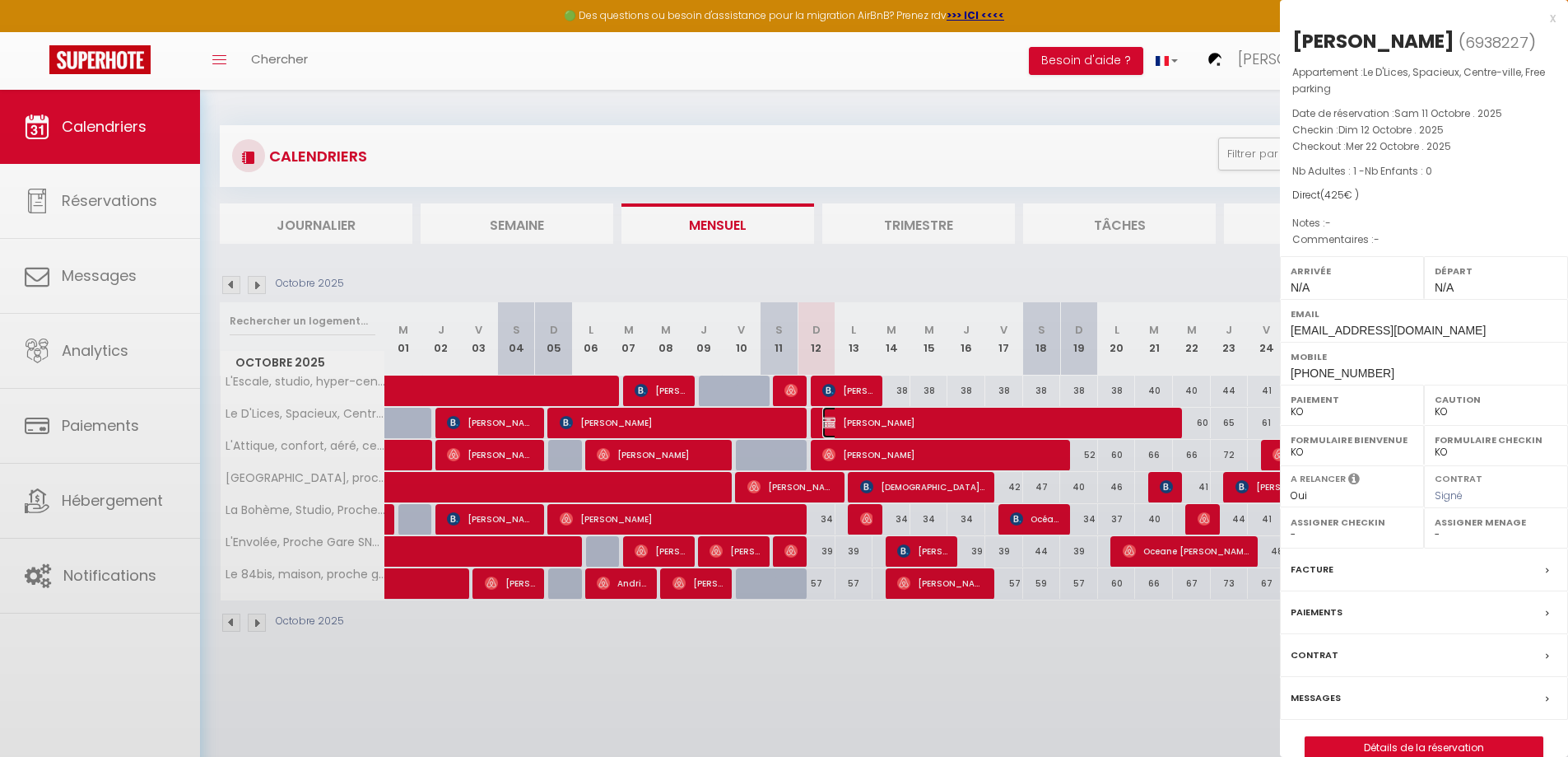
select select "44932"
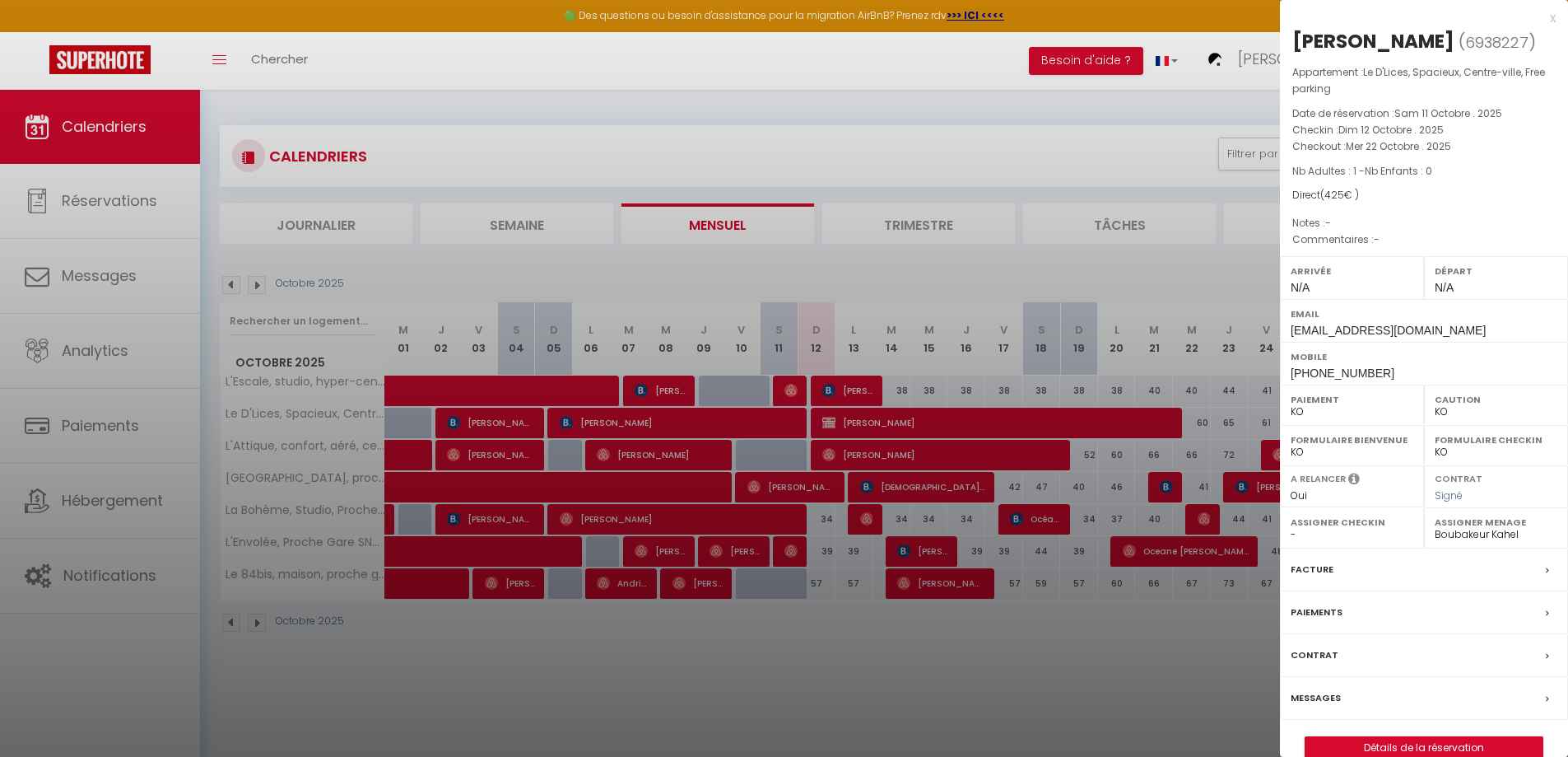
click at [1549, 22] on div "x" at bounding box center [1418, 18] width 276 height 20
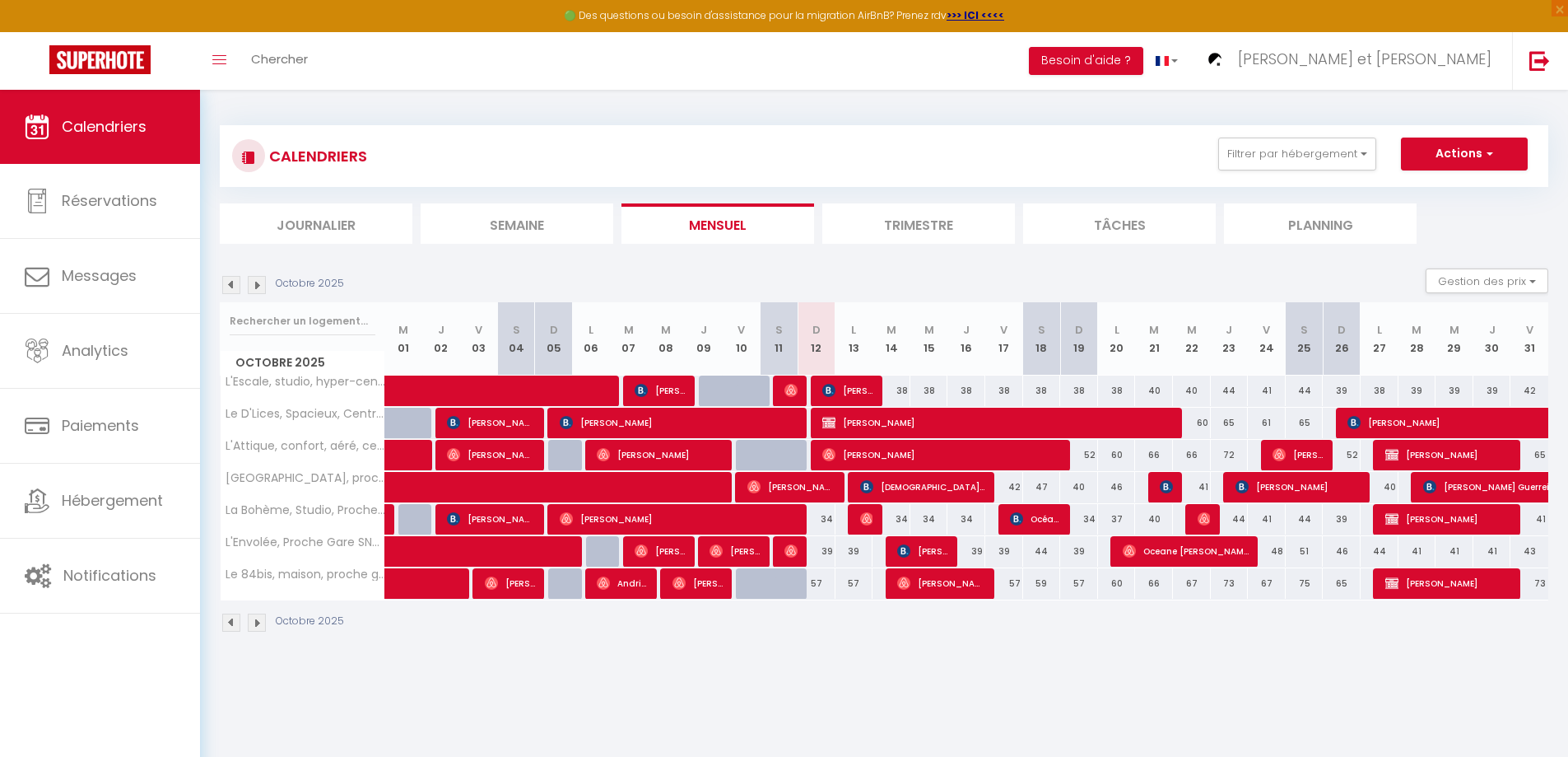
click at [745, 645] on div "Octobre 2025" at bounding box center [884, 624] width 1329 height 49
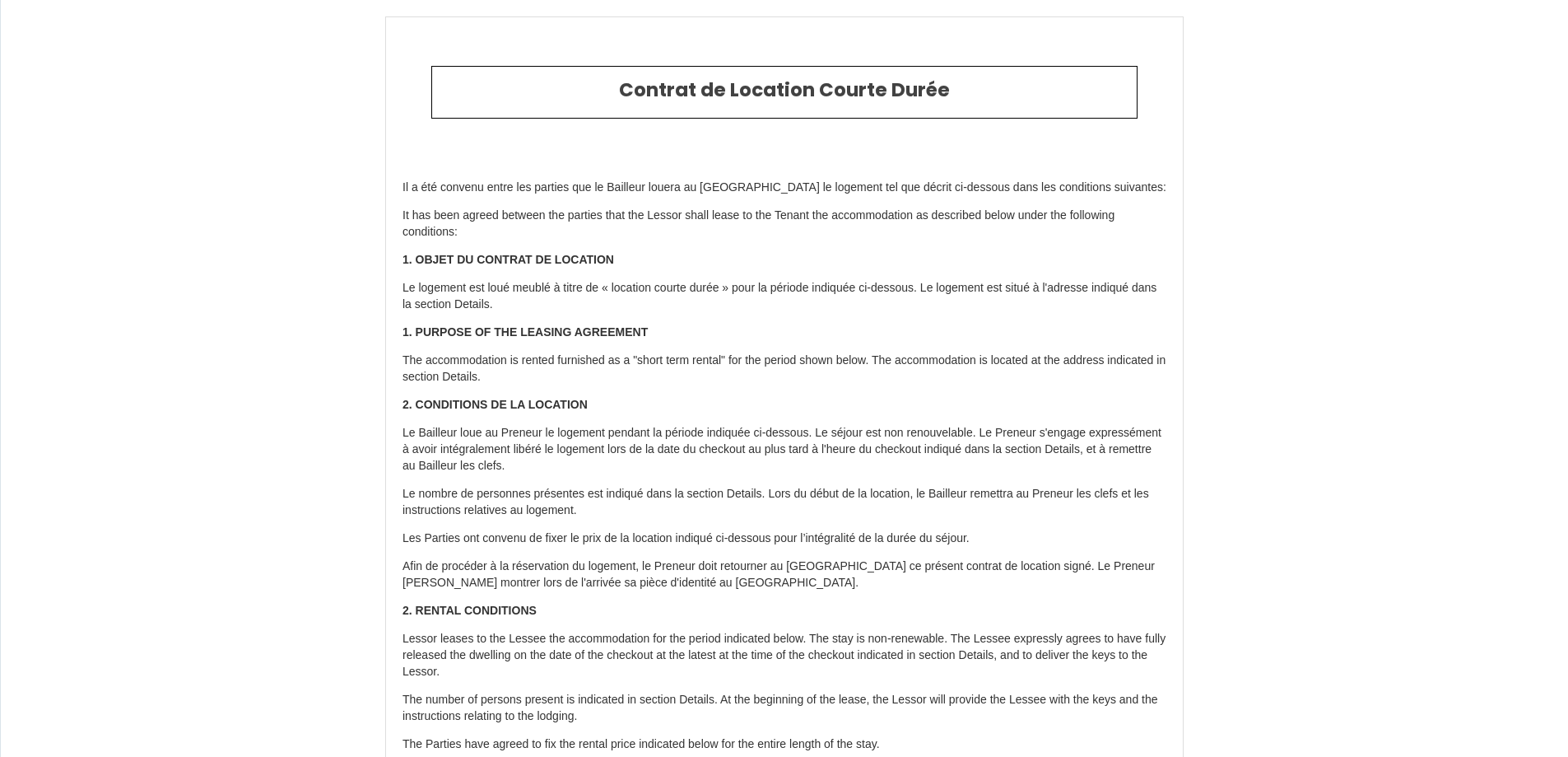
select select "BR"
